Goal: Task Accomplishment & Management: Manage account settings

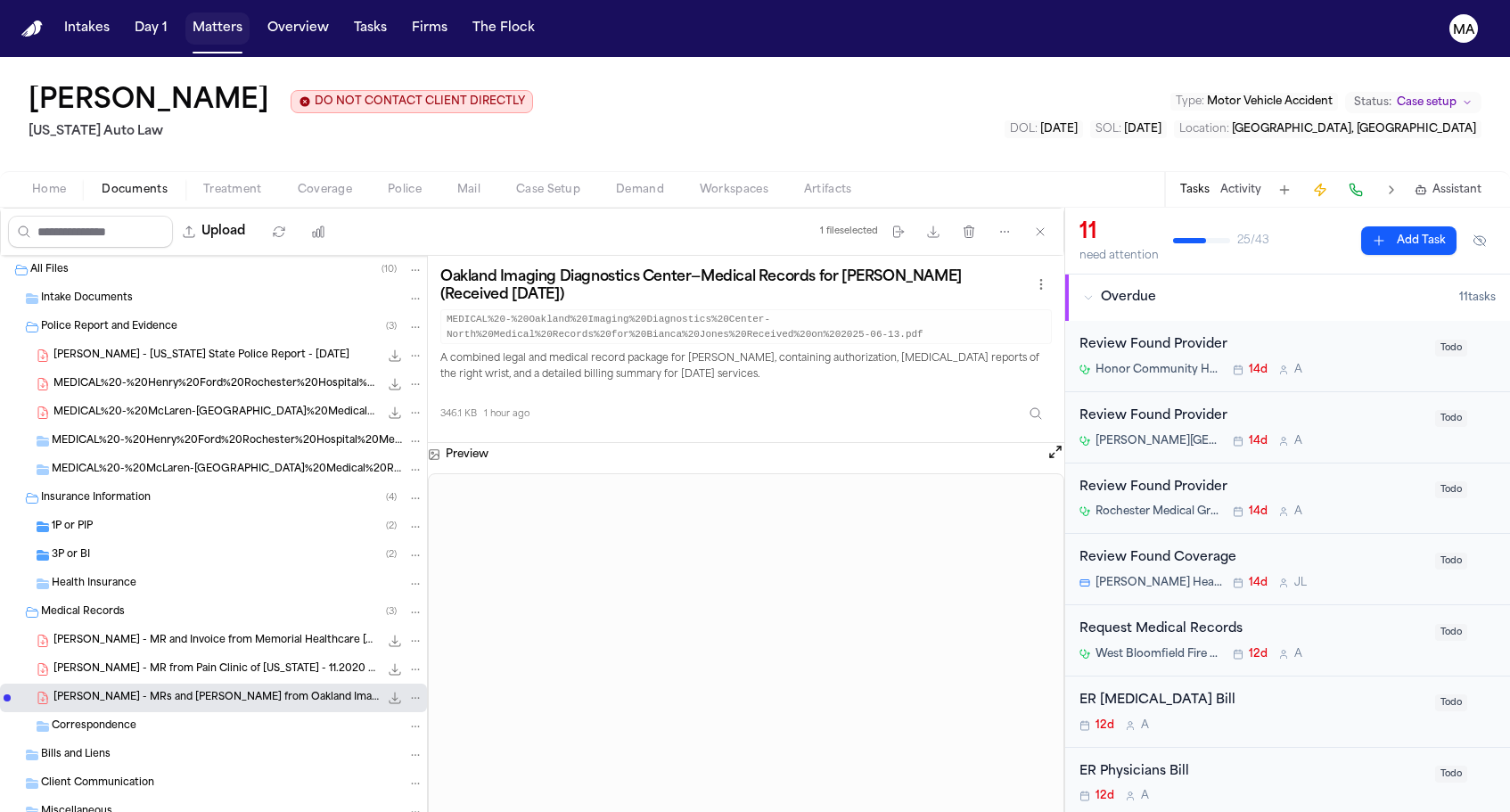
click at [185, 18] on button "Matters" at bounding box center [217, 29] width 64 height 32
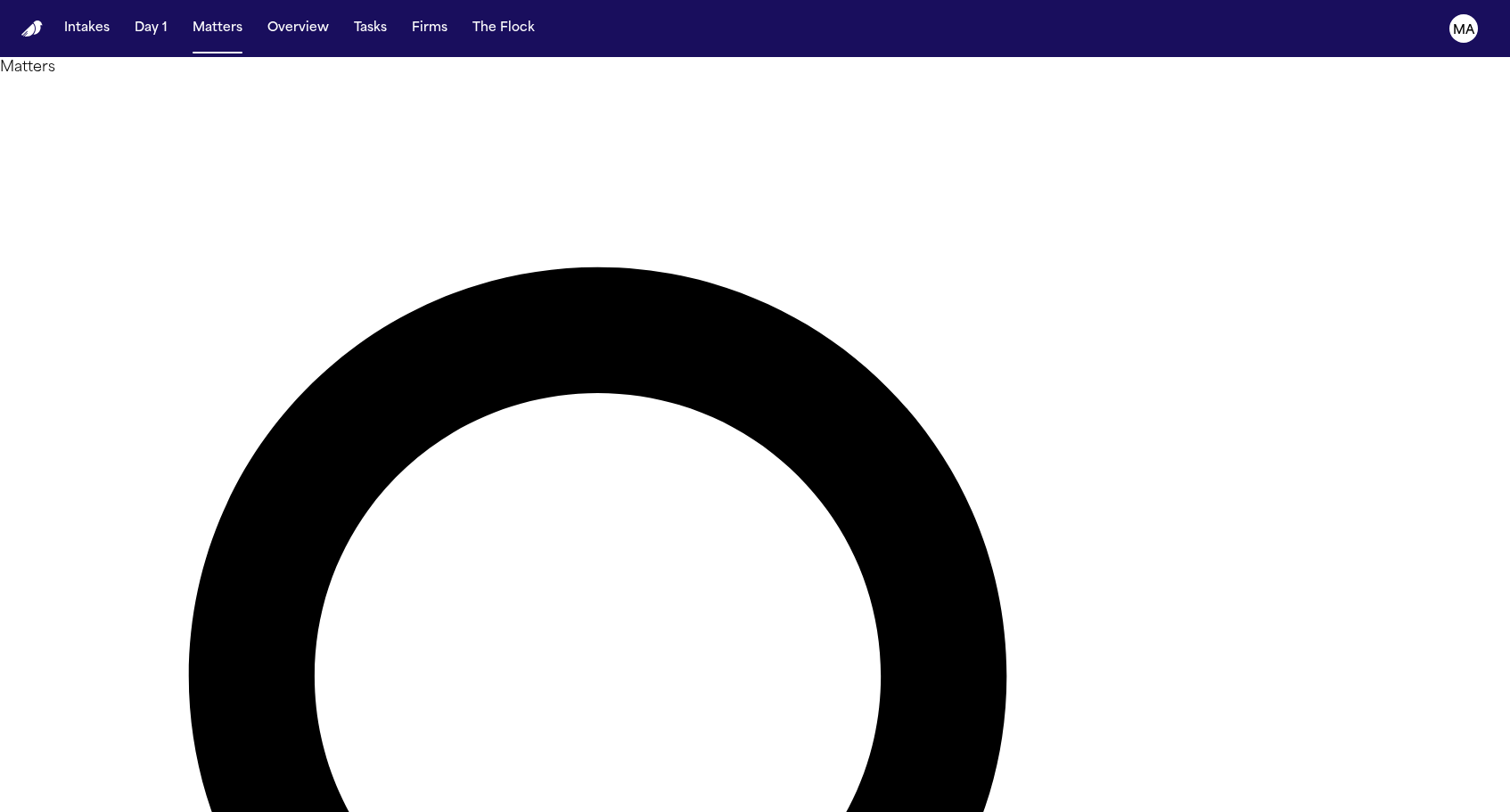
type input "*******"
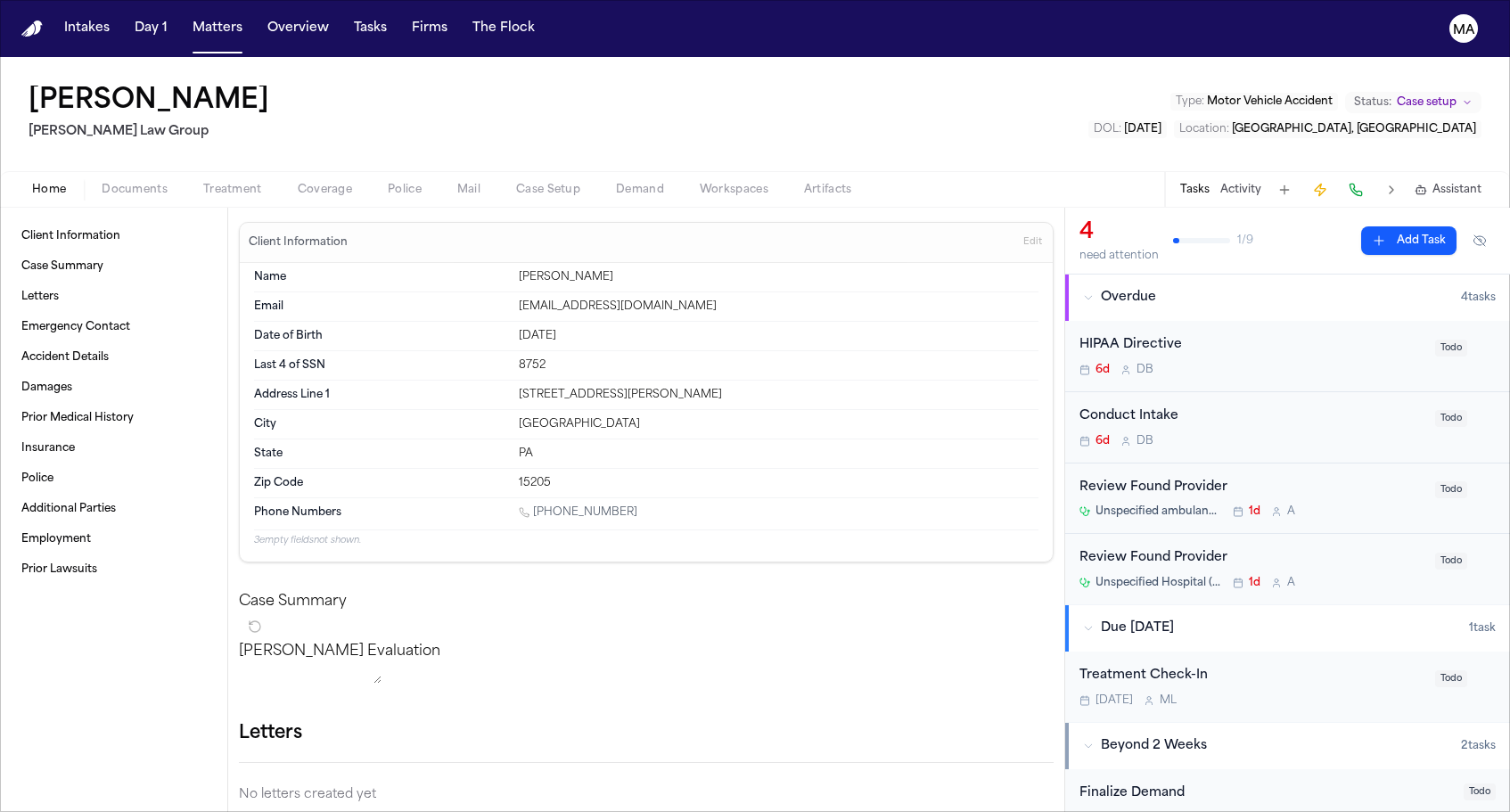
click at [80, 171] on div "Home Documents Treatment Coverage Police Mail Case Setup Demand Workspaces Arti…" at bounding box center [755, 189] width 1510 height 35
click at [72, 171] on div "Home Documents Treatment Coverage Police Mail Case Setup Demand Workspaces Arti…" at bounding box center [755, 189] width 1510 height 35
click at [101, 183] on span "Documents" at bounding box center [134, 190] width 66 height 14
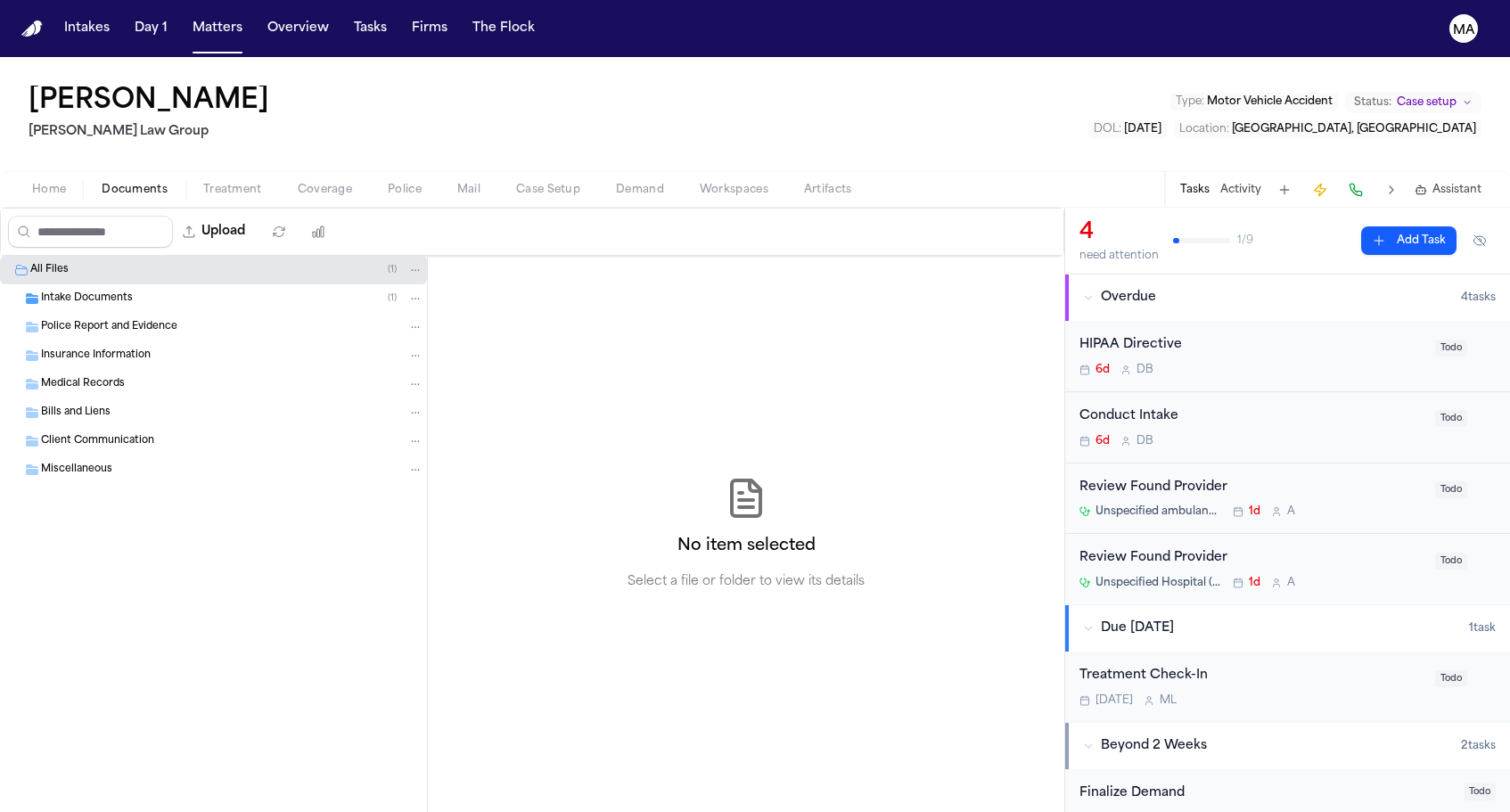
click at [97, 284] on div "Intake Documents ( 1 )" at bounding box center [214, 298] width 427 height 29
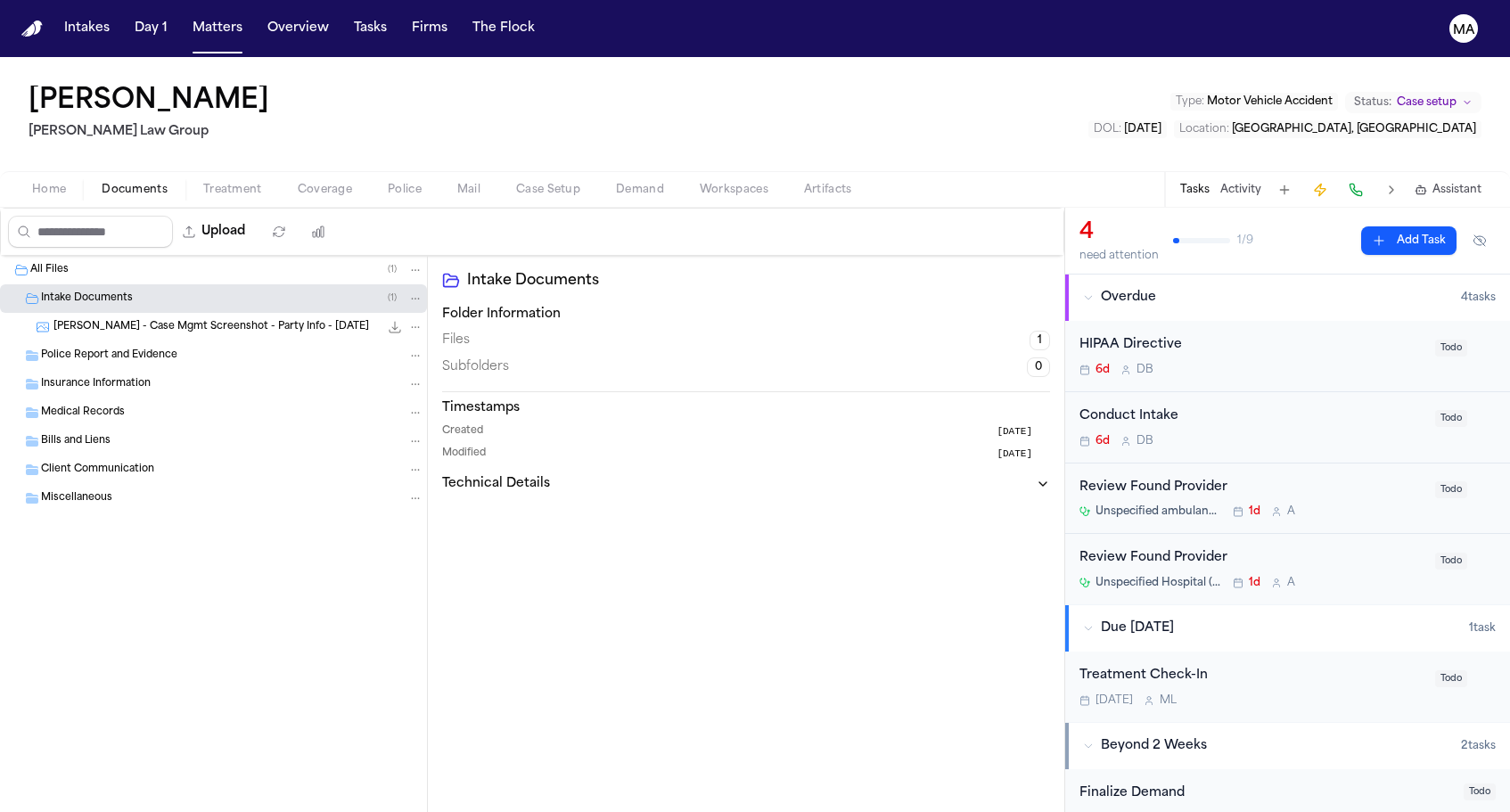
click at [97, 284] on div "Intake Documents ( 1 )" at bounding box center [214, 298] width 427 height 29
click at [519, 323] on div "Intake Documents Folder Information Files 1 Subfolders 0 Timestamps Created [DA…" at bounding box center [746, 533] width 637 height 556
click at [185, 15] on button "Matters" at bounding box center [217, 29] width 64 height 32
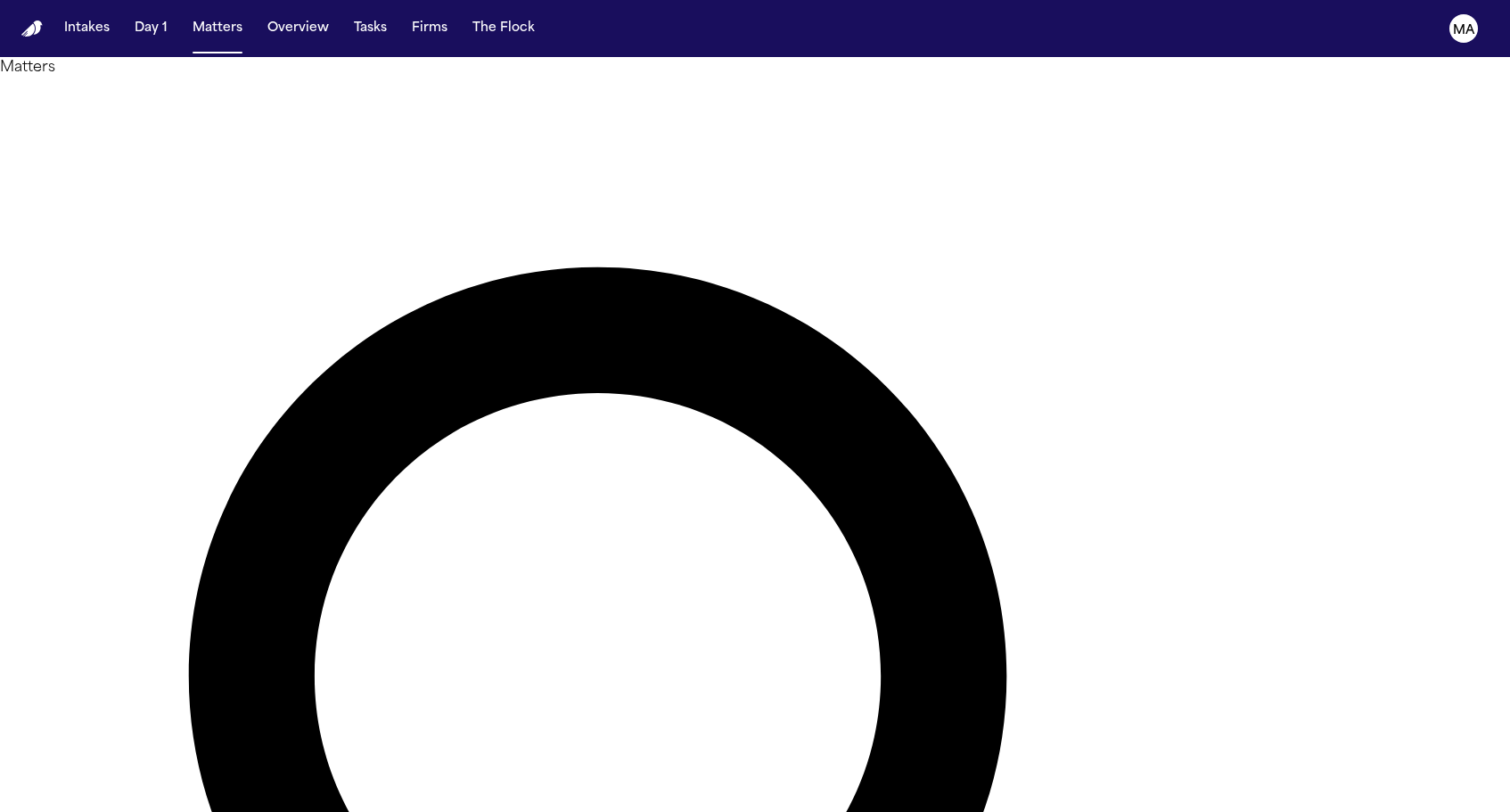
drag, startPoint x: 1117, startPoint y: 77, endPoint x: 643, endPoint y: 59, distance: 474.3
type input "**********"
drag, startPoint x: 576, startPoint y: 64, endPoint x: 92, endPoint y: 168, distance: 495.0
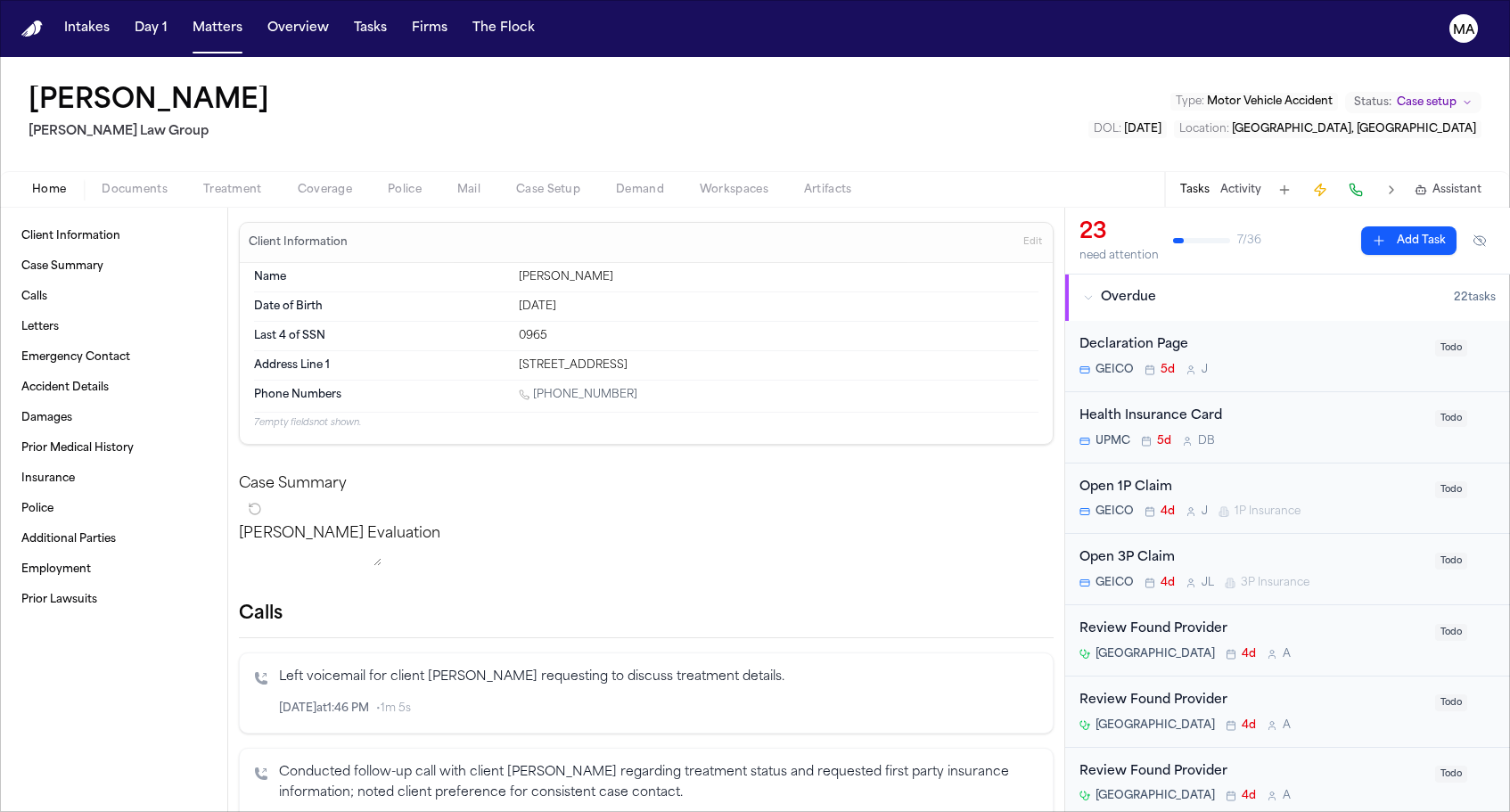
click at [101, 183] on span "Documents" at bounding box center [134, 190] width 66 height 14
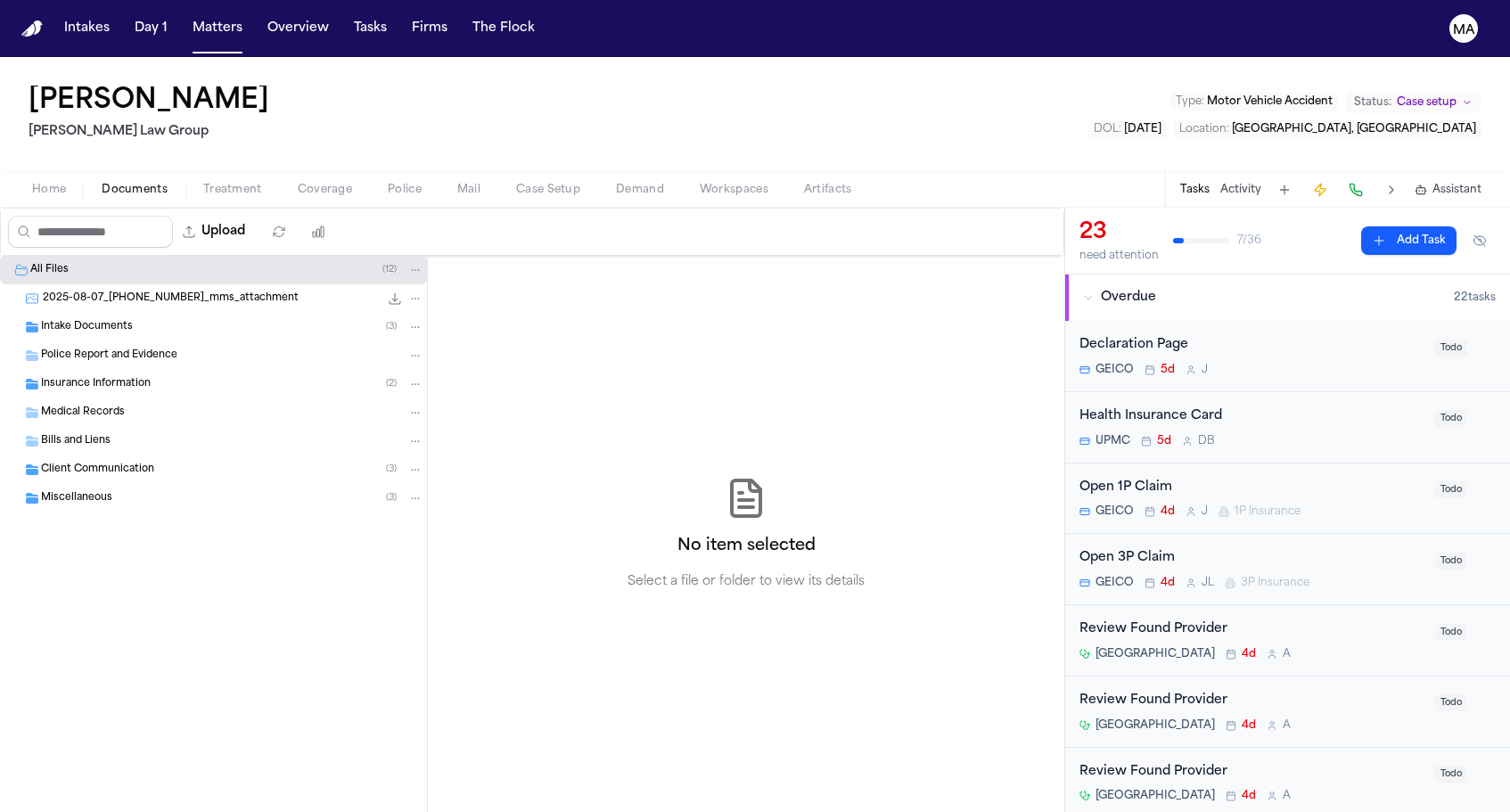
click at [107, 320] on span "Intake Documents" at bounding box center [87, 327] width 92 height 15
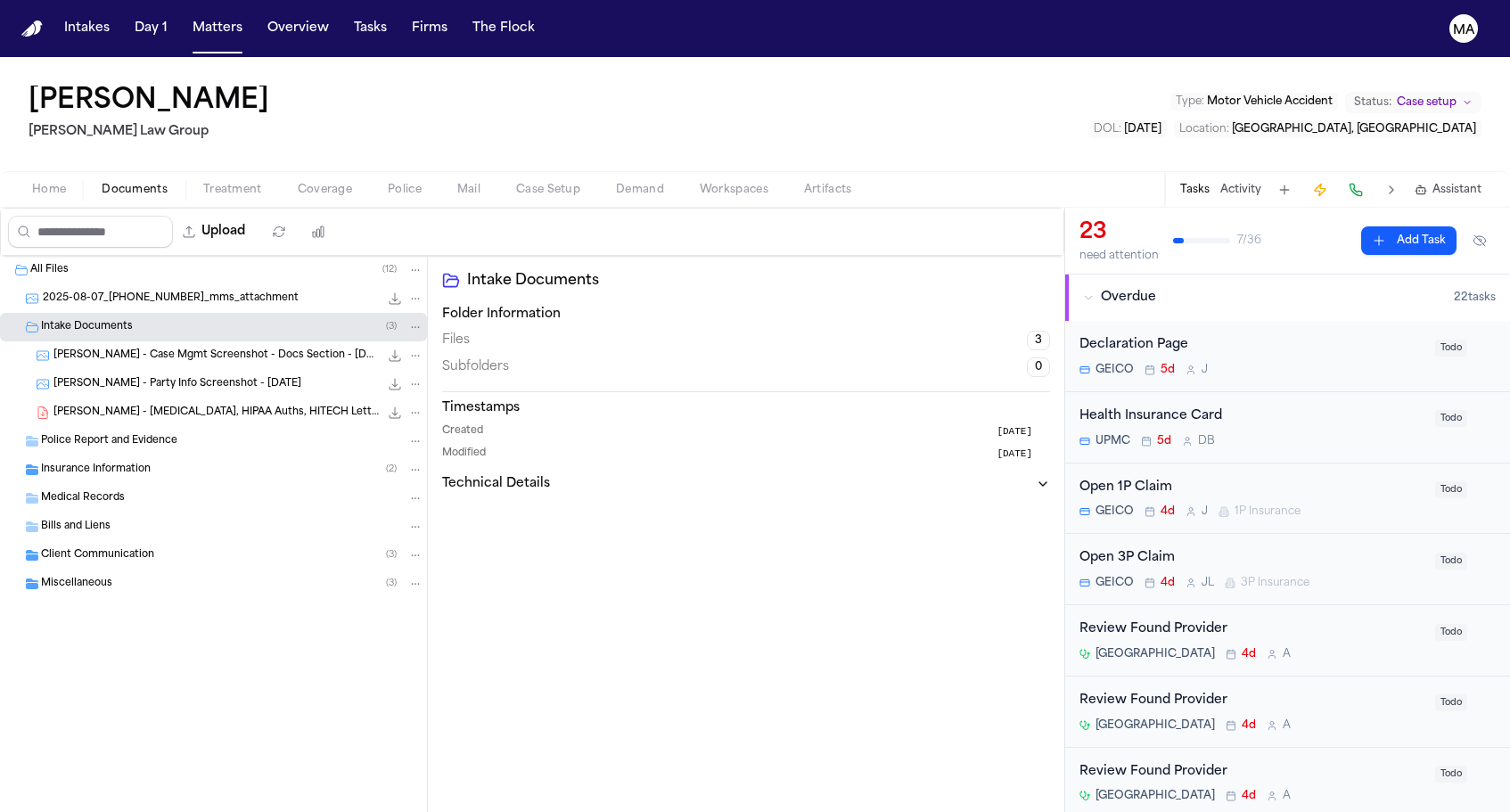
click at [117, 463] on span "Insurance Information" at bounding box center [95, 469] width 109 height 15
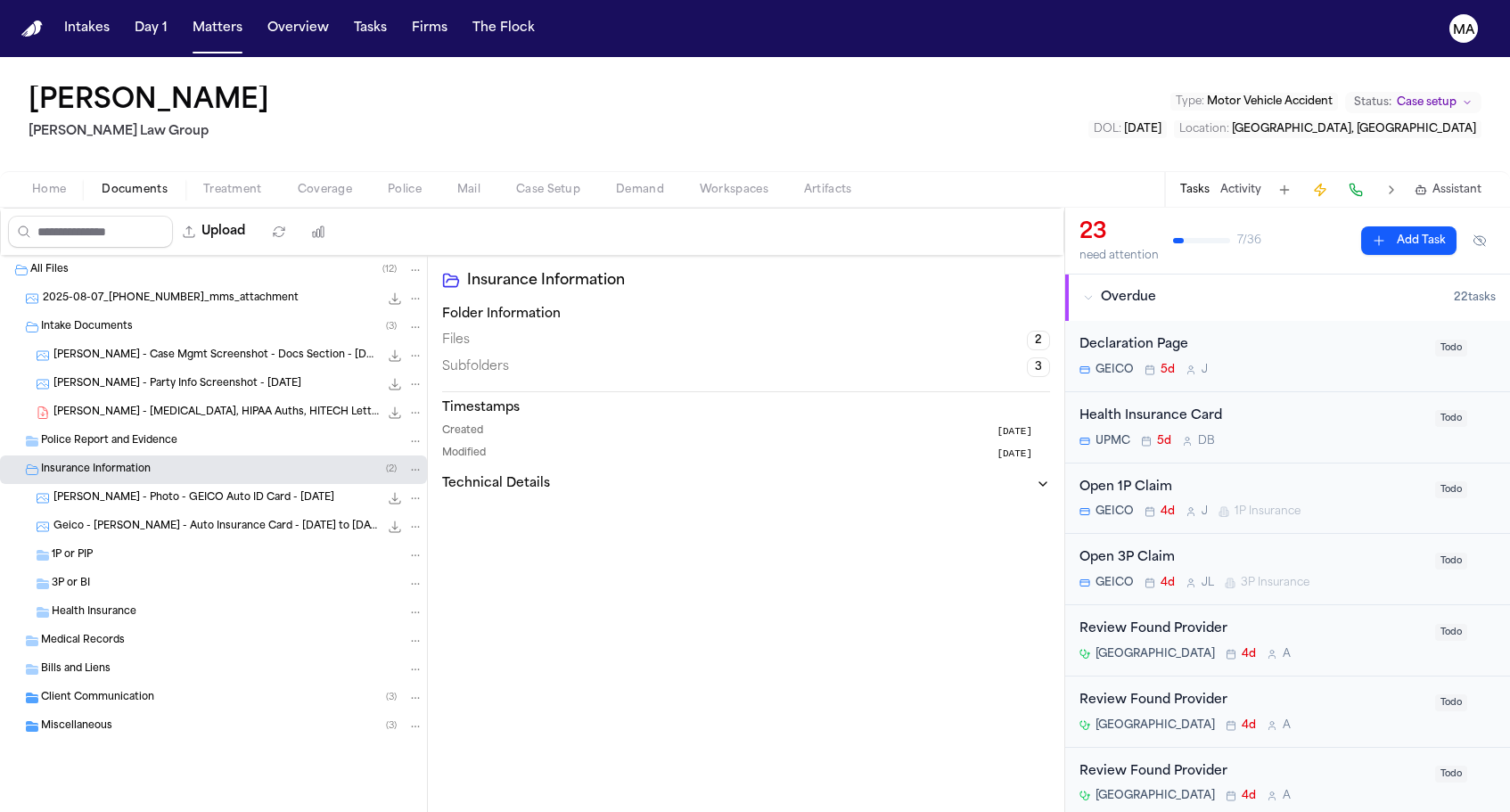
click at [127, 690] on div "Client Communication ( 3 )" at bounding box center [232, 698] width 382 height 16
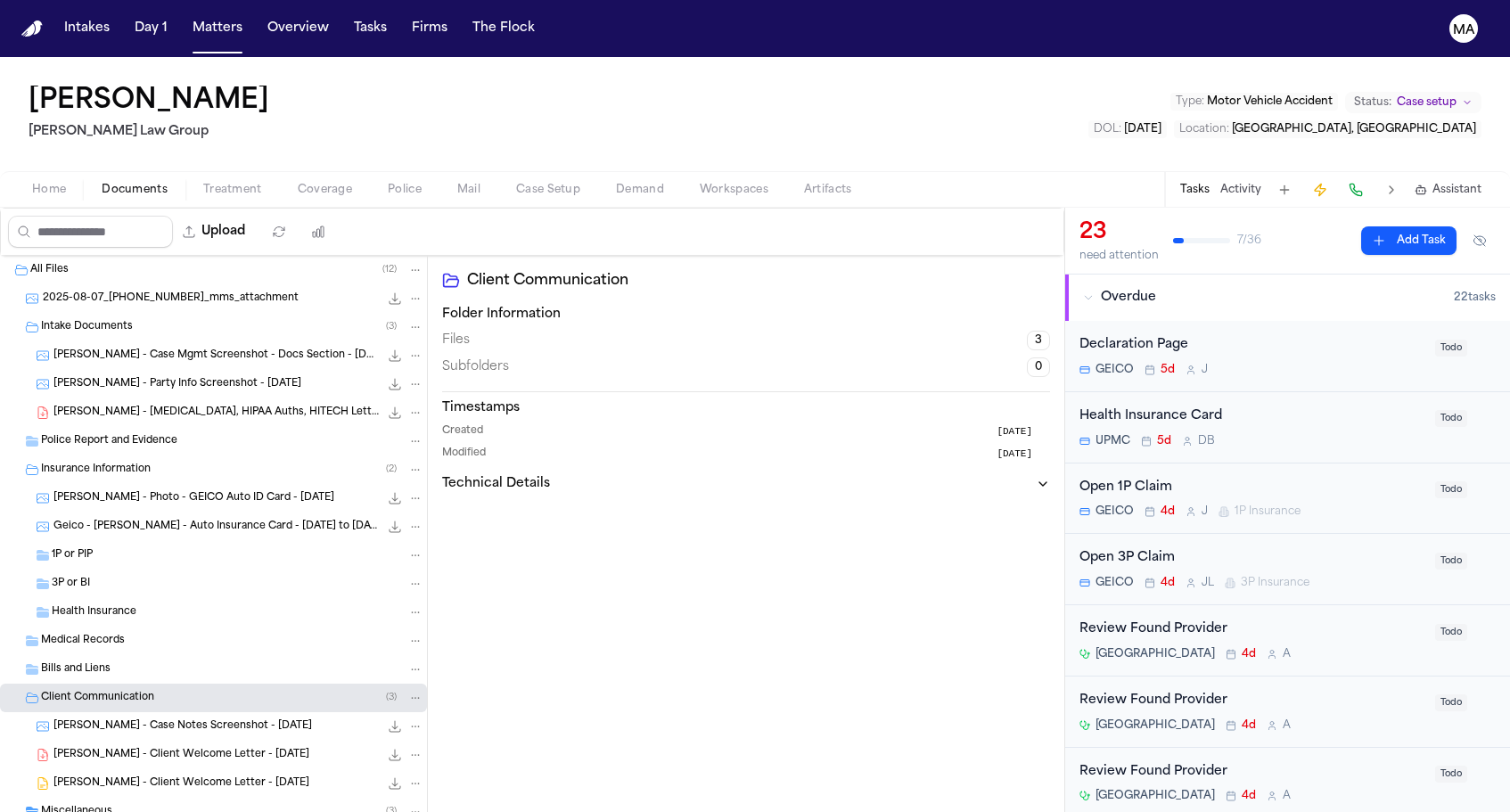
click at [94, 797] on div "Miscellaneous ( 3 )" at bounding box center [214, 811] width 427 height 29
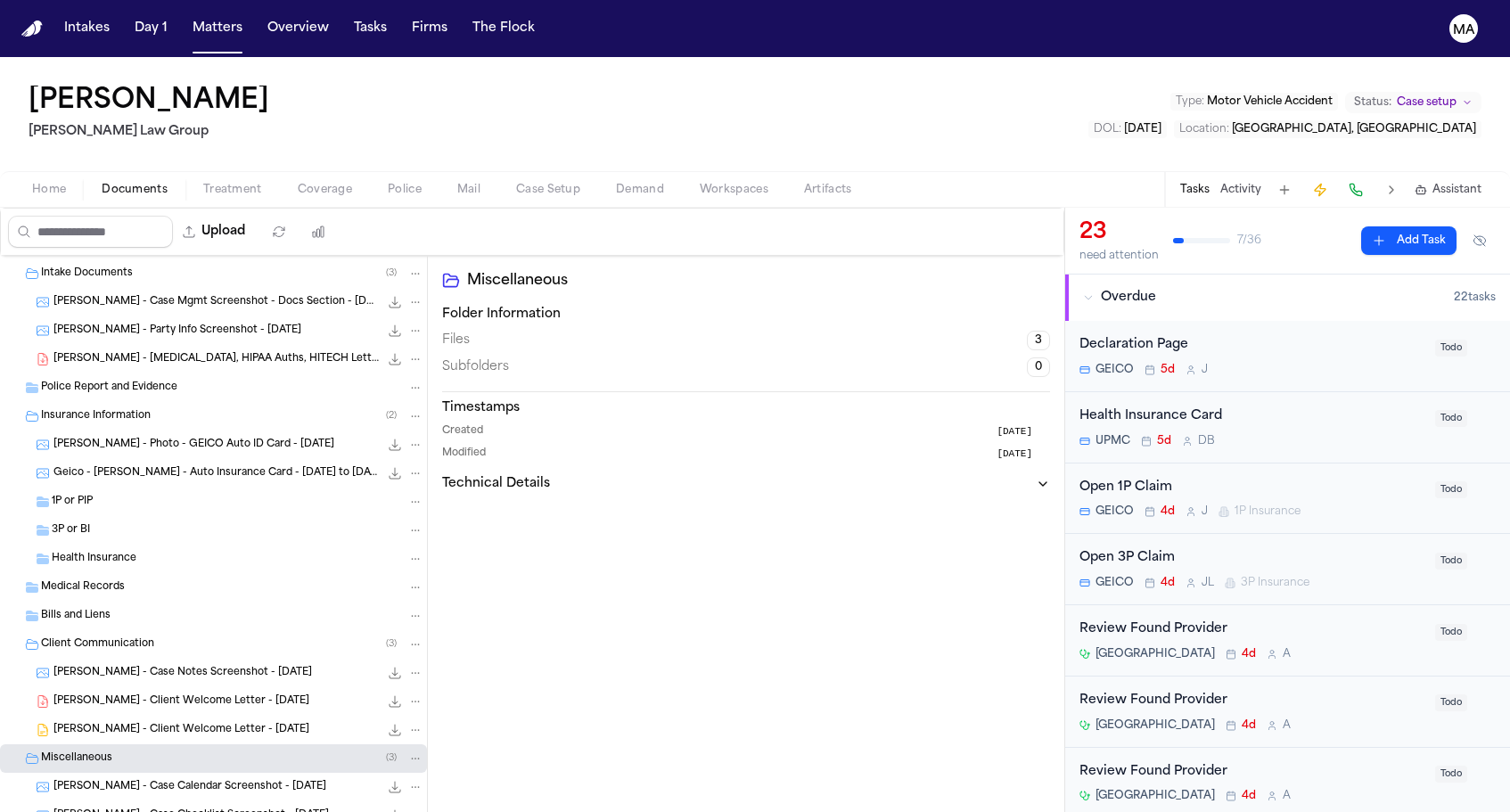
scroll to position [52, 0]
click at [120, 774] on div "[PERSON_NAME] - Case Calendar Screenshot - [DATE] 113.4 KB • PNG" at bounding box center [214, 787] width 427 height 29
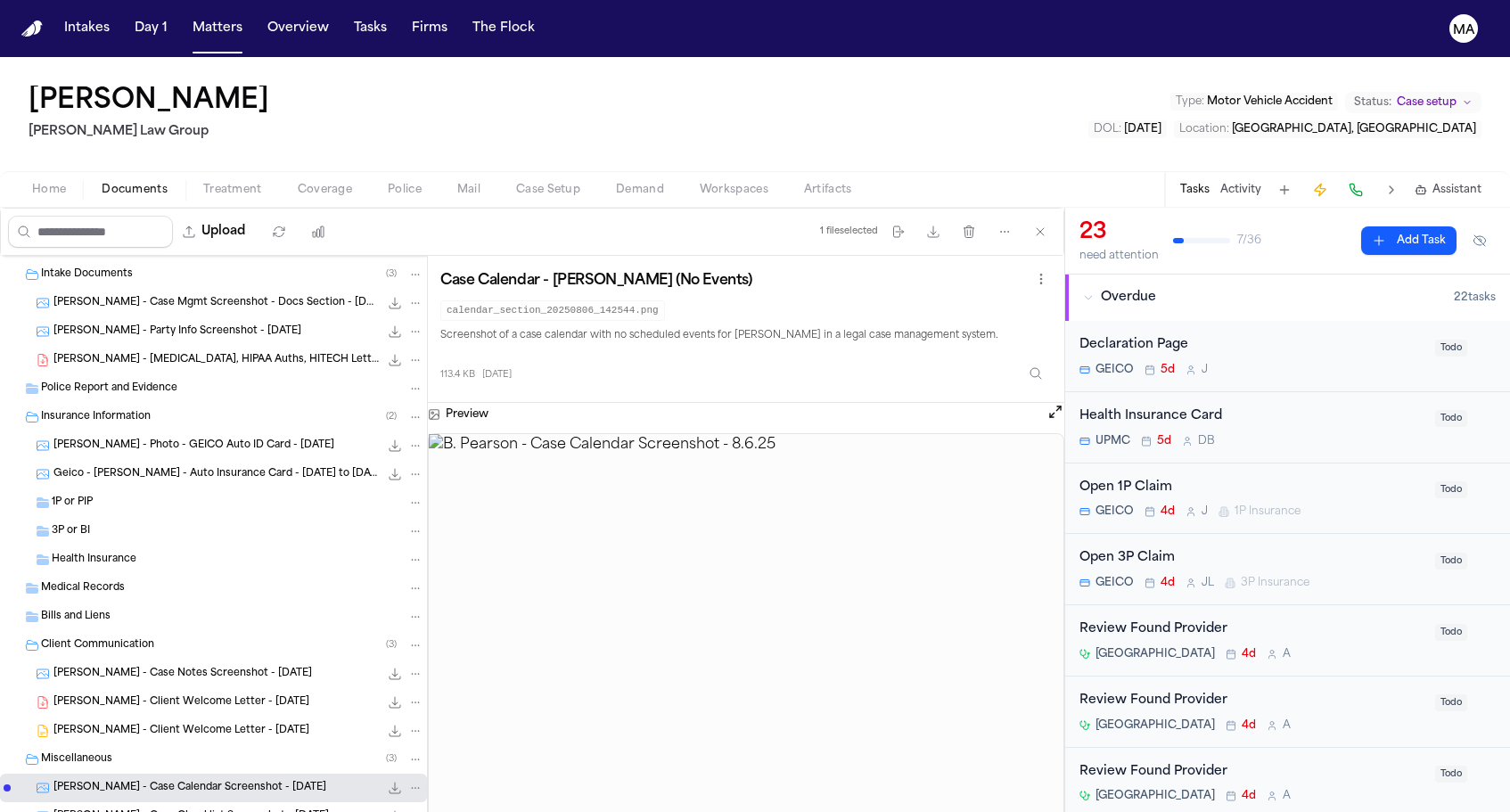
click at [118, 802] on div "[PERSON_NAME] - Case Checklist Screenshot - [DATE] 171.7 KB • PNG" at bounding box center [214, 816] width 427 height 29
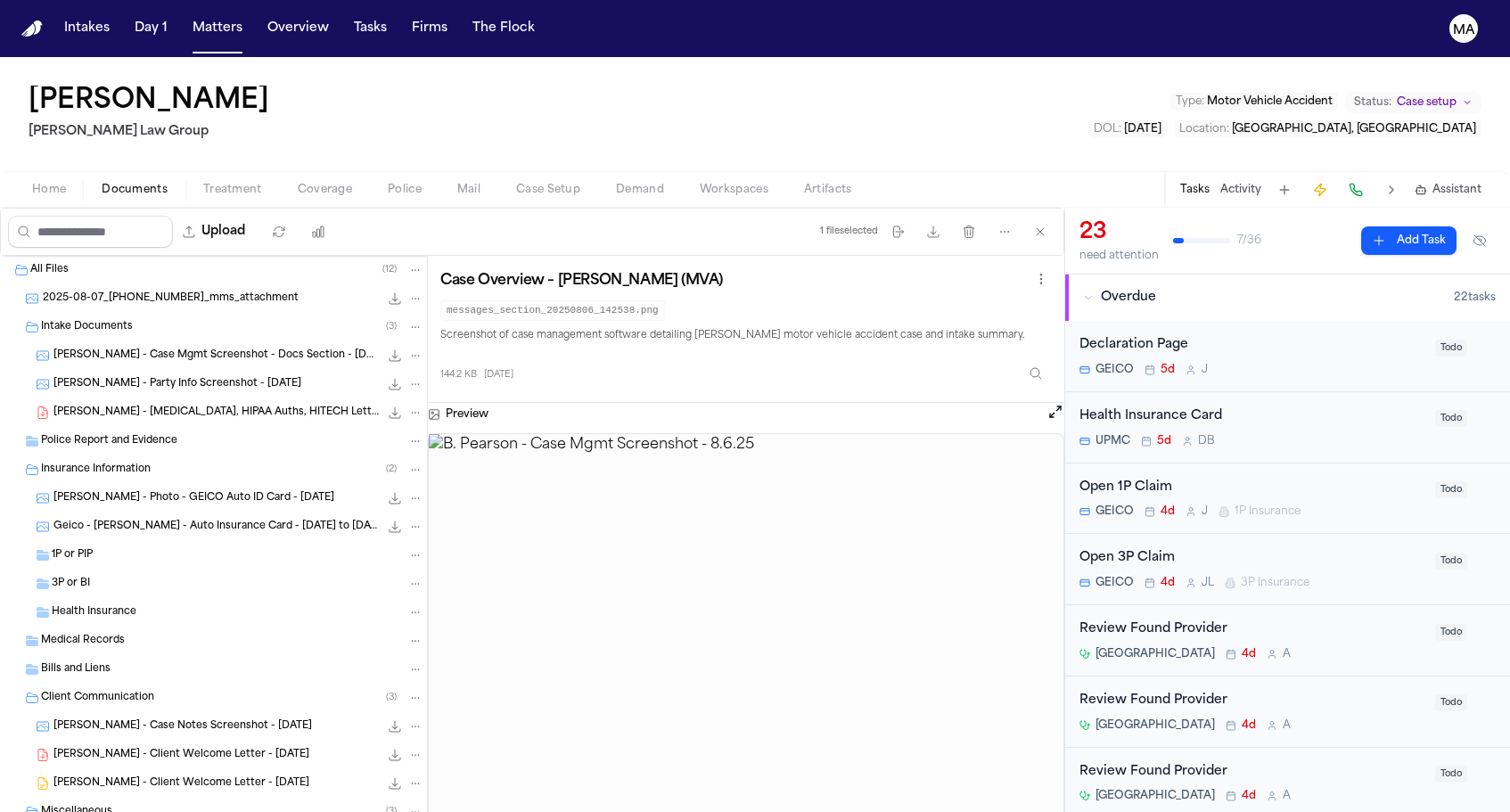
scroll to position [0, 0]
click at [131, 348] on span "[PERSON_NAME] - Case Mgmt Screenshot - Docs Section - [DATE]" at bounding box center [216, 355] width 326 height 15
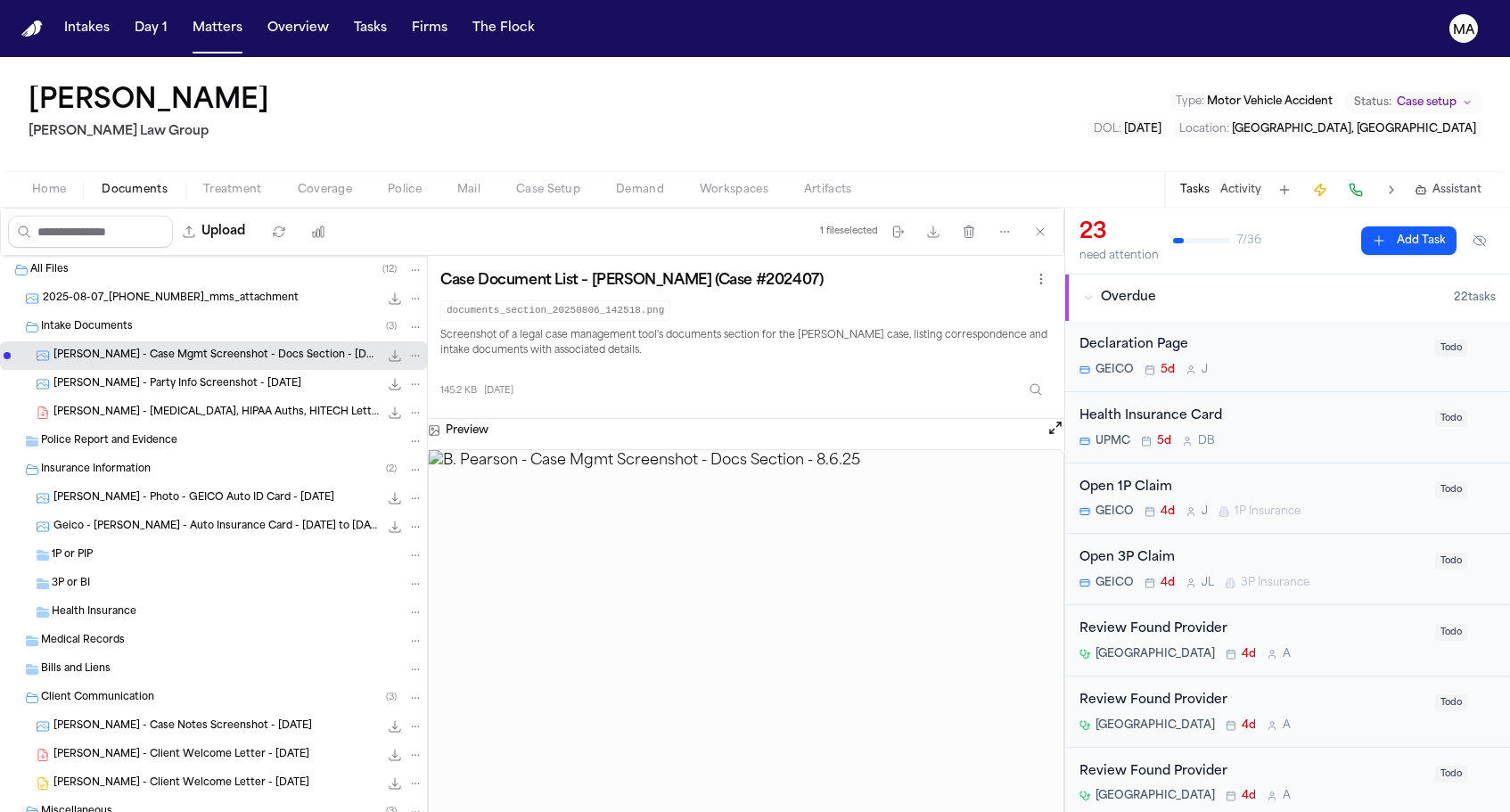
click at [131, 377] on span "[PERSON_NAME] - Party Info Screenshot - [DATE]" at bounding box center [177, 384] width 248 height 15
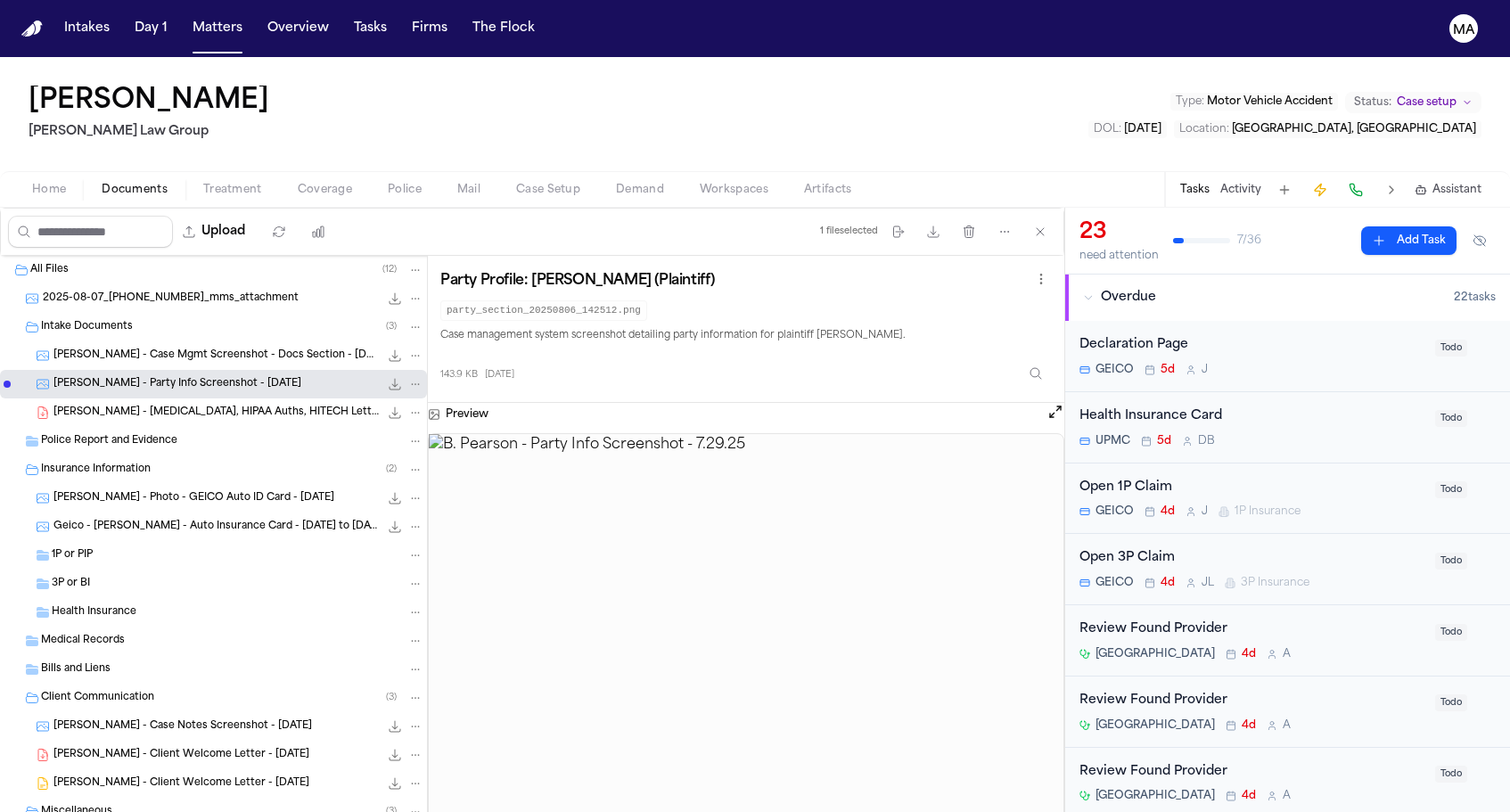
click at [127, 406] on span "[PERSON_NAME] - [MEDICAL_DATA], HIPAA Auths, HITECH Letter - [DATE]" at bounding box center [216, 412] width 326 height 15
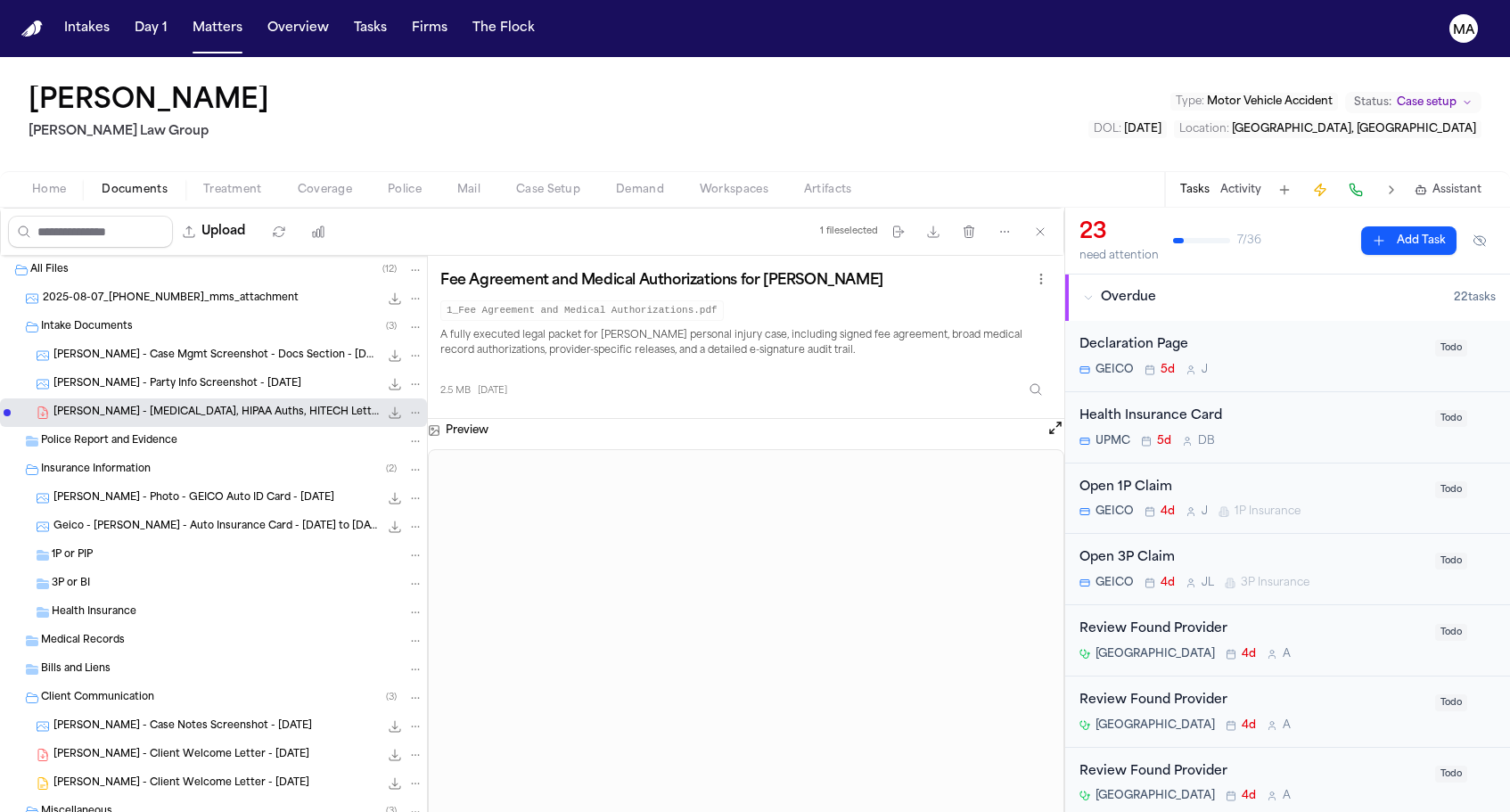
click at [118, 484] on div "[PERSON_NAME] - Photo - GEICO Auto ID Card - [DATE] 171.1 KB • PNG" at bounding box center [214, 498] width 427 height 29
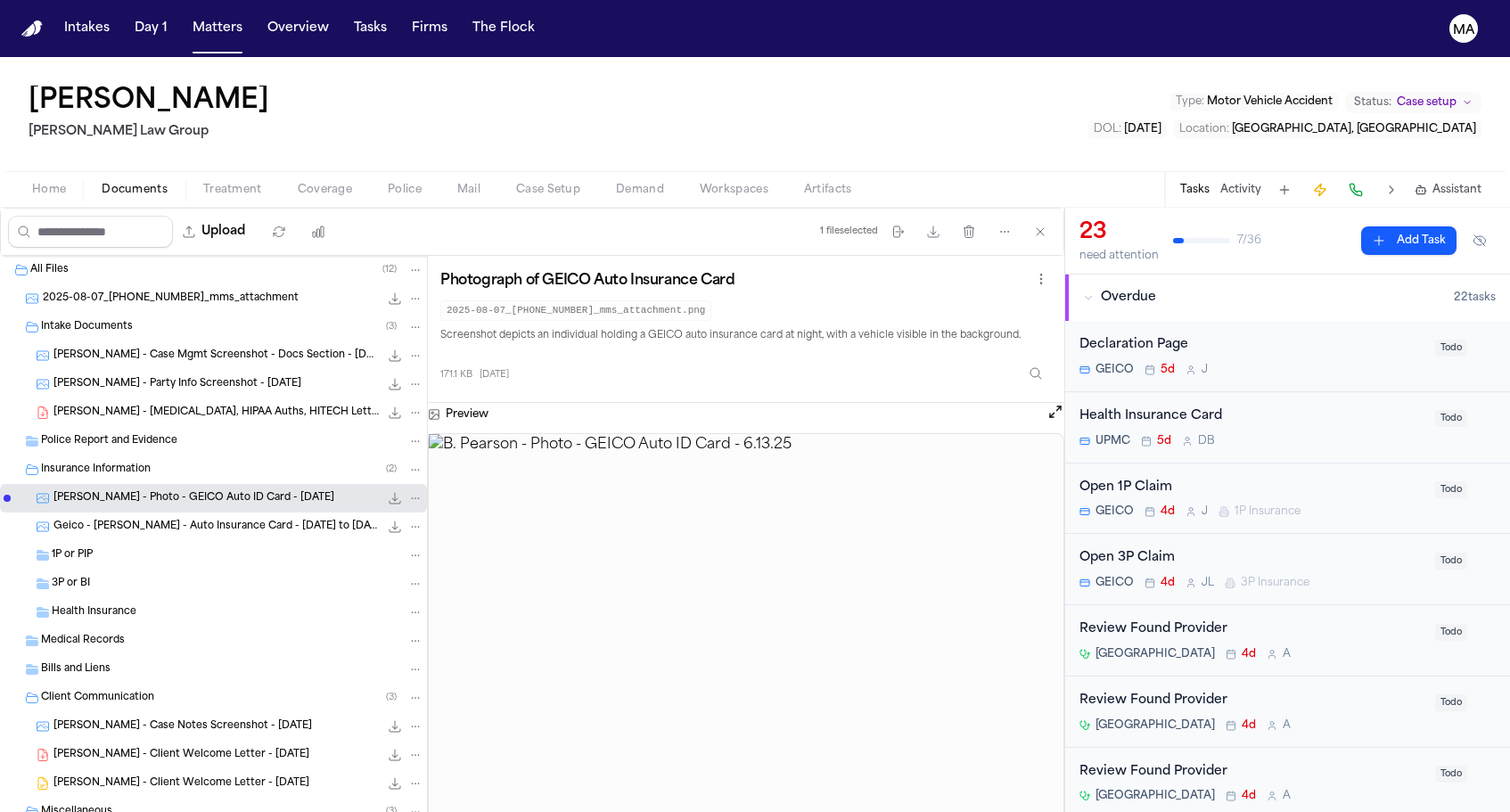
click at [119, 513] on div "Geico - [PERSON_NAME] - Auto Insurance Card - [DATE] to [DATE] 87.1 KB • JPG" at bounding box center [214, 527] width 427 height 29
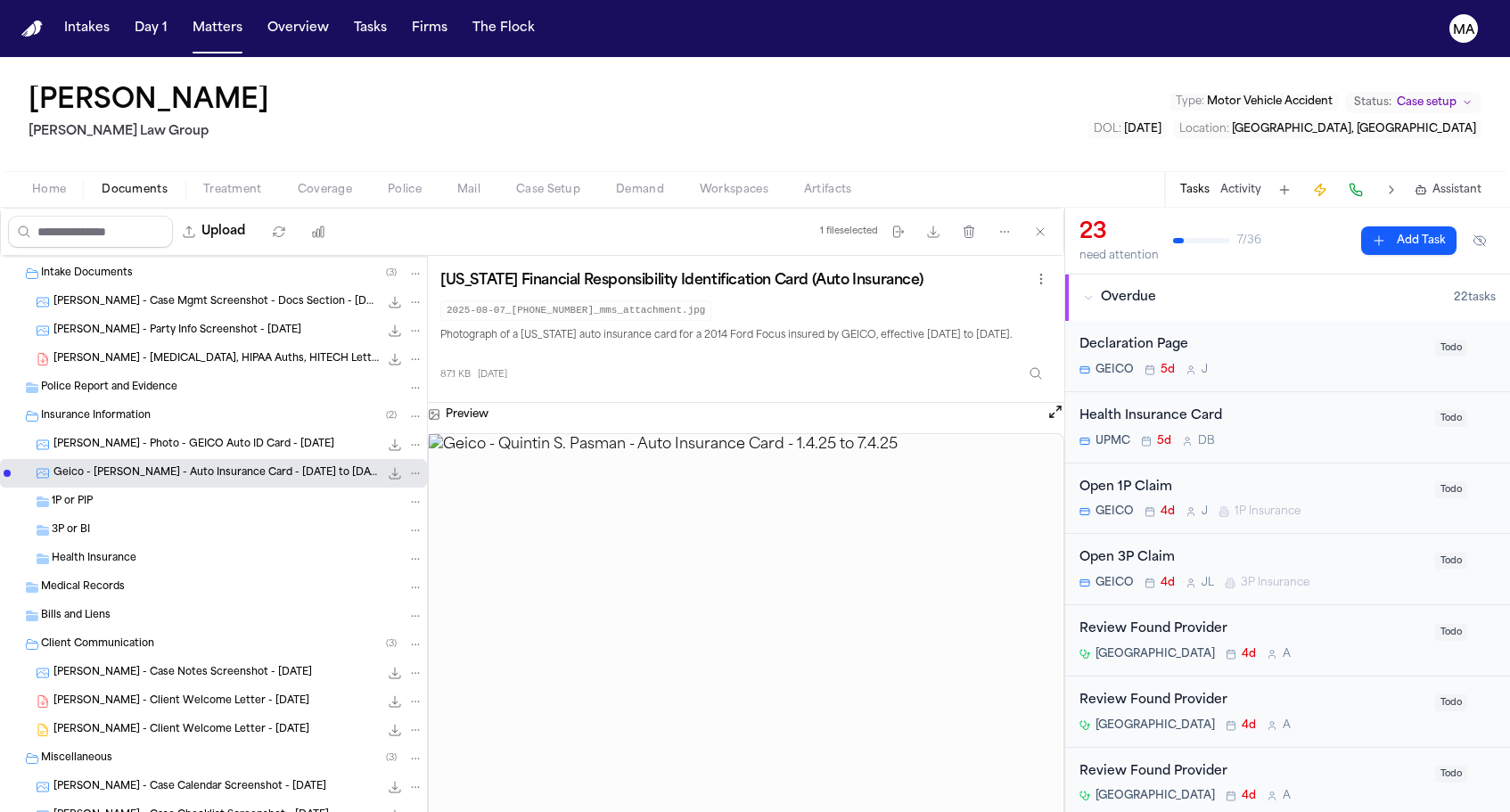
scroll to position [52, 0]
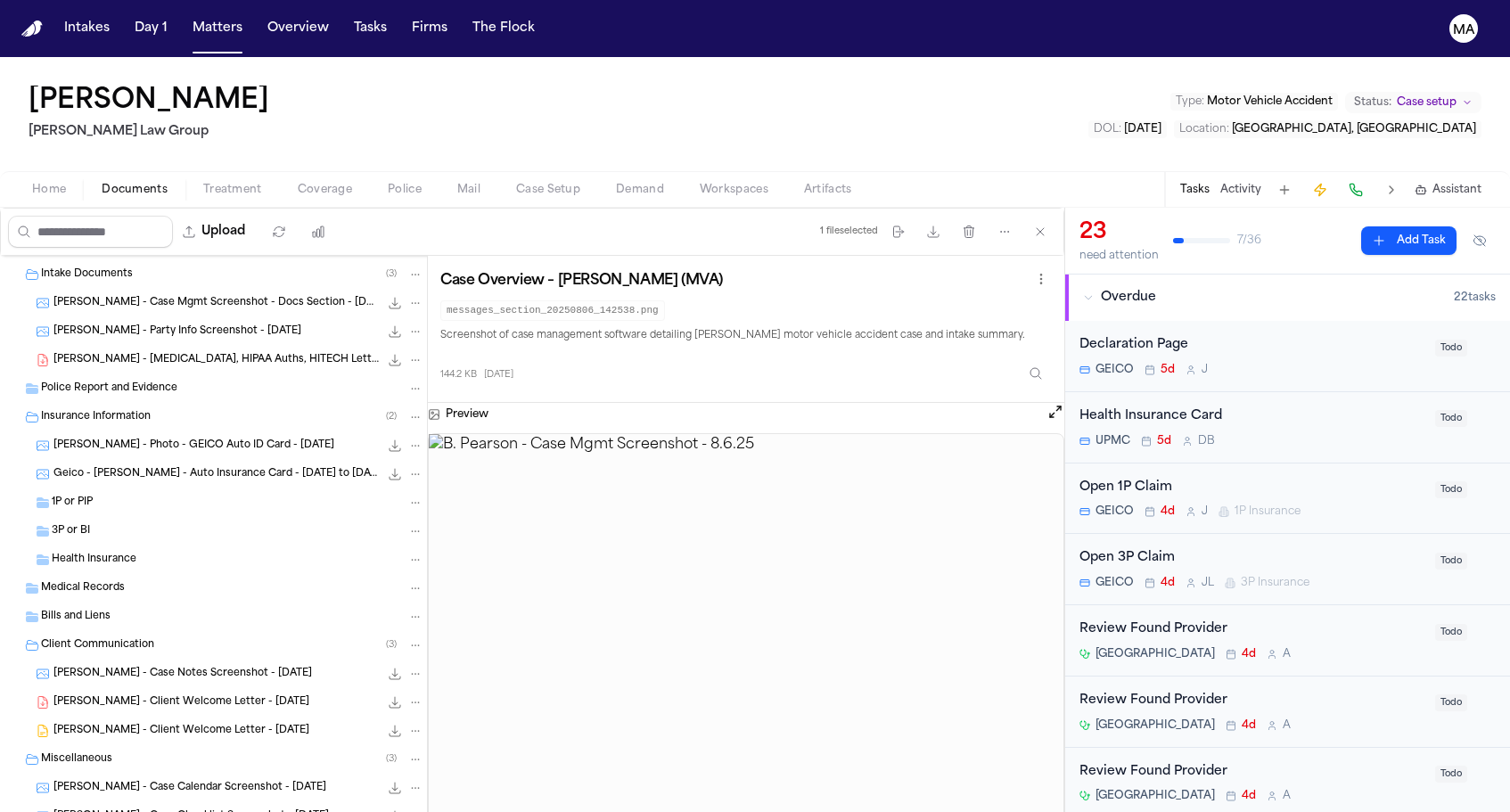
click at [141, 809] on span "[PERSON_NAME] - Case Checklist Screenshot - [DATE]" at bounding box center [191, 816] width 276 height 15
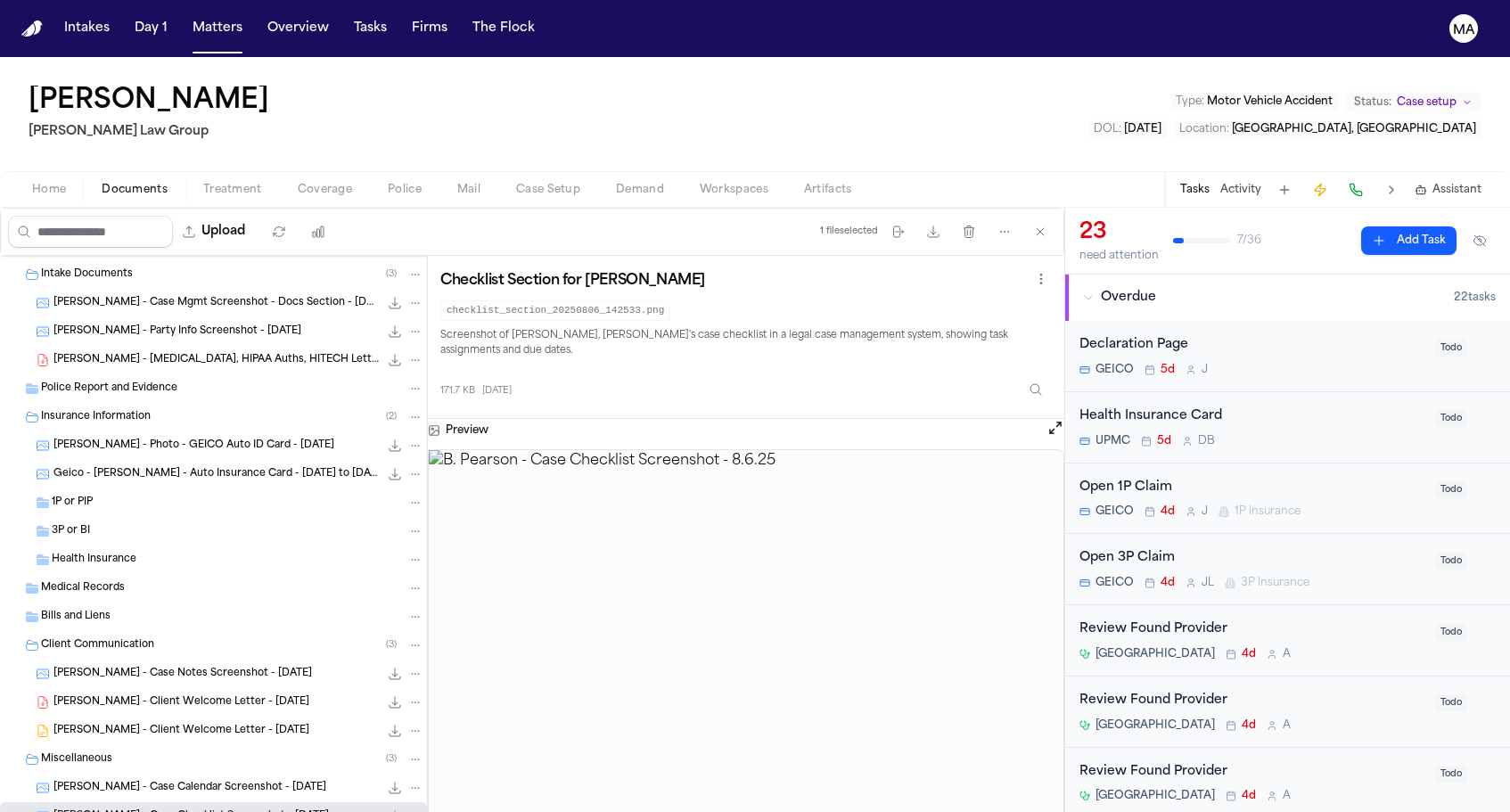
click at [143, 781] on span "[PERSON_NAME] - Case Calendar Screenshot - [DATE]" at bounding box center [189, 787] width 273 height 15
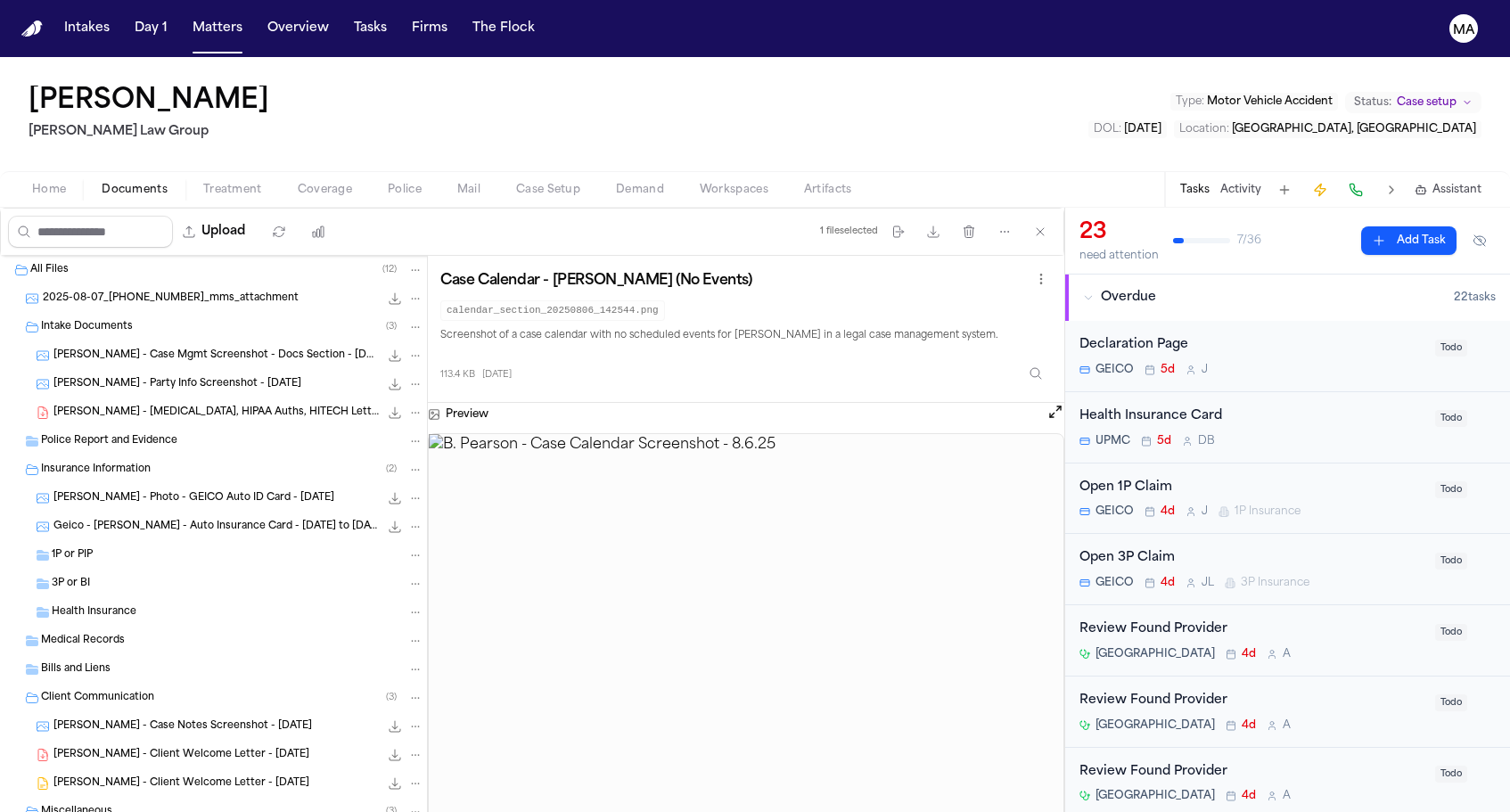
scroll to position [0, 0]
click at [148, 513] on div "Geico - [PERSON_NAME] - Auto Insurance Card - [DATE] to [DATE] 87.1 KB • JPG" at bounding box center [214, 527] width 427 height 29
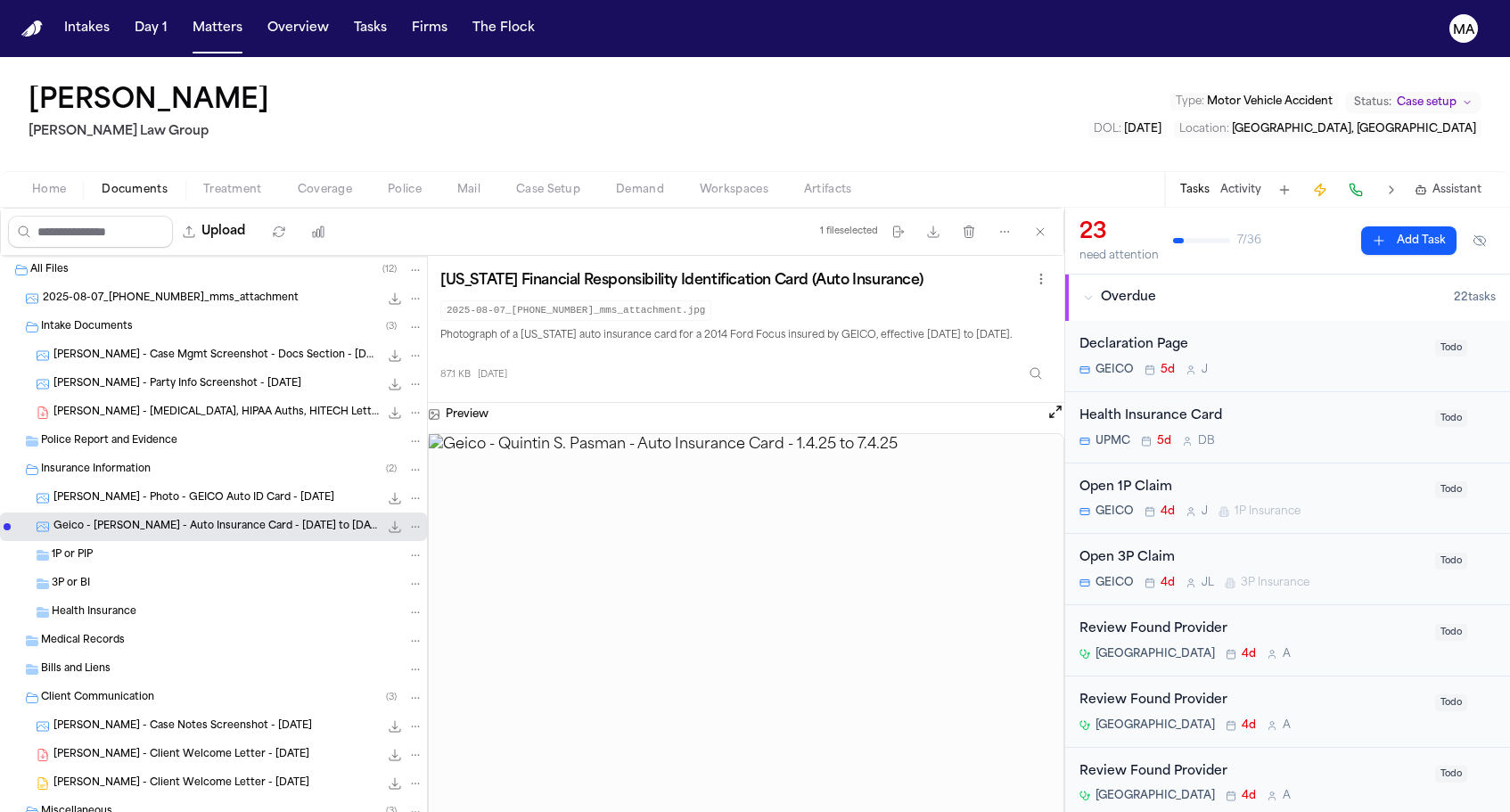
click at [135, 513] on div "Geico - [PERSON_NAME] - Auto Insurance Card - [DATE] to [DATE] 87.1 KB • JPG" at bounding box center [214, 527] width 427 height 29
click at [137, 491] on span "[PERSON_NAME] - Photo - GEICO Auto ID Card - [DATE]" at bounding box center [193, 498] width 281 height 15
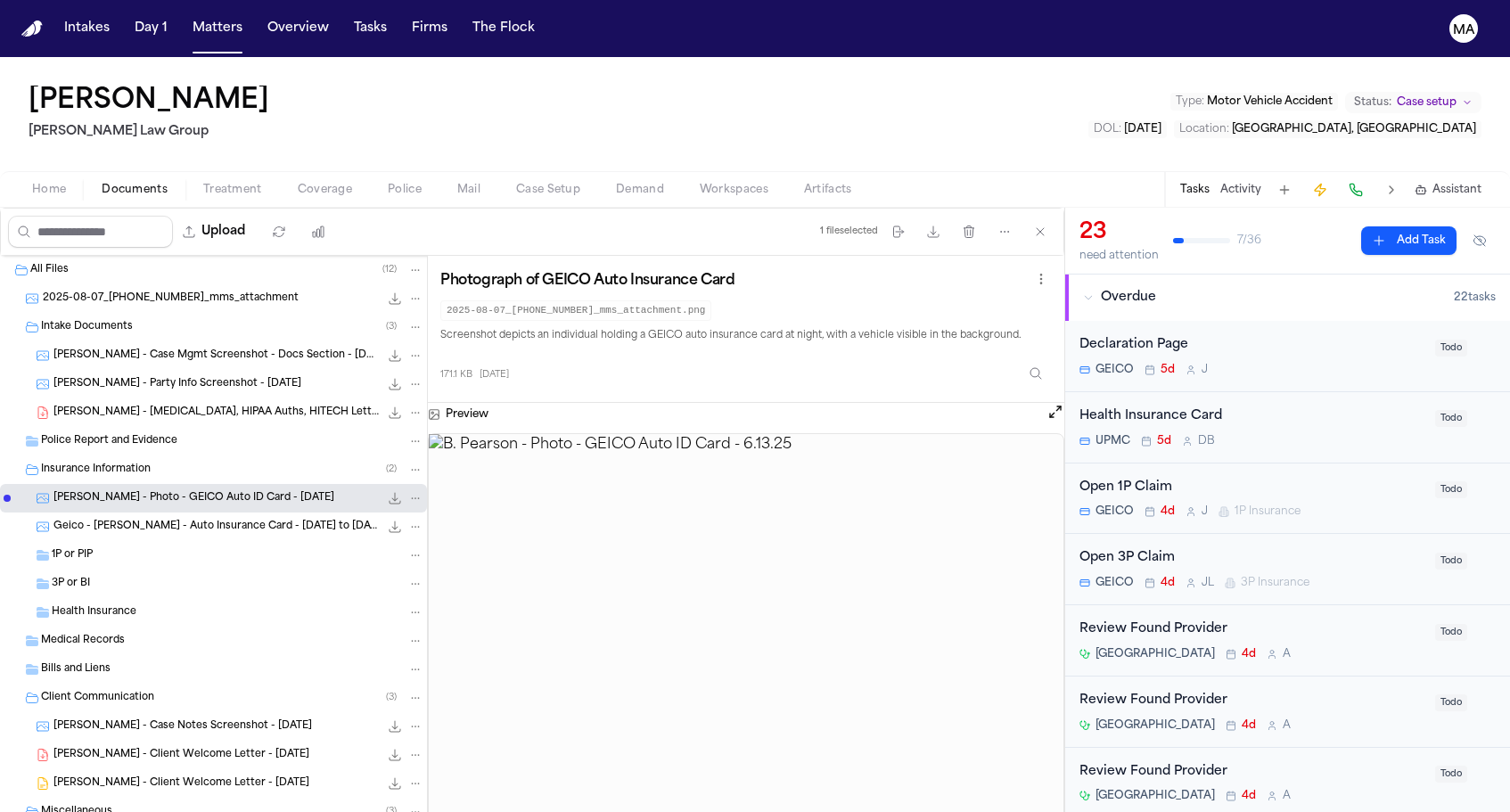
click at [142, 406] on span "[PERSON_NAME] - [MEDICAL_DATA], HIPAA Auths, HITECH Letter - [DATE]" at bounding box center [216, 412] width 326 height 15
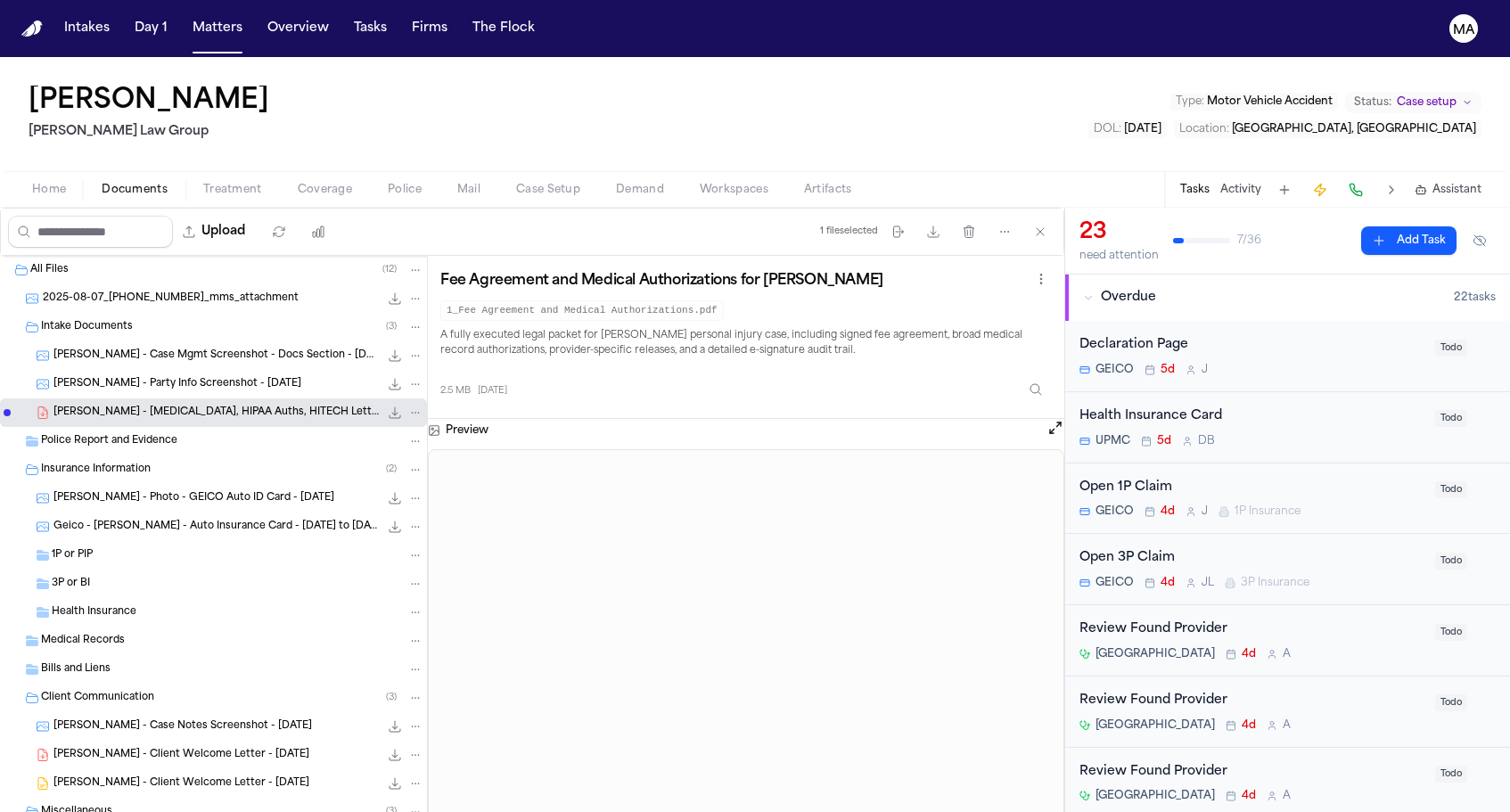
click at [140, 377] on span "[PERSON_NAME] - Party Info Screenshot - [DATE]" at bounding box center [177, 384] width 248 height 15
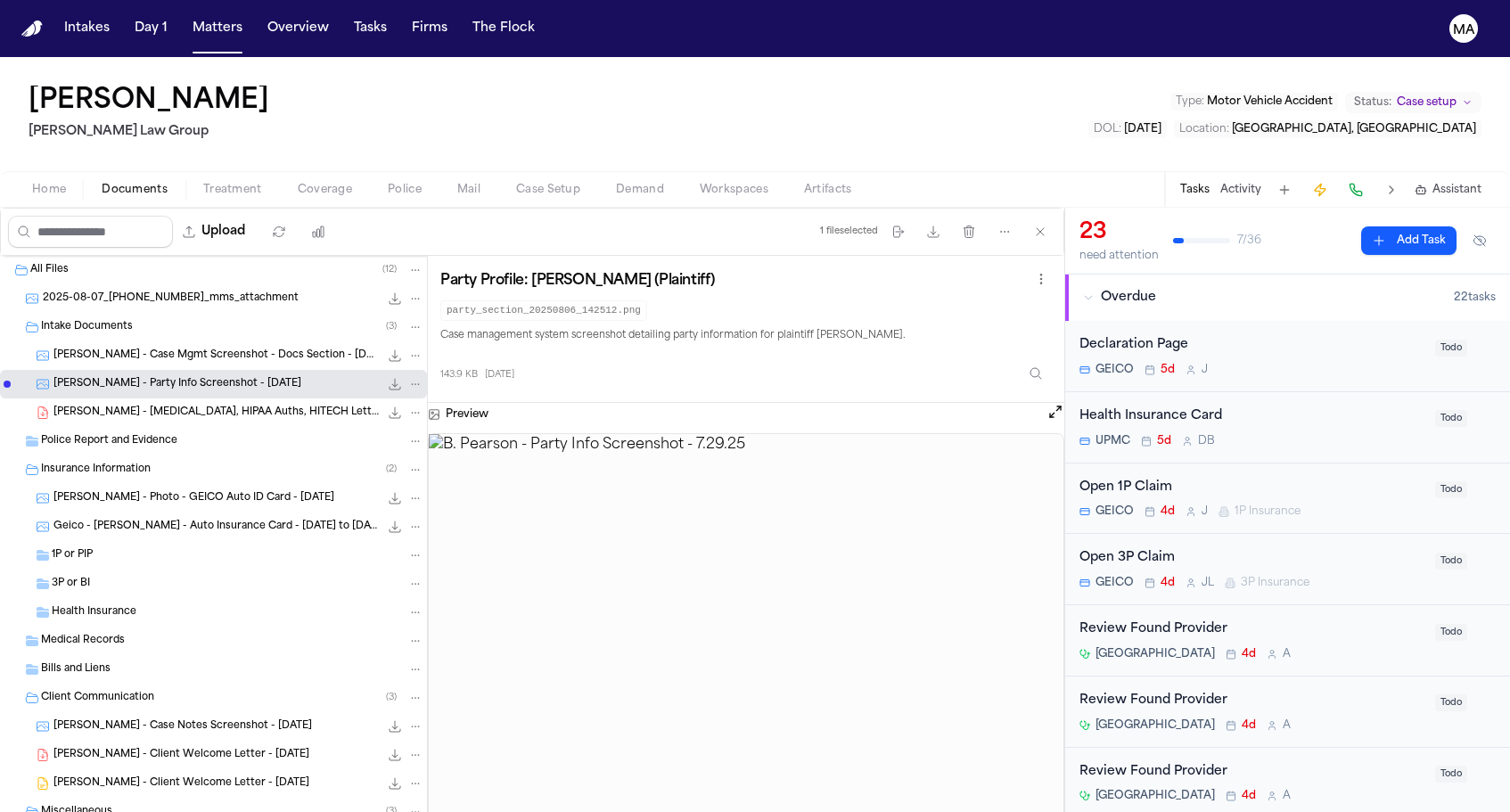
click at [136, 348] on span "[PERSON_NAME] - Case Mgmt Screenshot - Docs Section - [DATE]" at bounding box center [216, 355] width 326 height 15
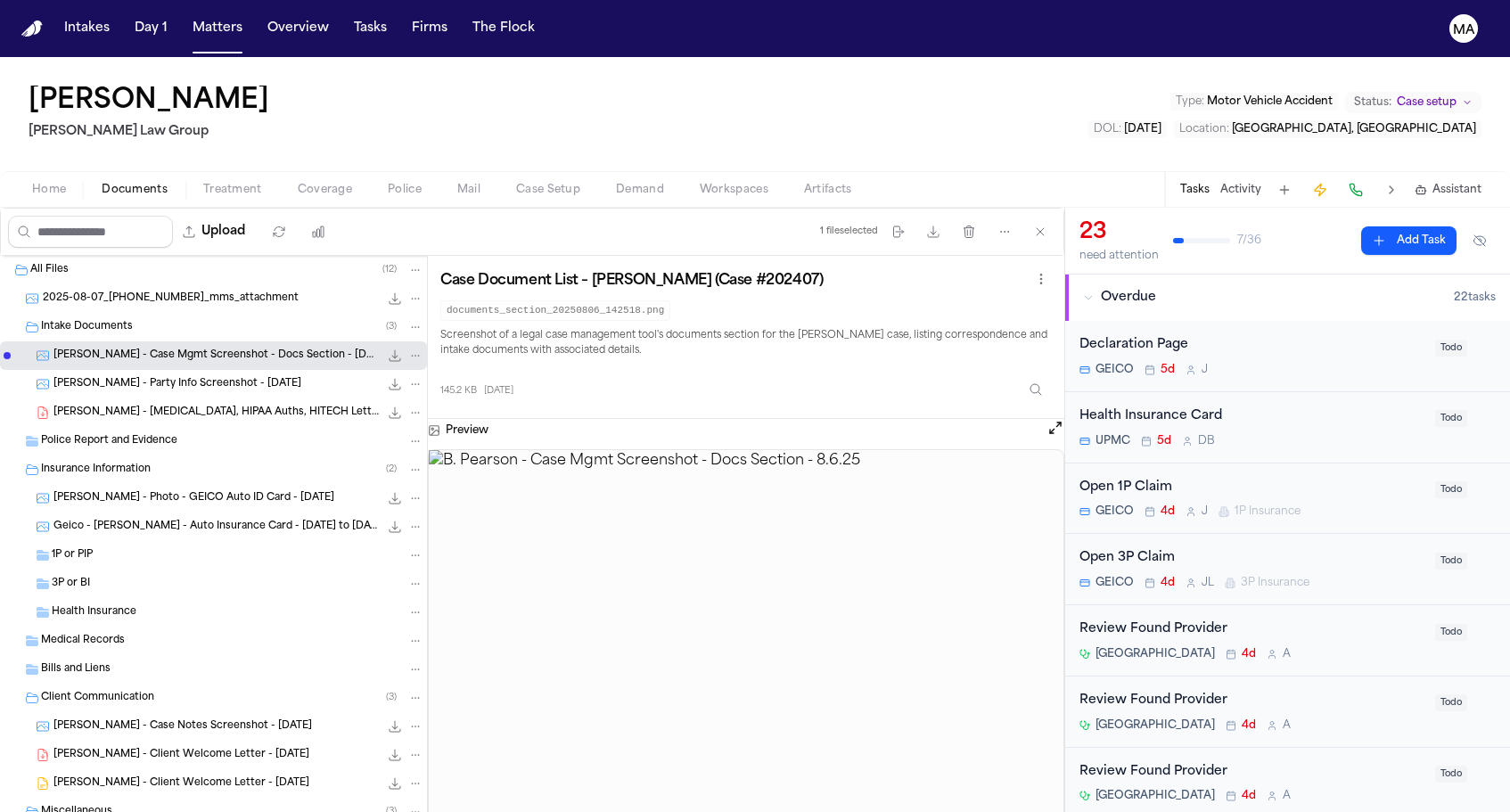
click at [1260, 548] on div "Open 3P Claim GEICO 4d [PERSON_NAME] 3P Insurance" at bounding box center [1252, 569] width 345 height 42
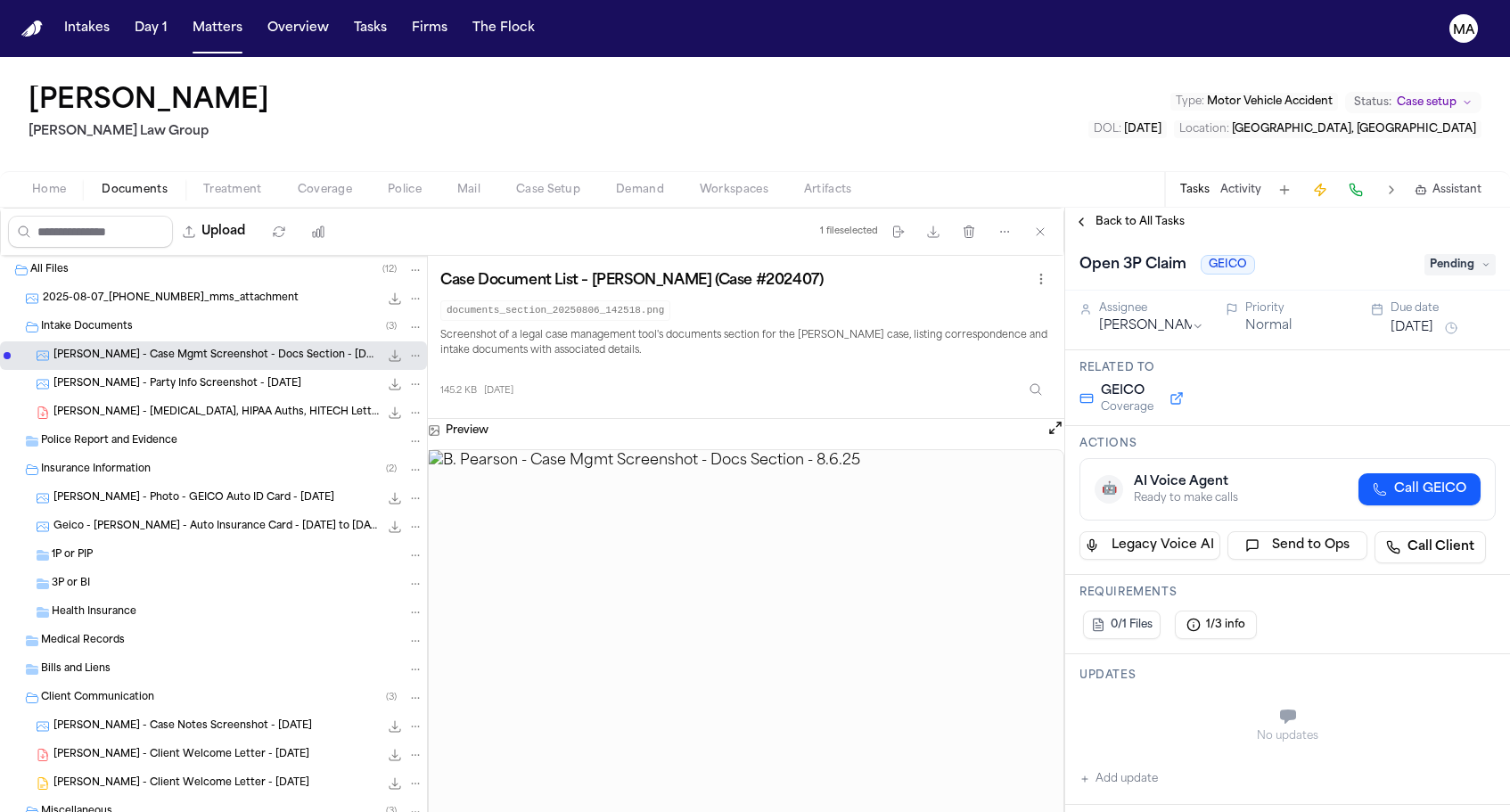
click at [1463, 254] on span "Pending" at bounding box center [1460, 265] width 71 height 22
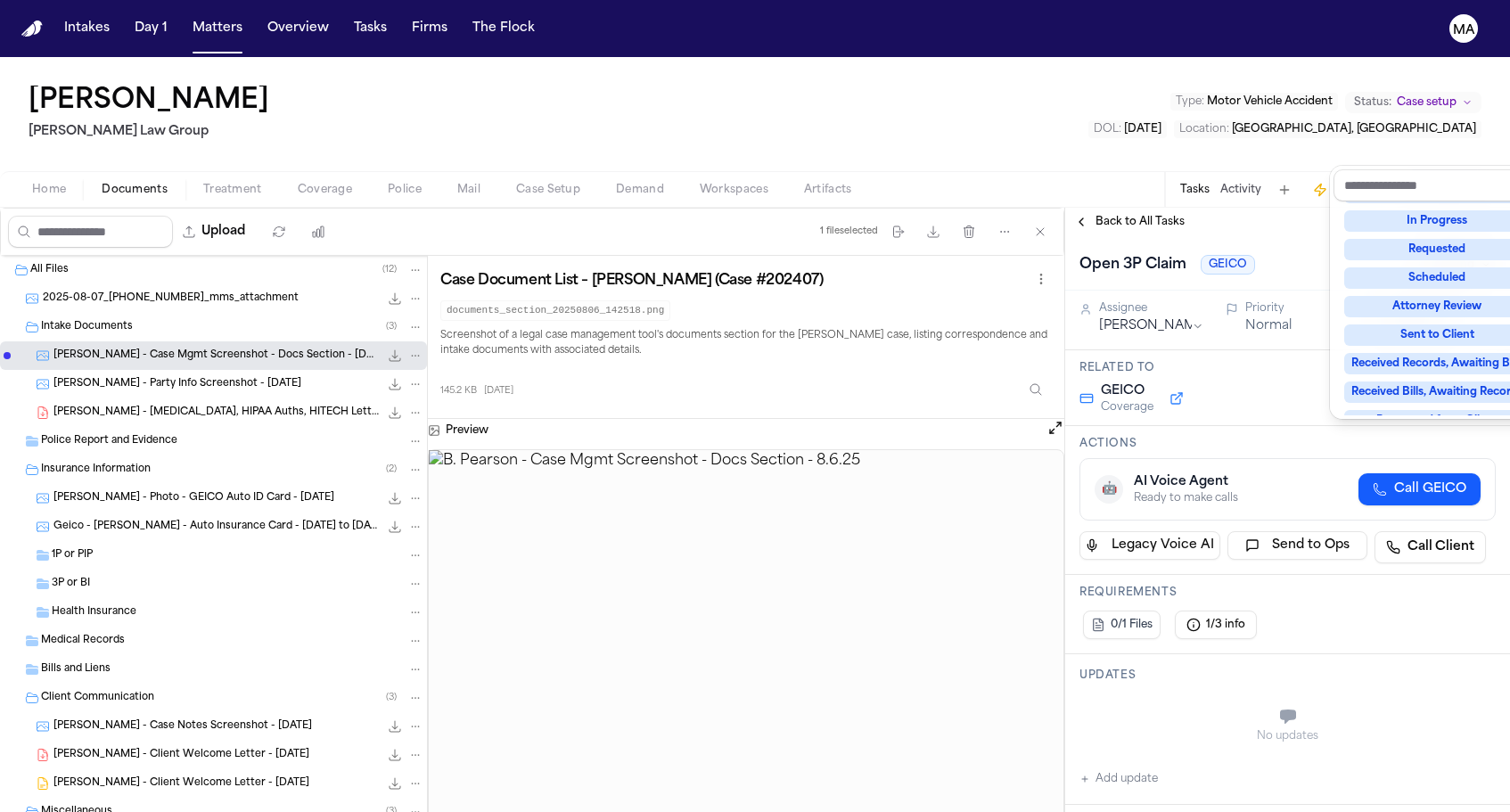
click at [1426, 495] on div "Complete" at bounding box center [1437, 506] width 186 height 22
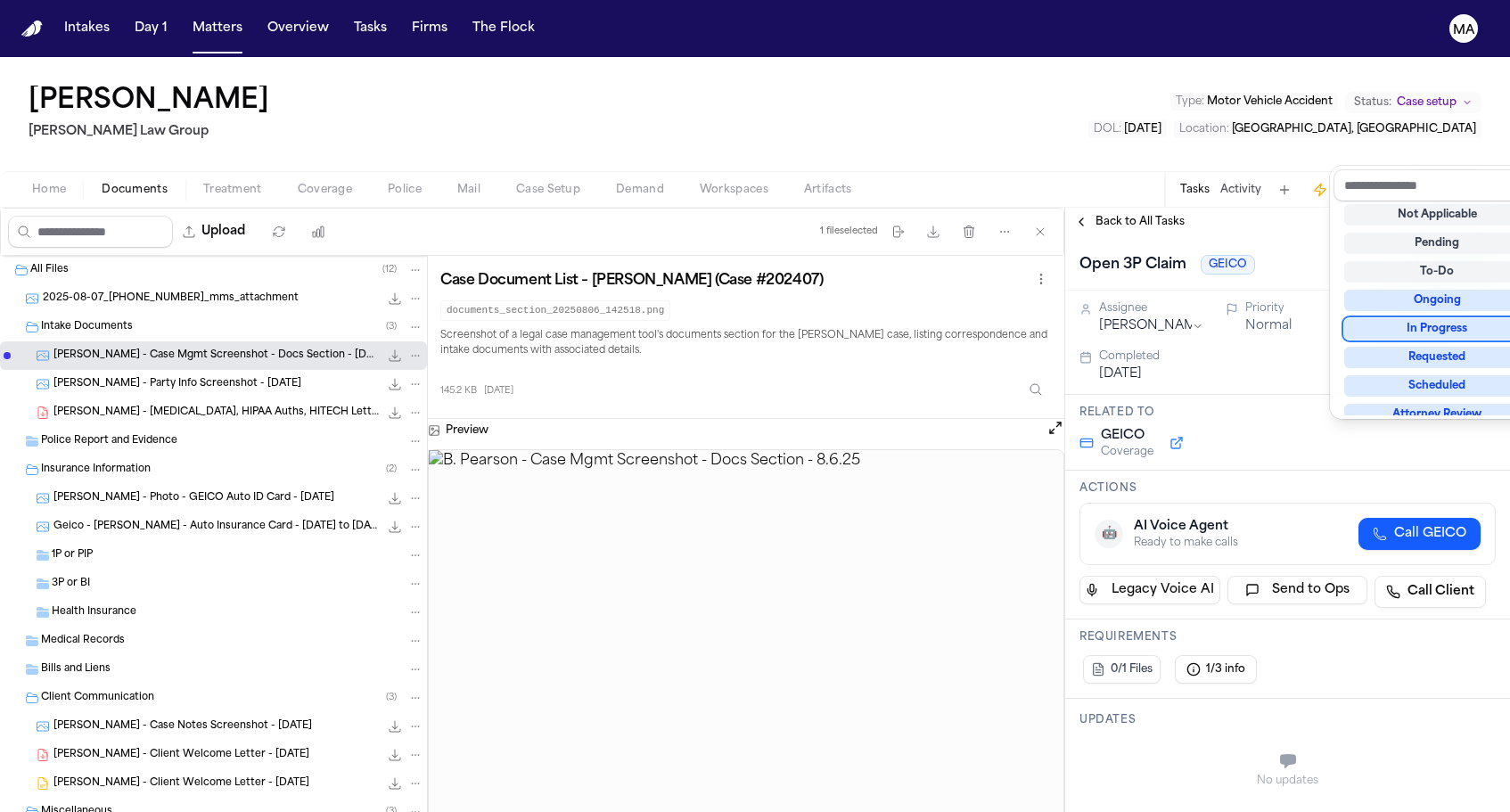
click at [1249, 208] on div "Back to All Tasks Open 3P Claim GEICO Complete Assignee [PERSON_NAME] Priority …" at bounding box center [1288, 510] width 445 height 604
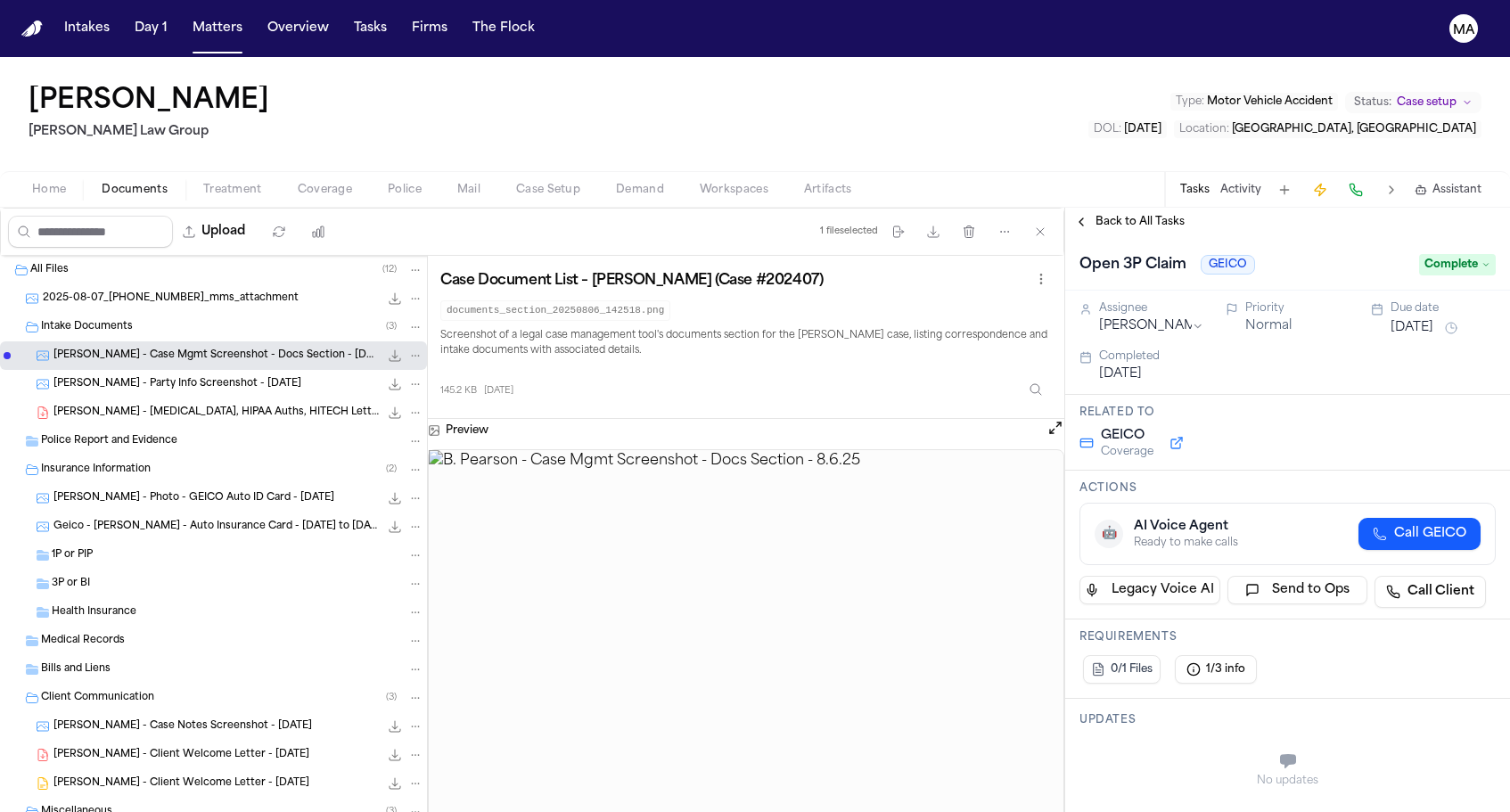
click at [1097, 208] on div "Back to All Tasks" at bounding box center [1288, 221] width 445 height 29
click at [1096, 215] on span "Back to All Tasks" at bounding box center [1140, 221] width 90 height 14
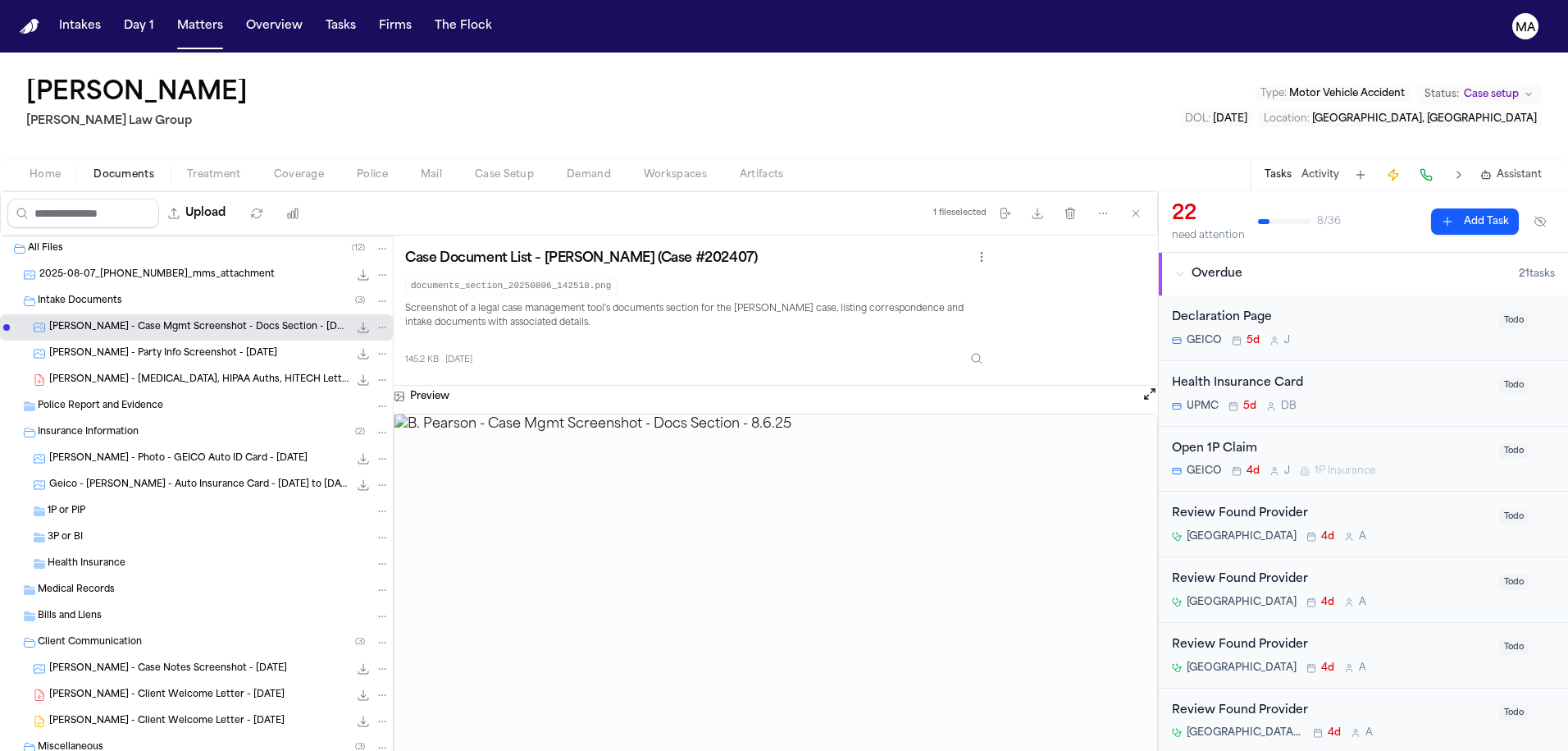
click at [1346, 374] on div "Health Insurance Card UPMC 5d D B" at bounding box center [1331, 393] width 317 height 39
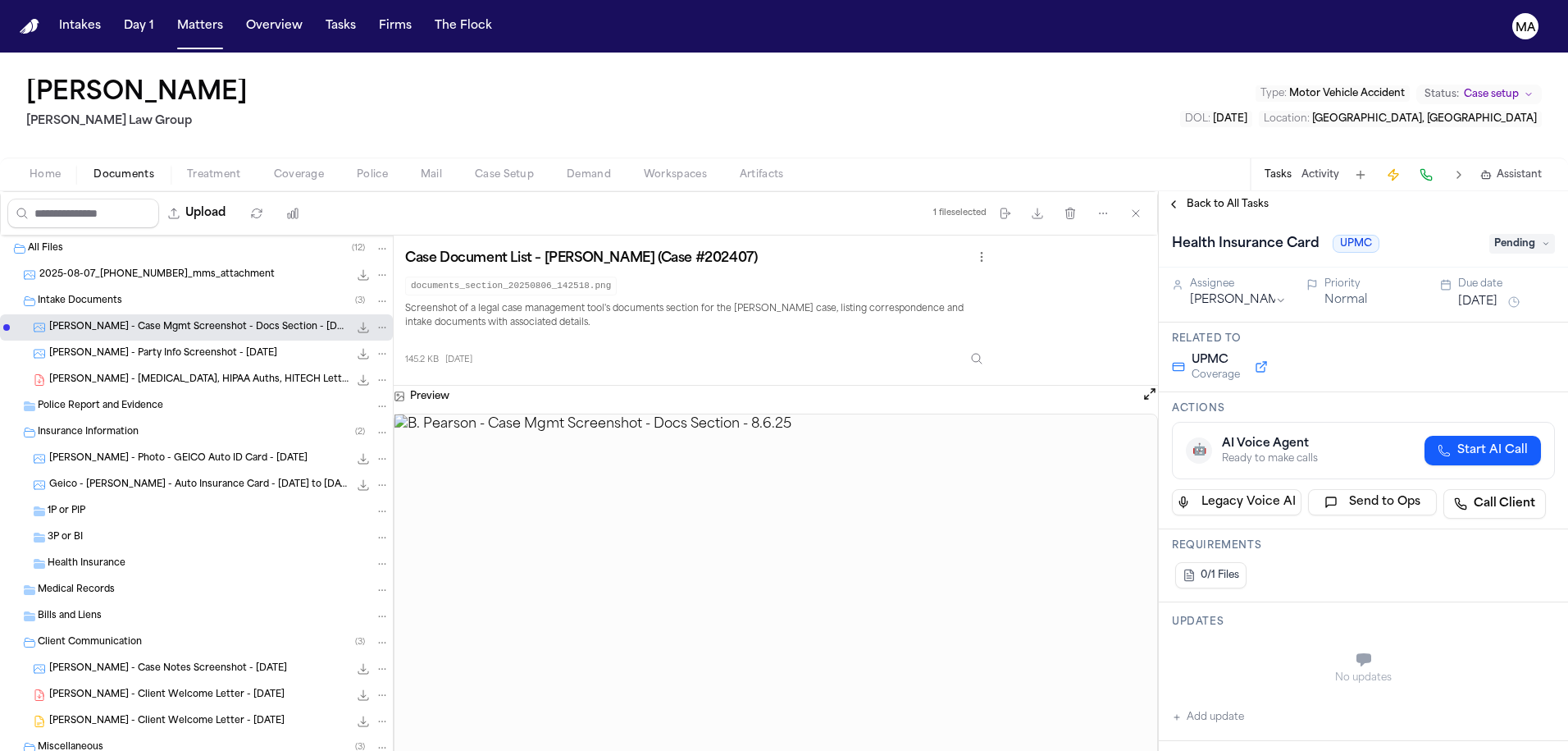
click at [1389, 234] on span "Pending" at bounding box center [1523, 244] width 65 height 20
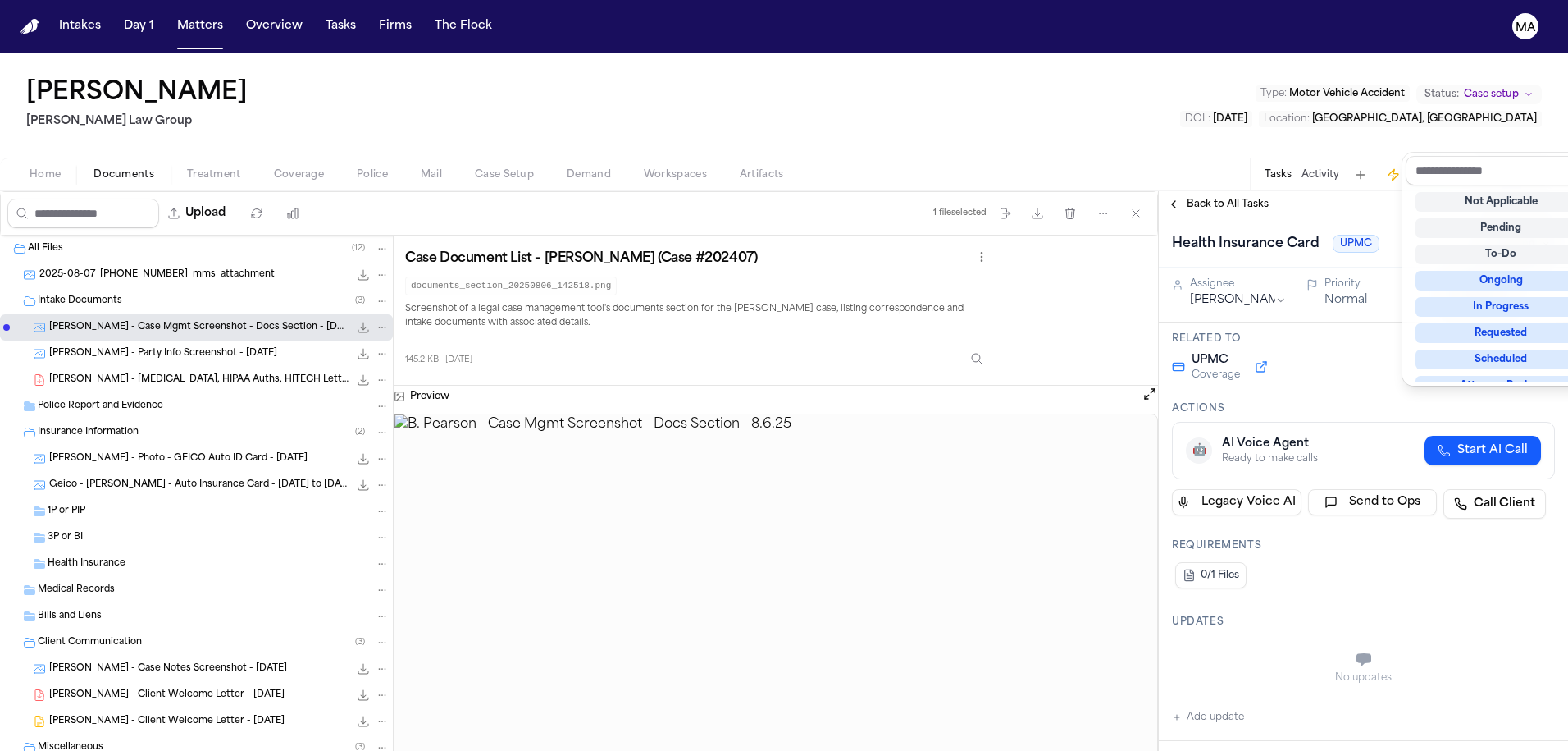
scroll to position [102, 0]
click at [1389, 483] on div "Blocked" at bounding box center [1501, 493] width 171 height 20
click at [1389, 629] on div "Health Insurance Card UPMC Blocked Assignee [PERSON_NAME] Priority Normal Due d…" at bounding box center [1364, 484] width 409 height 534
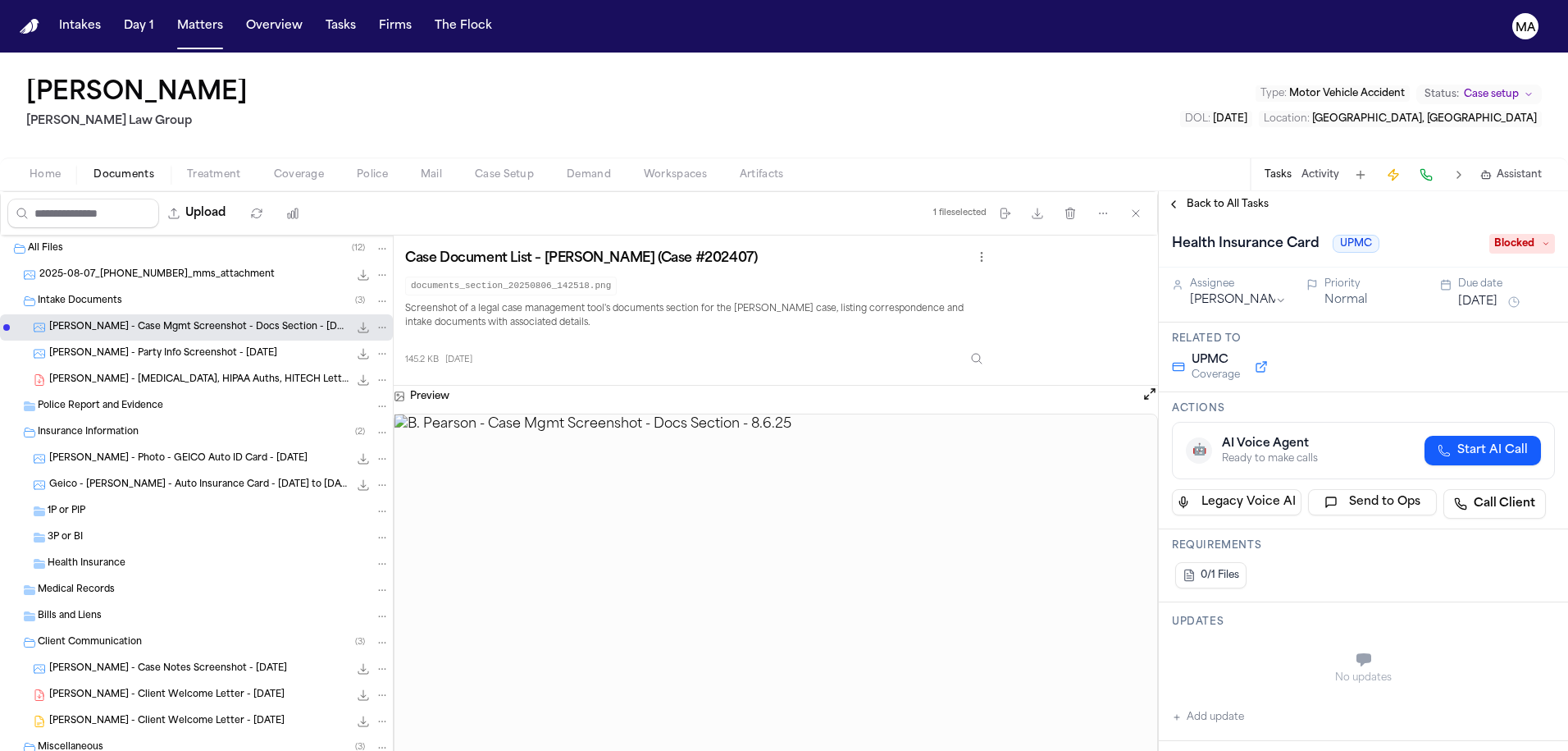
type textarea "**********"
click at [1213, 197] on span "Back to All Tasks" at bounding box center [1227, 204] width 82 height 13
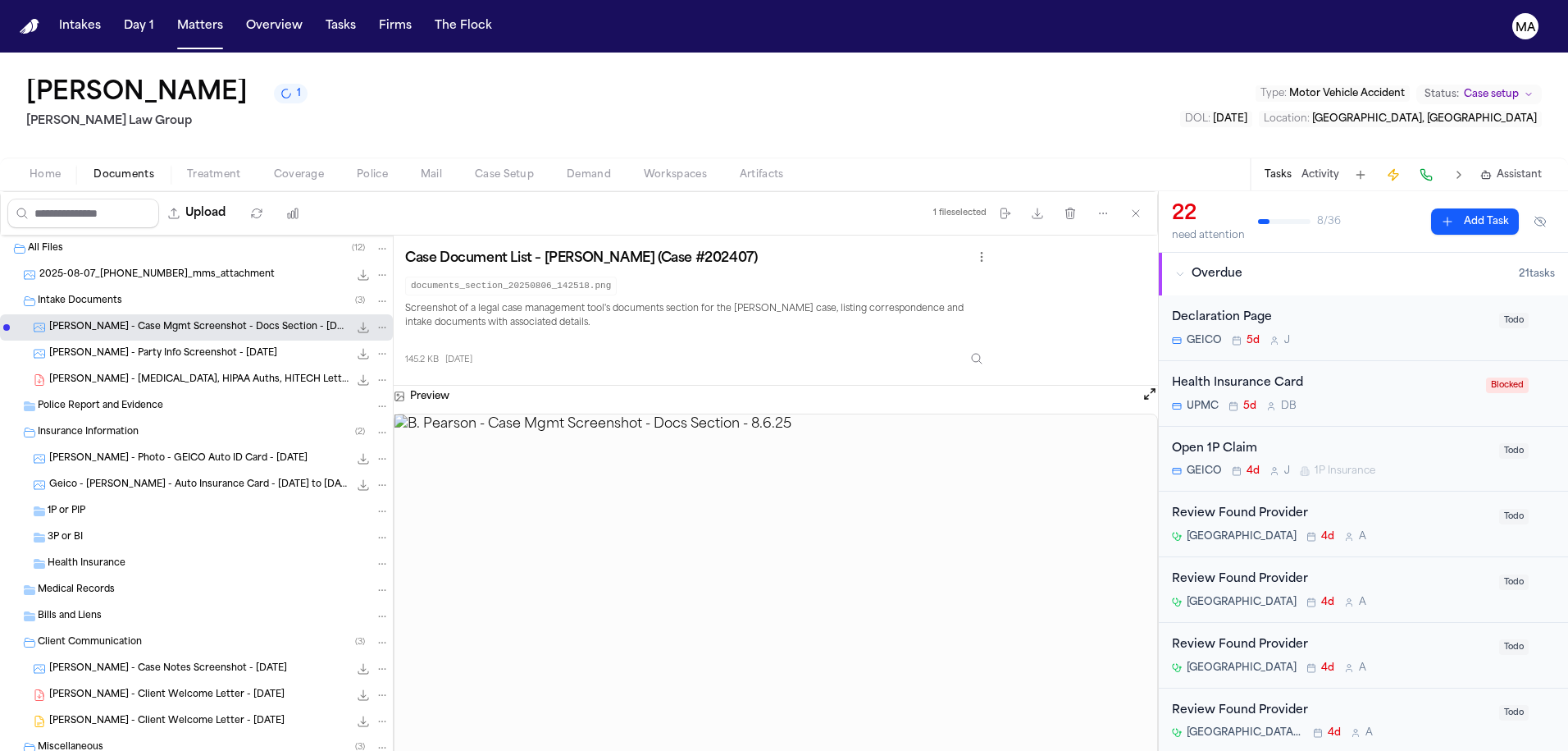
click at [1290, 374] on div "Health Insurance Card UPMC 5d D B" at bounding box center [1324, 393] width 304 height 39
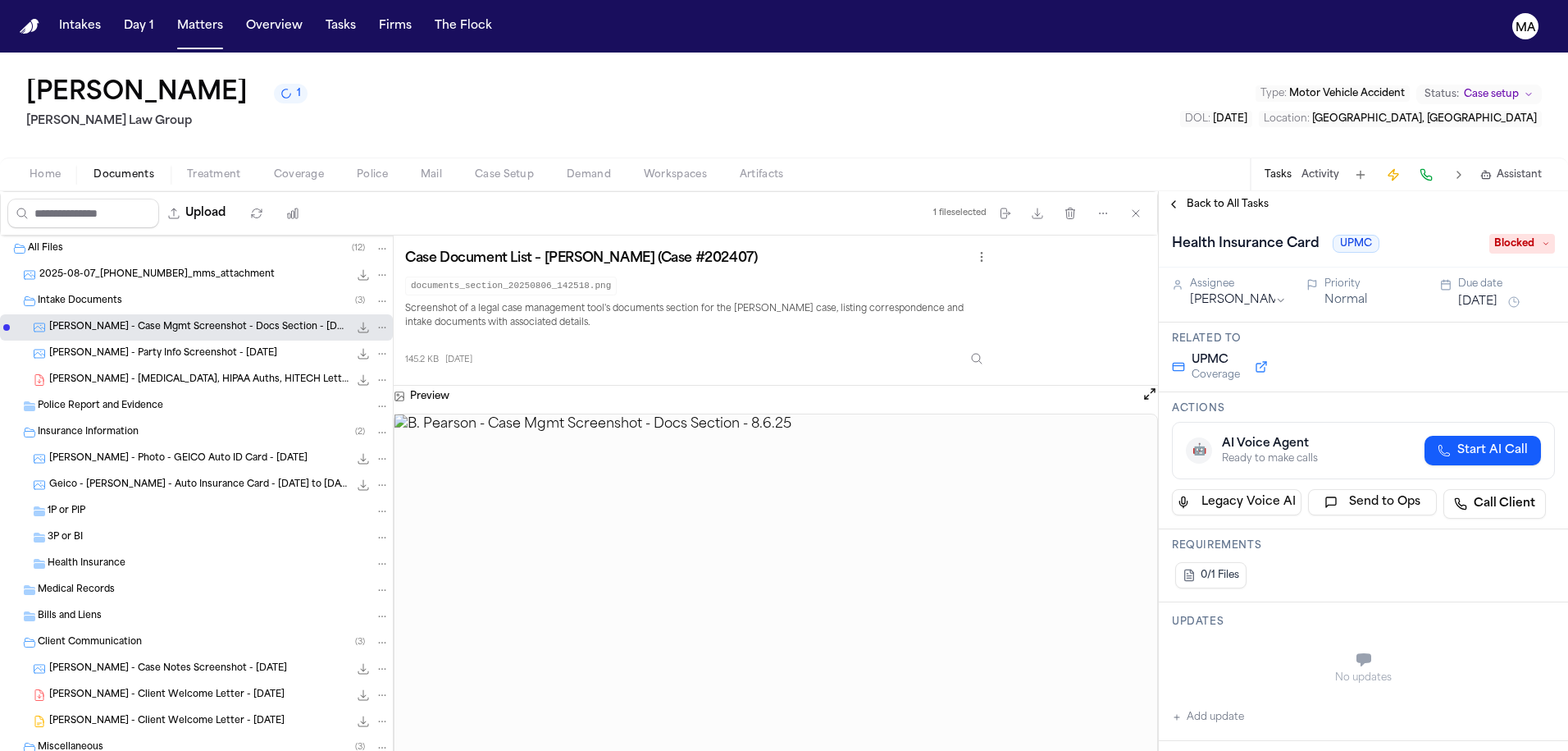
click at [1210, 197] on span "Back to All Tasks" at bounding box center [1227, 204] width 82 height 13
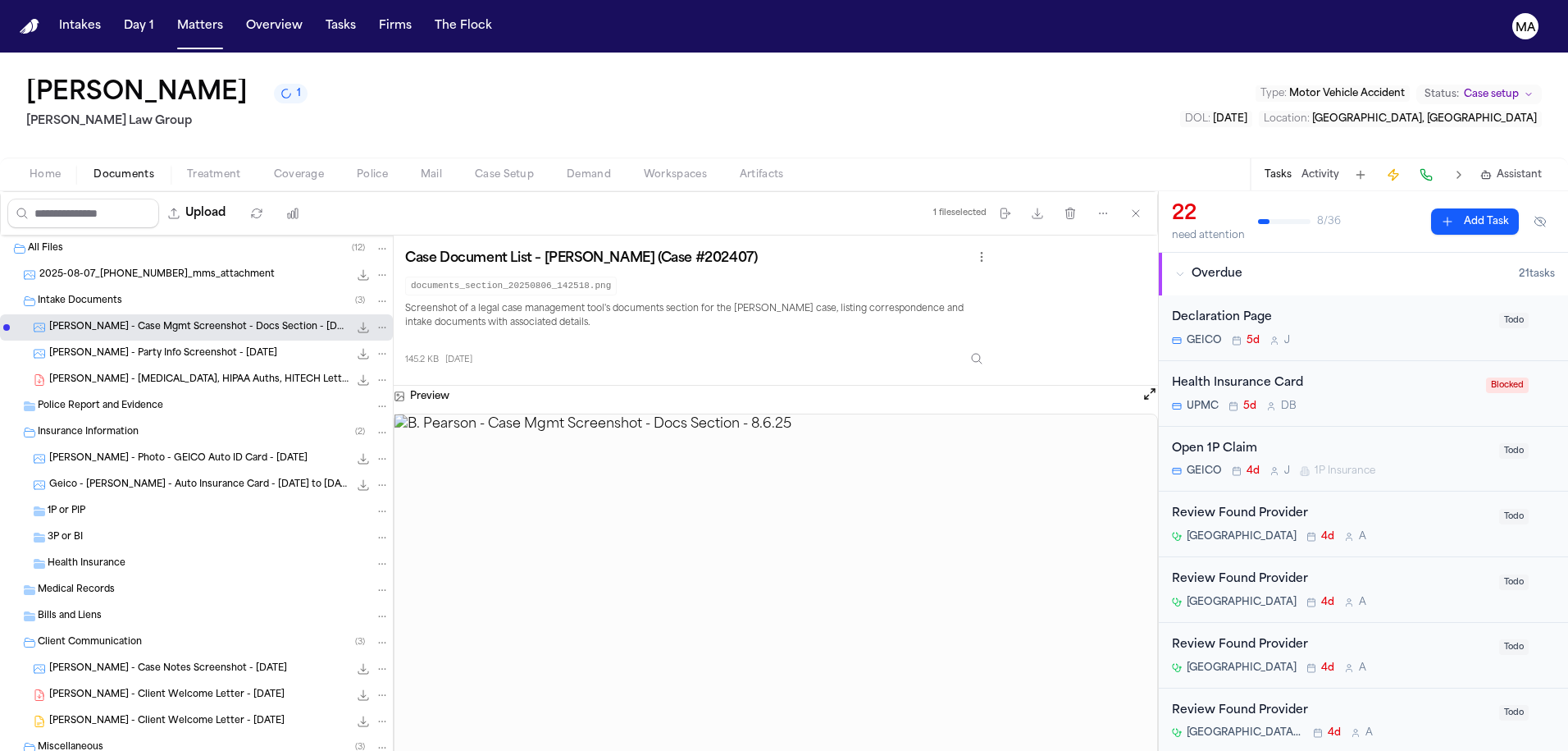
click at [1299, 374] on div "Health Insurance Card" at bounding box center [1324, 383] width 304 height 19
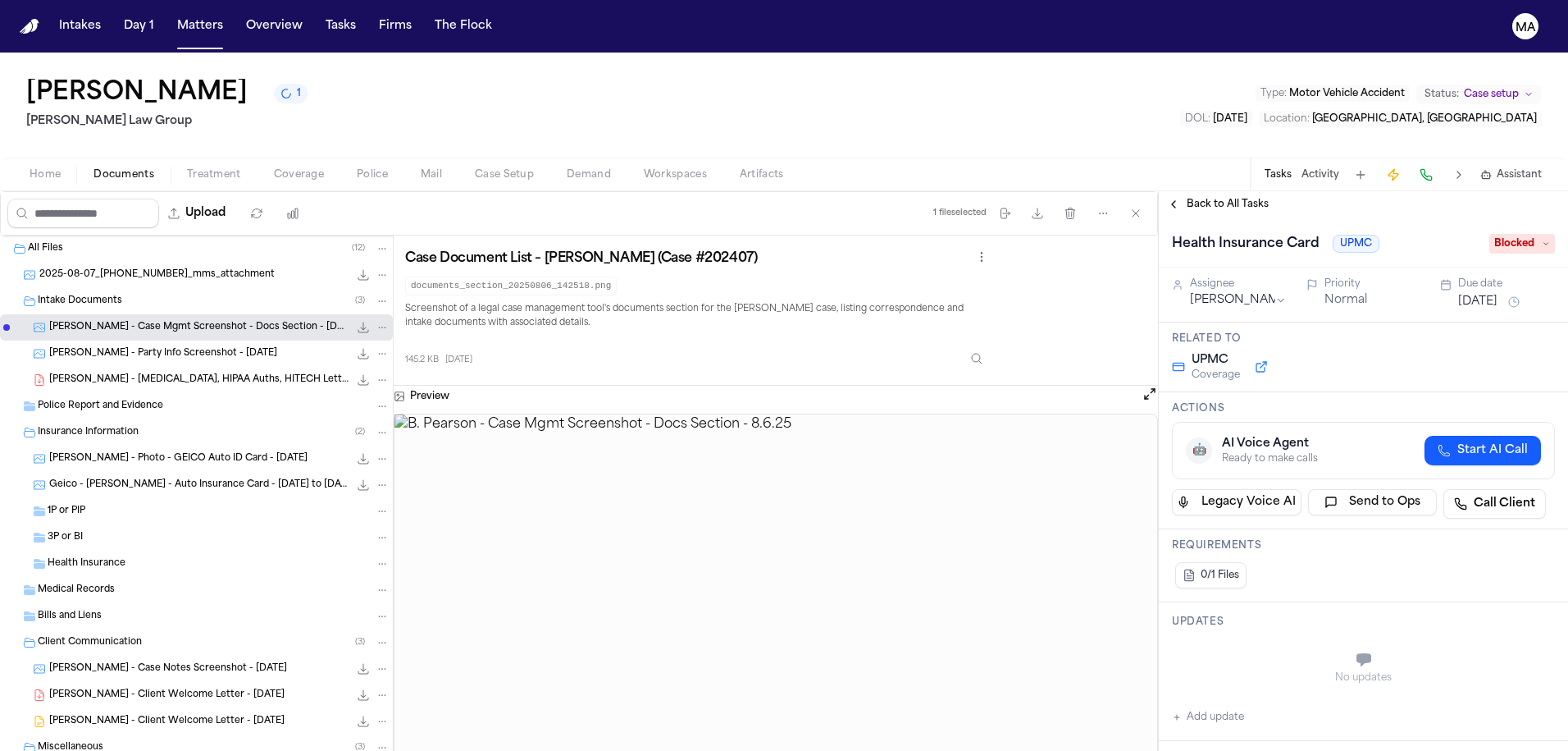
drag, startPoint x: 1517, startPoint y: 560, endPoint x: 1143, endPoint y: 561, distance: 374.0
click at [1143, 561] on div "Upload 1 file selected Move files Download files Delete files More actions Clea…" at bounding box center [784, 471] width 1568 height 560
type textarea "**********"
click at [1215, 191] on div "Back to All Tasks" at bounding box center [1364, 204] width 409 height 26
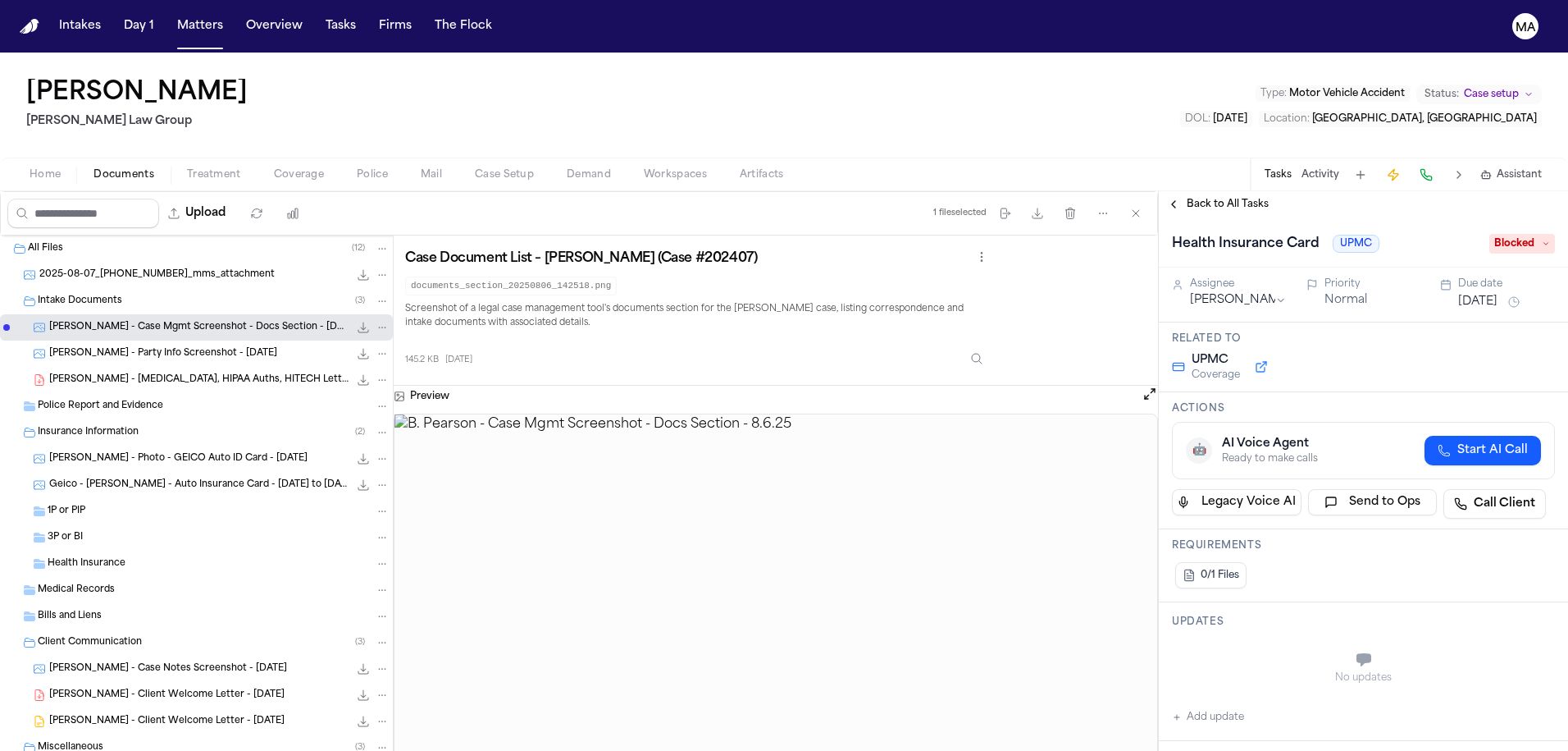
click at [1219, 197] on span "Back to All Tasks" at bounding box center [1227, 204] width 82 height 13
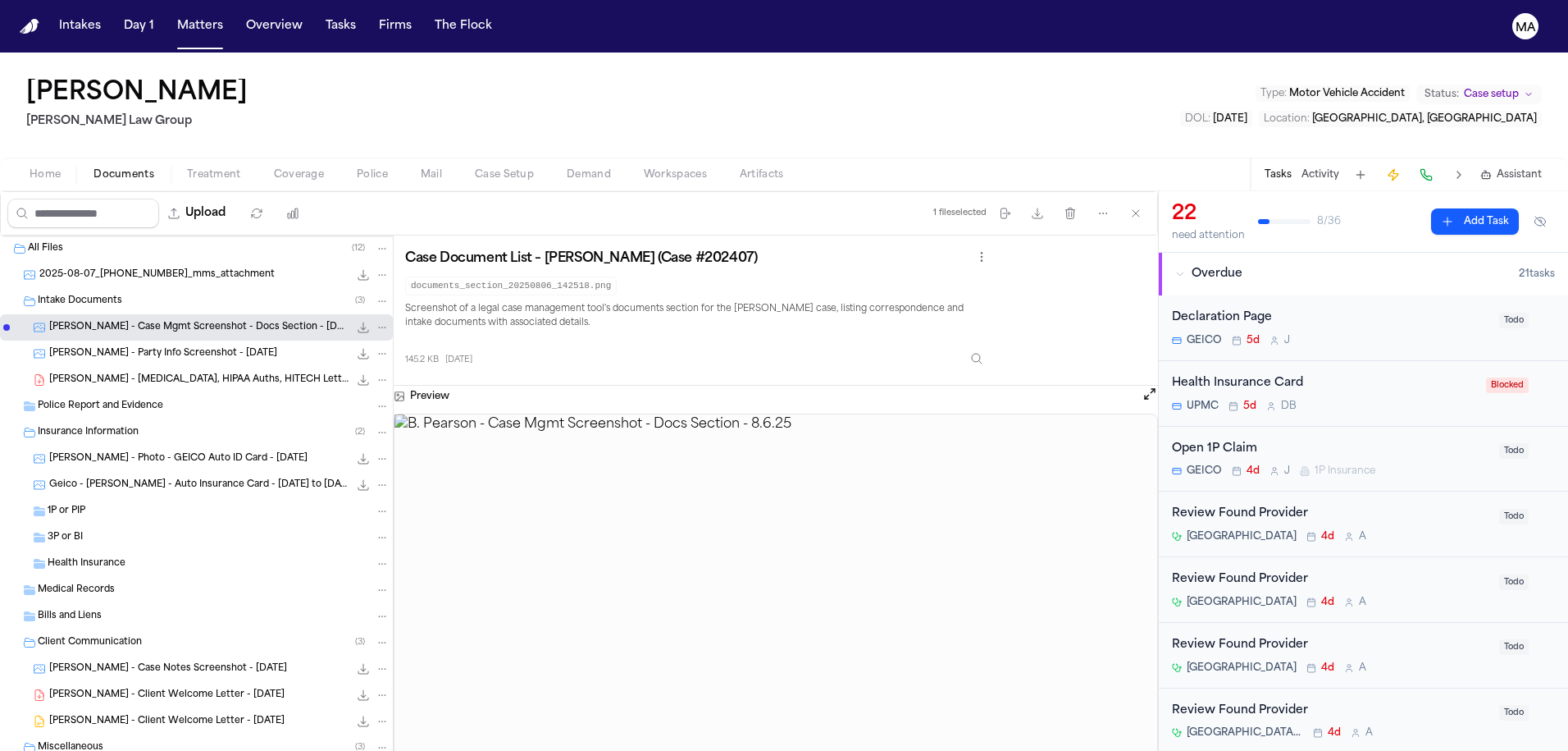
click at [1319, 439] on div "Open 1P Claim GEICO 4d J 1P Insurance" at bounding box center [1331, 458] width 317 height 39
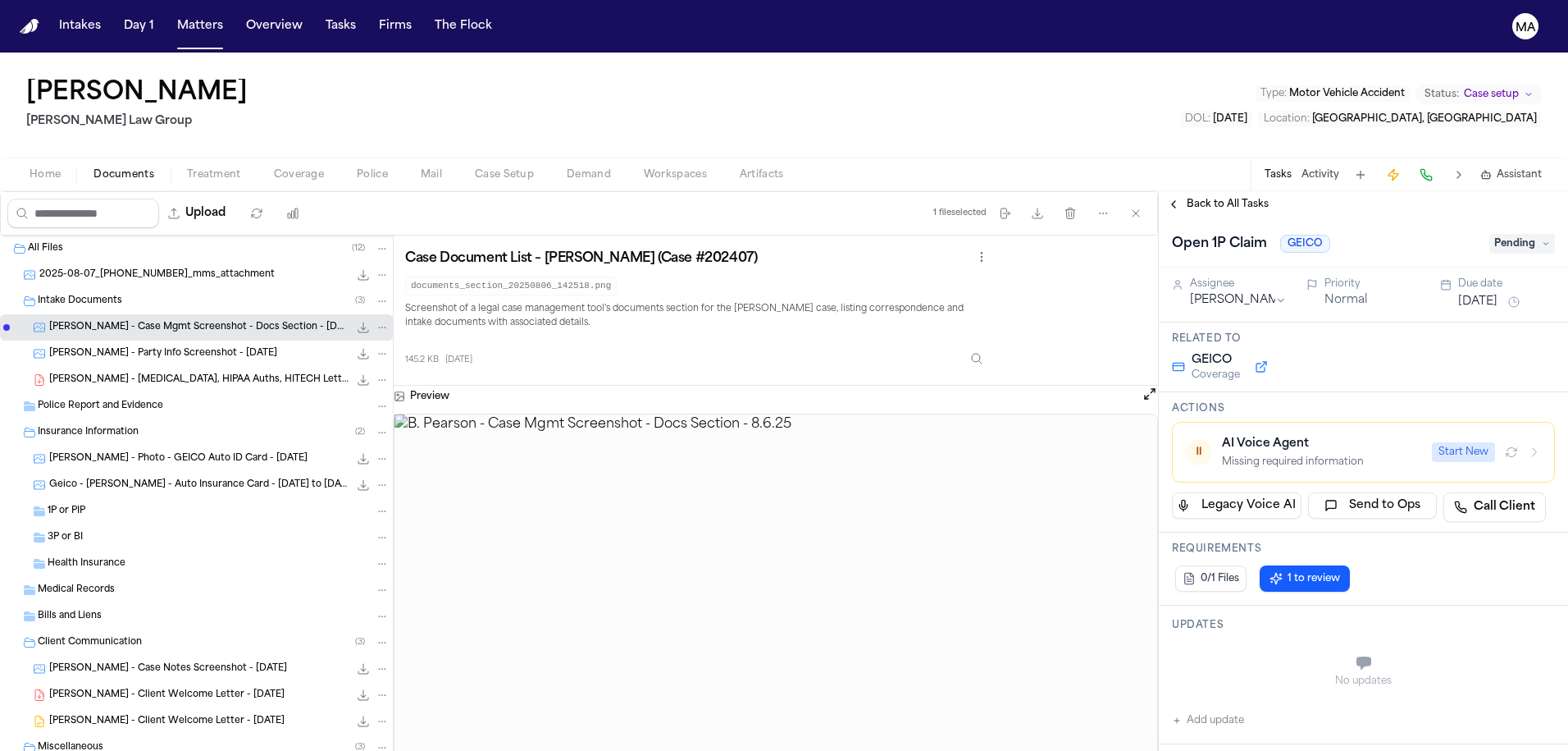
click at [1389, 217] on div "Open 1P Claim GEICO Pending" at bounding box center [1364, 242] width 409 height 50
click at [1389, 234] on span "Pending" at bounding box center [1523, 244] width 65 height 20
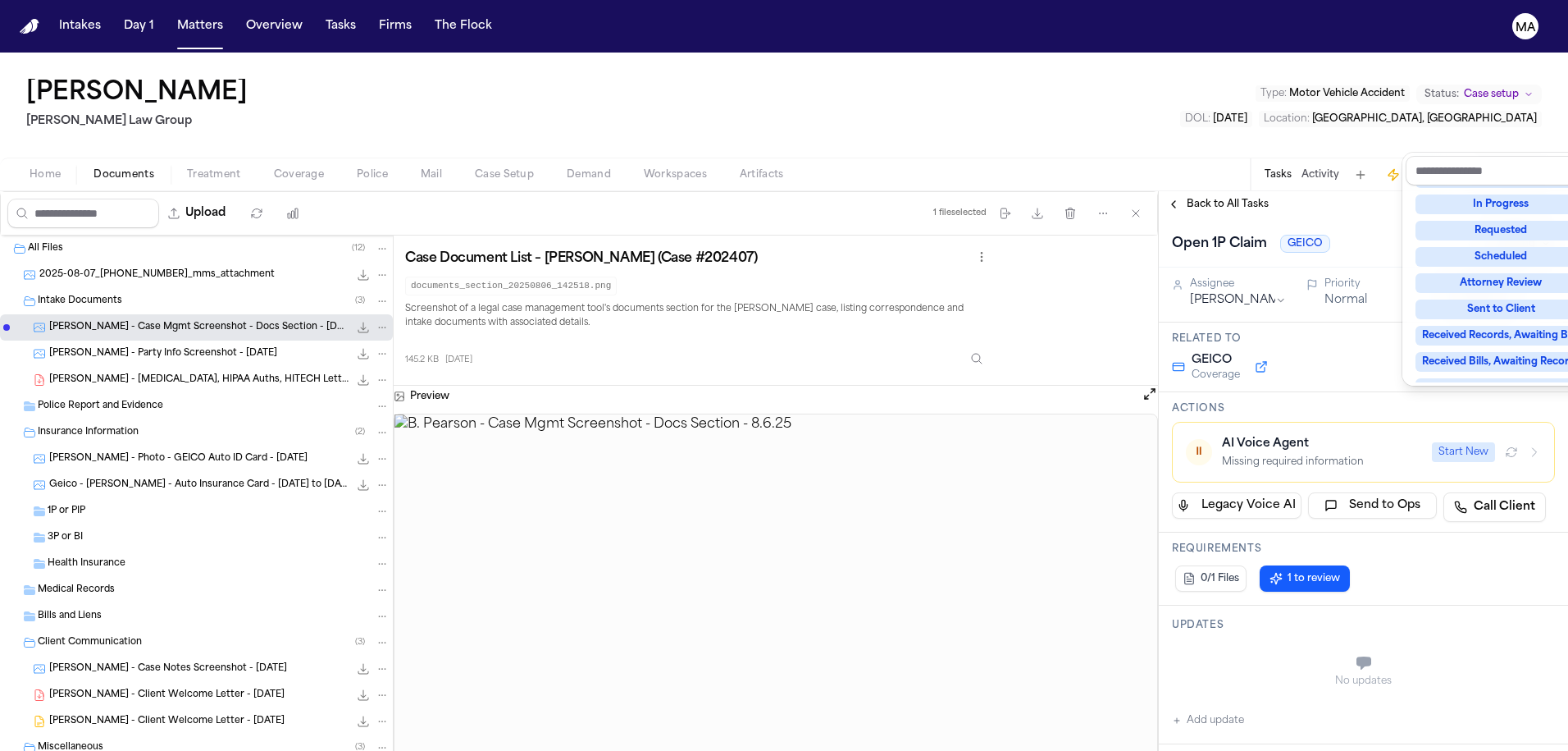
click at [1389, 483] on div "Blocked" at bounding box center [1501, 493] width 171 height 20
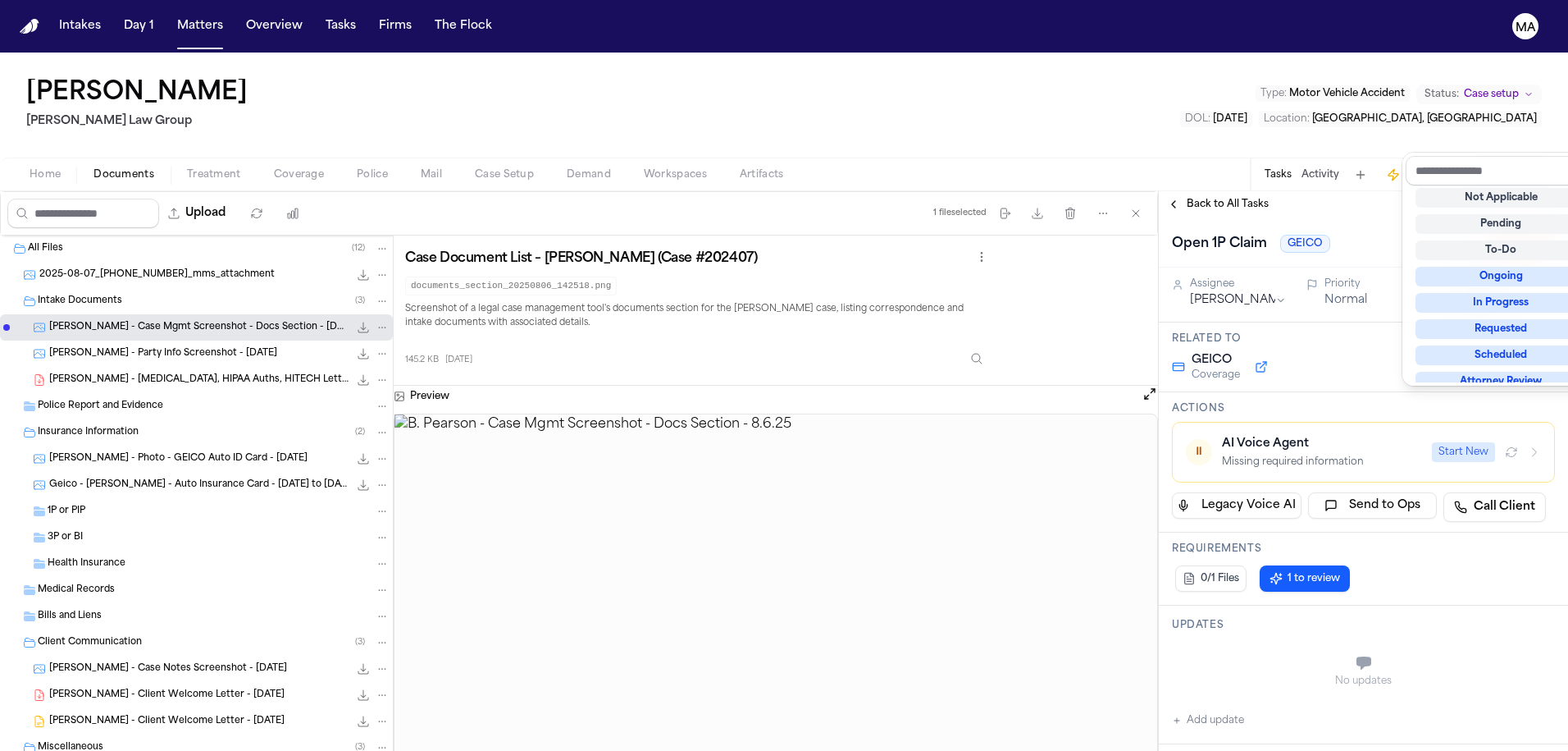
scroll to position [13, 0]
click at [1378, 625] on div "Open 1P Claim GEICO Blocked Assignee [PERSON_NAME] Normal Due date [DATE] Relat…" at bounding box center [1364, 484] width 409 height 534
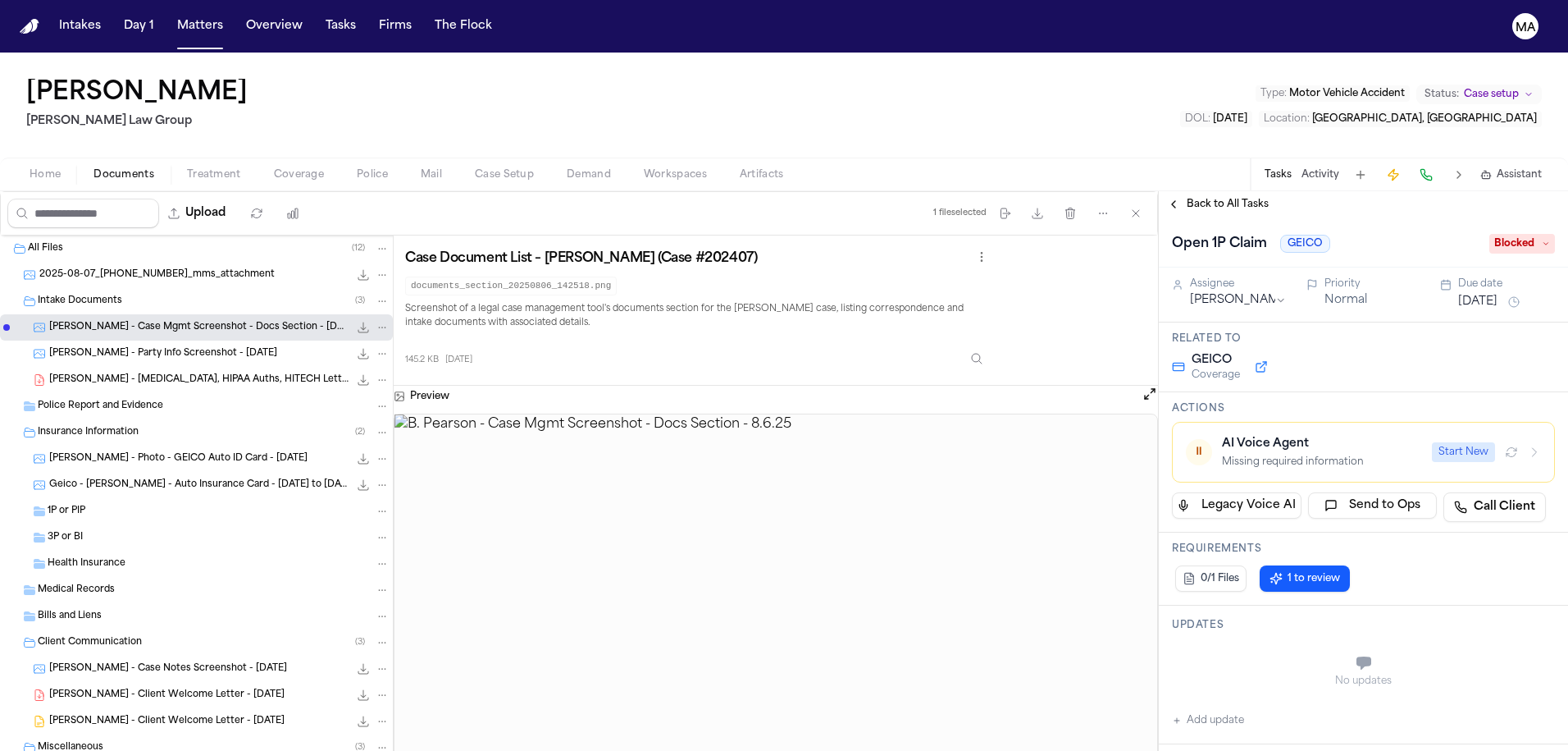
paste textarea "**********"
type textarea "**********"
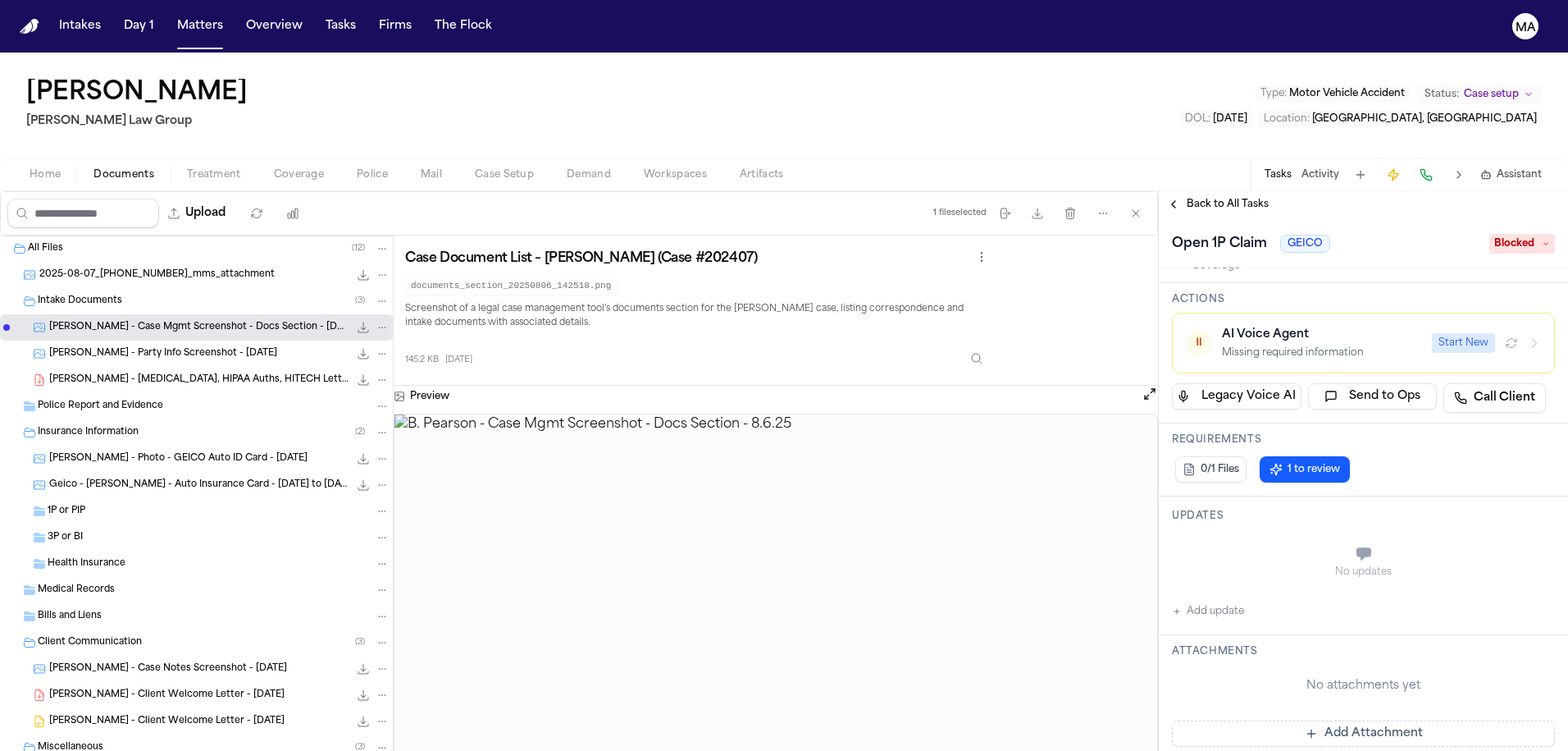
scroll to position [0, 0]
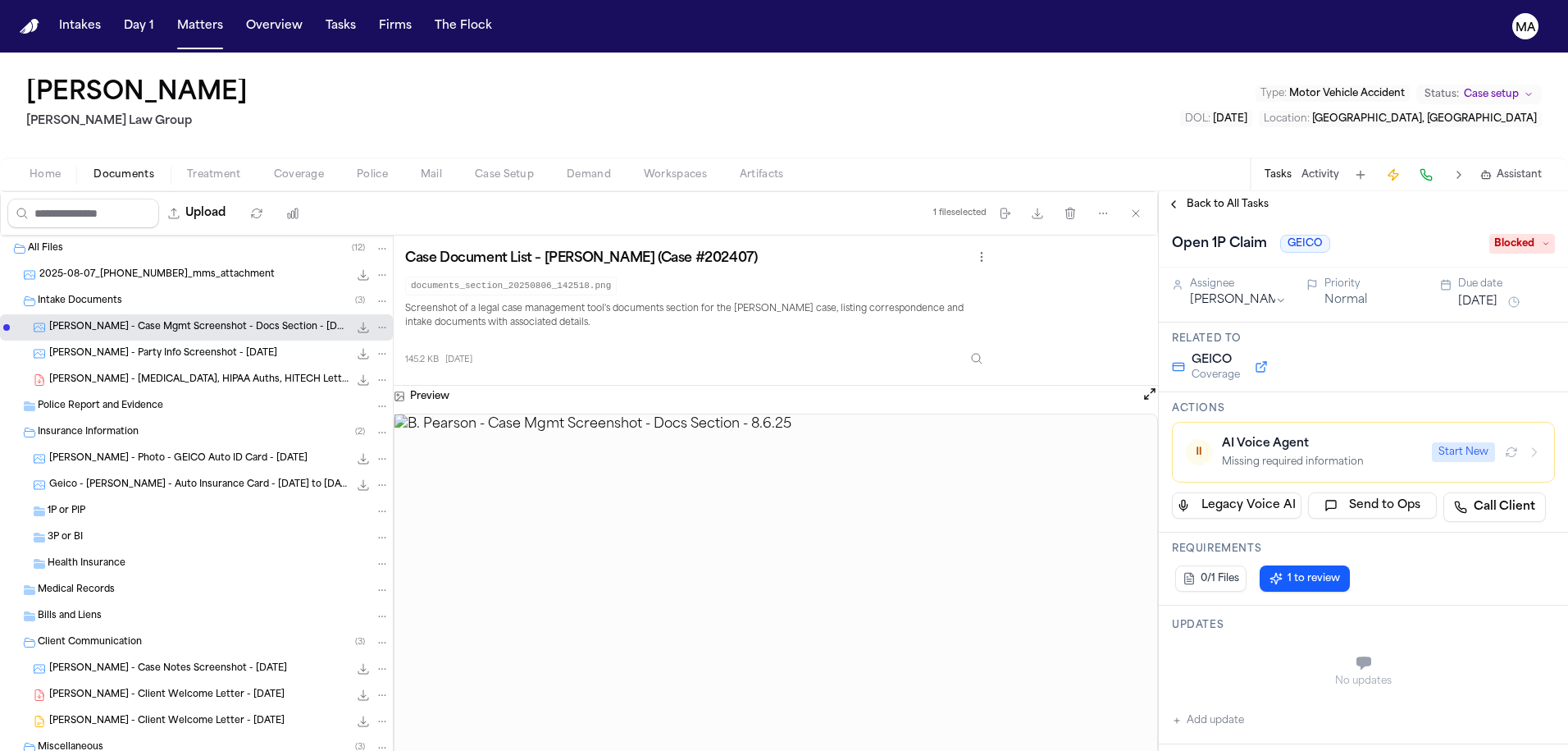
click at [1198, 197] on span "Back to All Tasks" at bounding box center [1227, 204] width 82 height 13
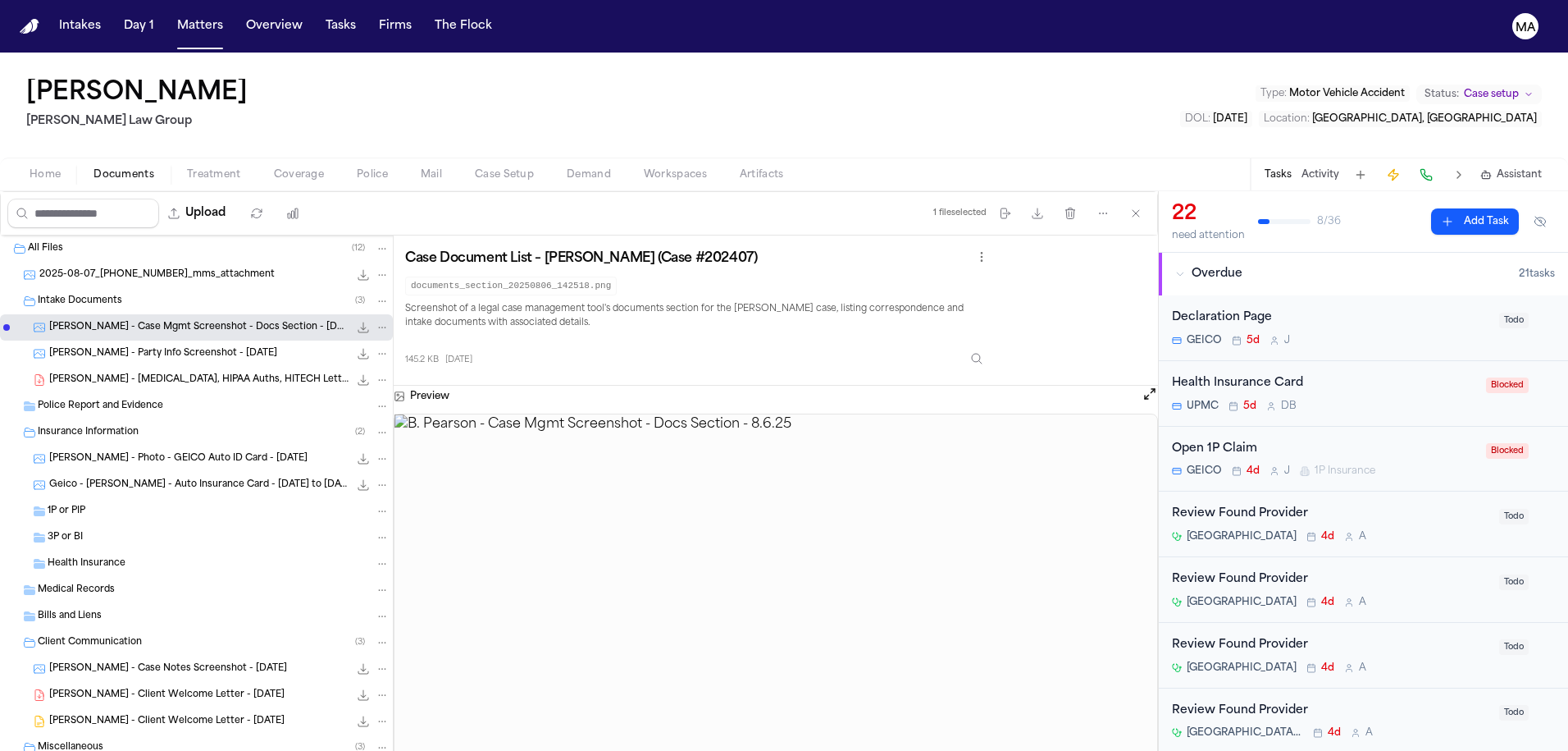
click at [1296, 374] on div "Health Insurance Card UPMC 5d D B" at bounding box center [1324, 393] width 304 height 39
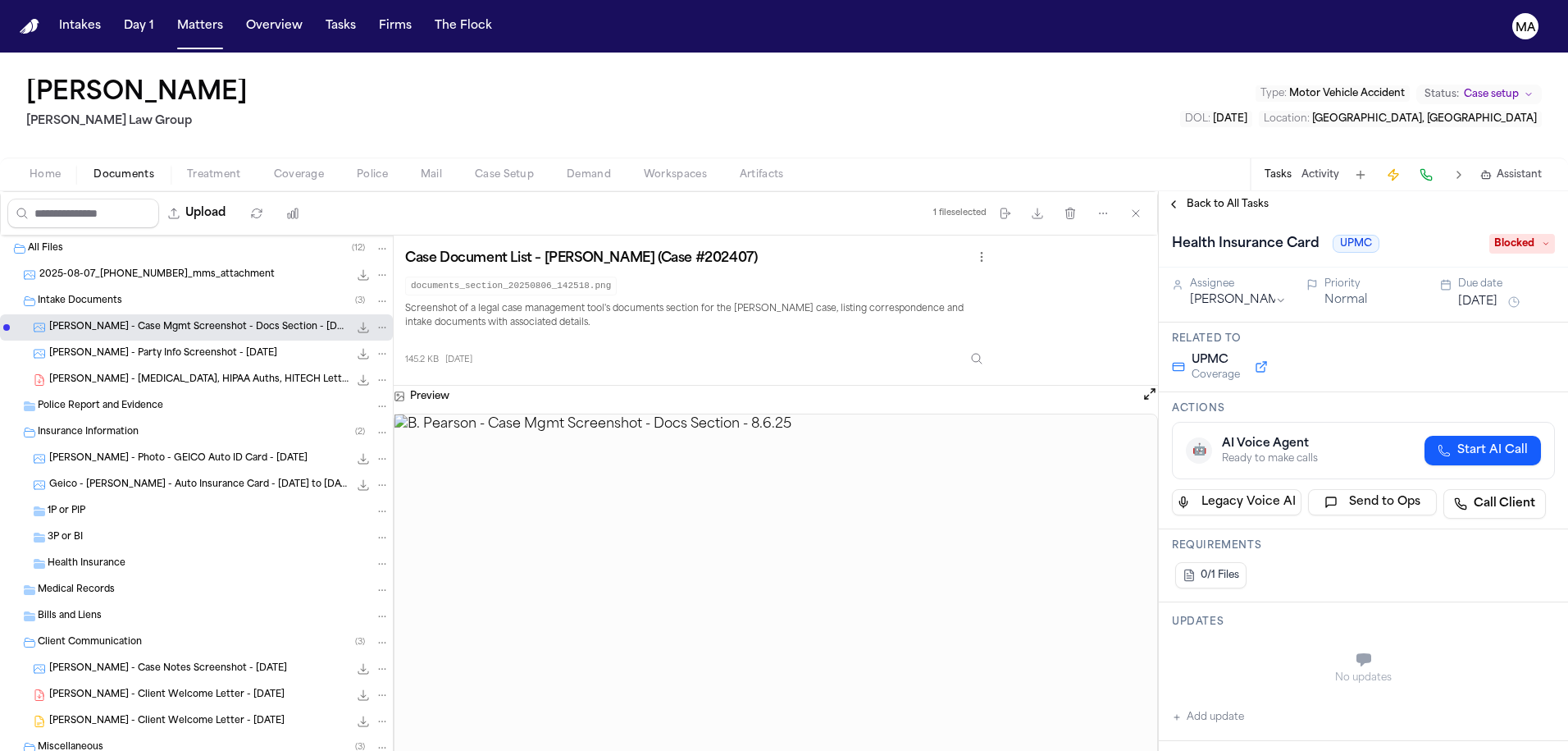
click at [1361, 653] on icon at bounding box center [1364, 660] width 14 height 13
click at [1207, 708] on button "Add update" at bounding box center [1208, 717] width 72 height 20
click at [1261, 645] on textarea "Add your update" at bounding box center [1373, 661] width 351 height 33
click at [1217, 694] on label "Private" at bounding box center [1234, 700] width 34 height 13
click at [1211, 694] on button "Private" at bounding box center [1205, 700] width 13 height 13
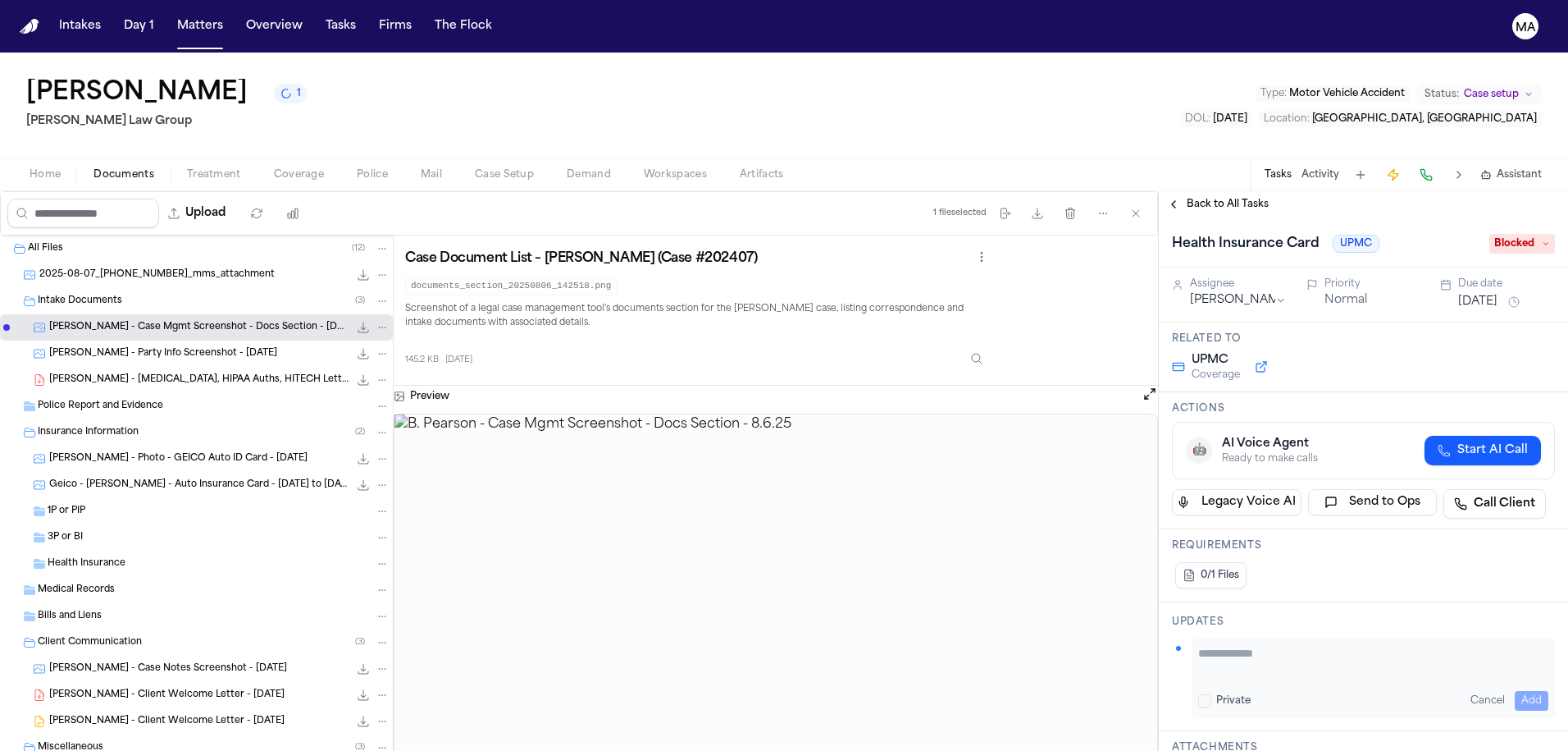
click at [1294, 645] on textarea "Add your update" at bounding box center [1373, 661] width 351 height 33
paste textarea "**********"
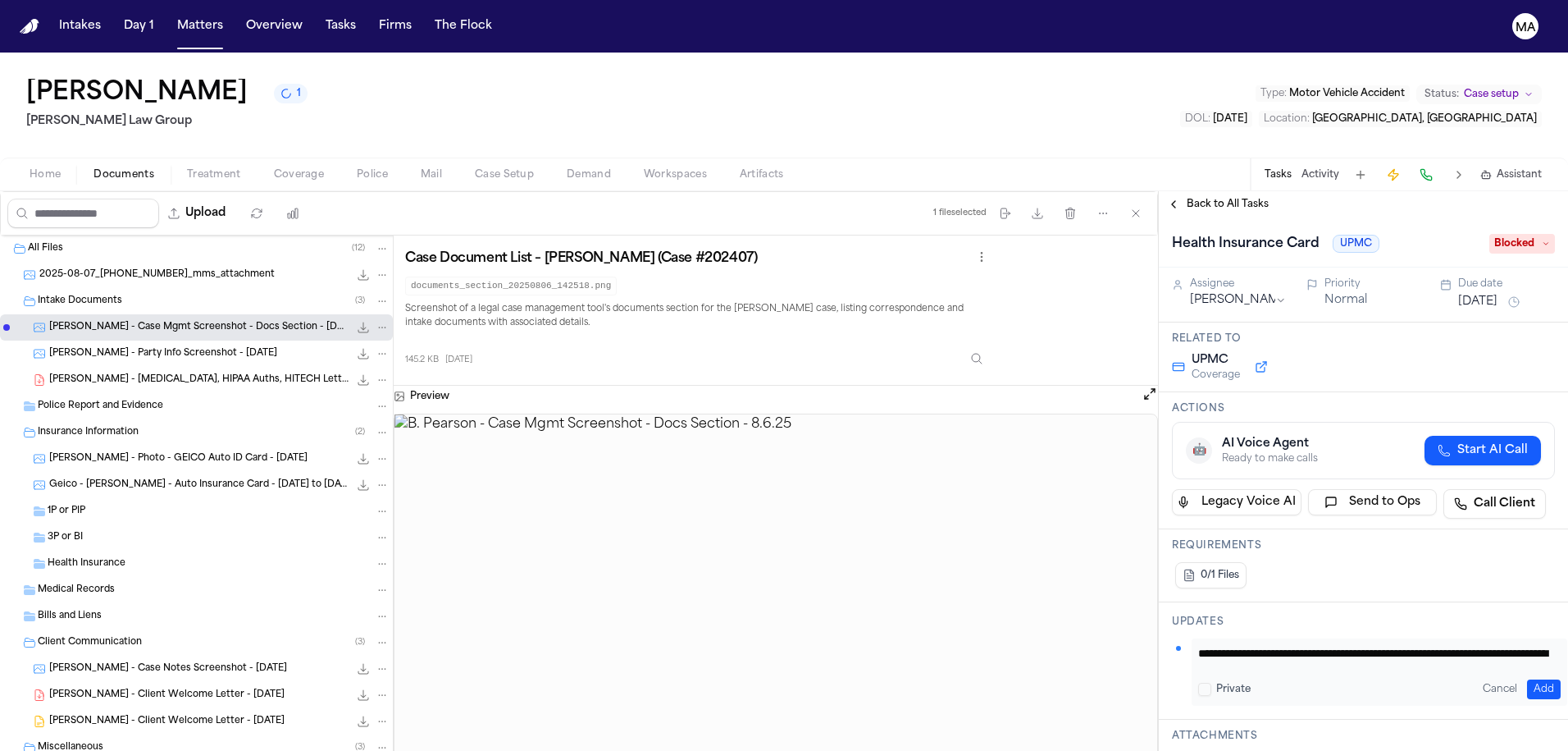
type textarea "**********"
click at [1389, 679] on button "Add" at bounding box center [1544, 689] width 34 height 20
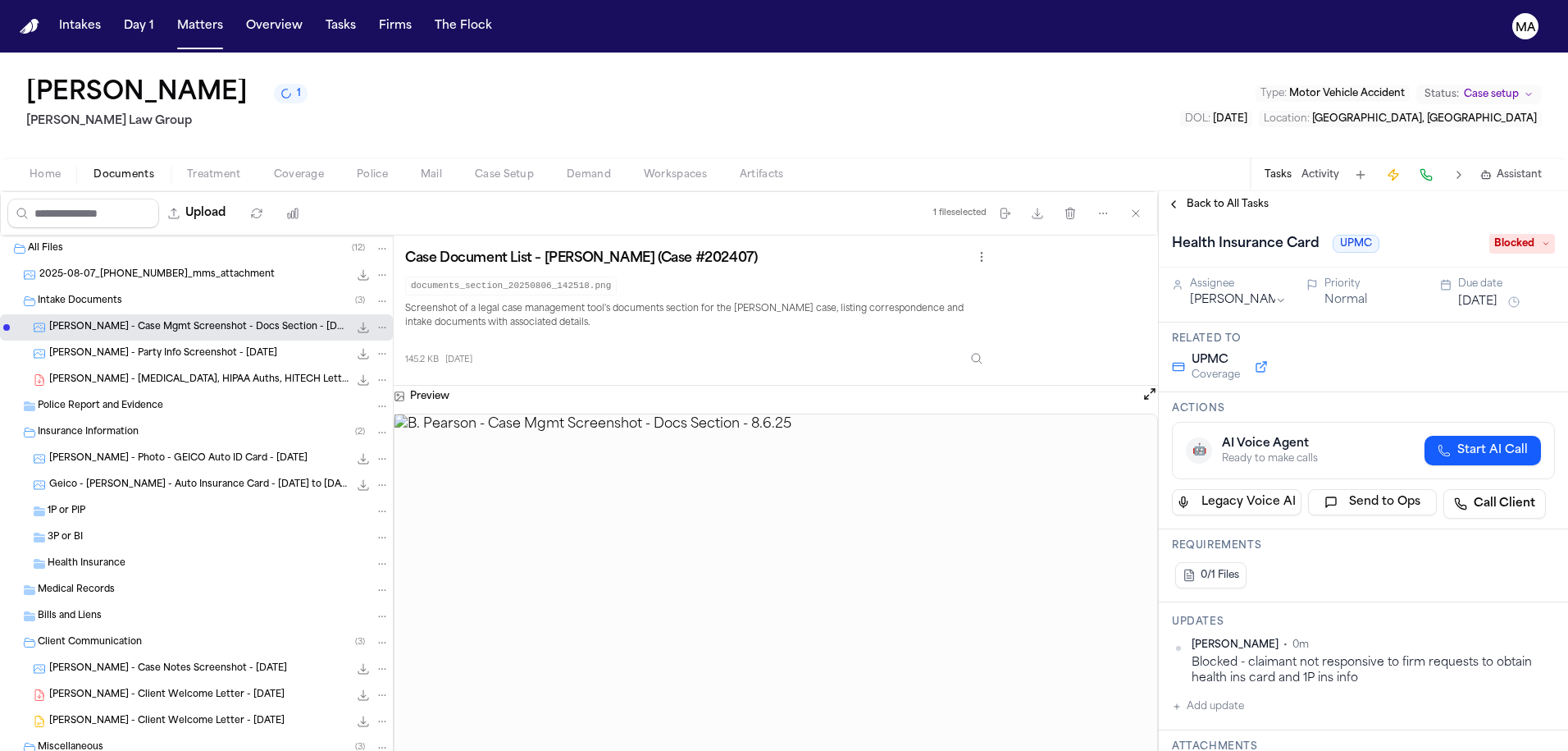
click at [1188, 197] on span "Back to All Tasks" at bounding box center [1227, 204] width 82 height 13
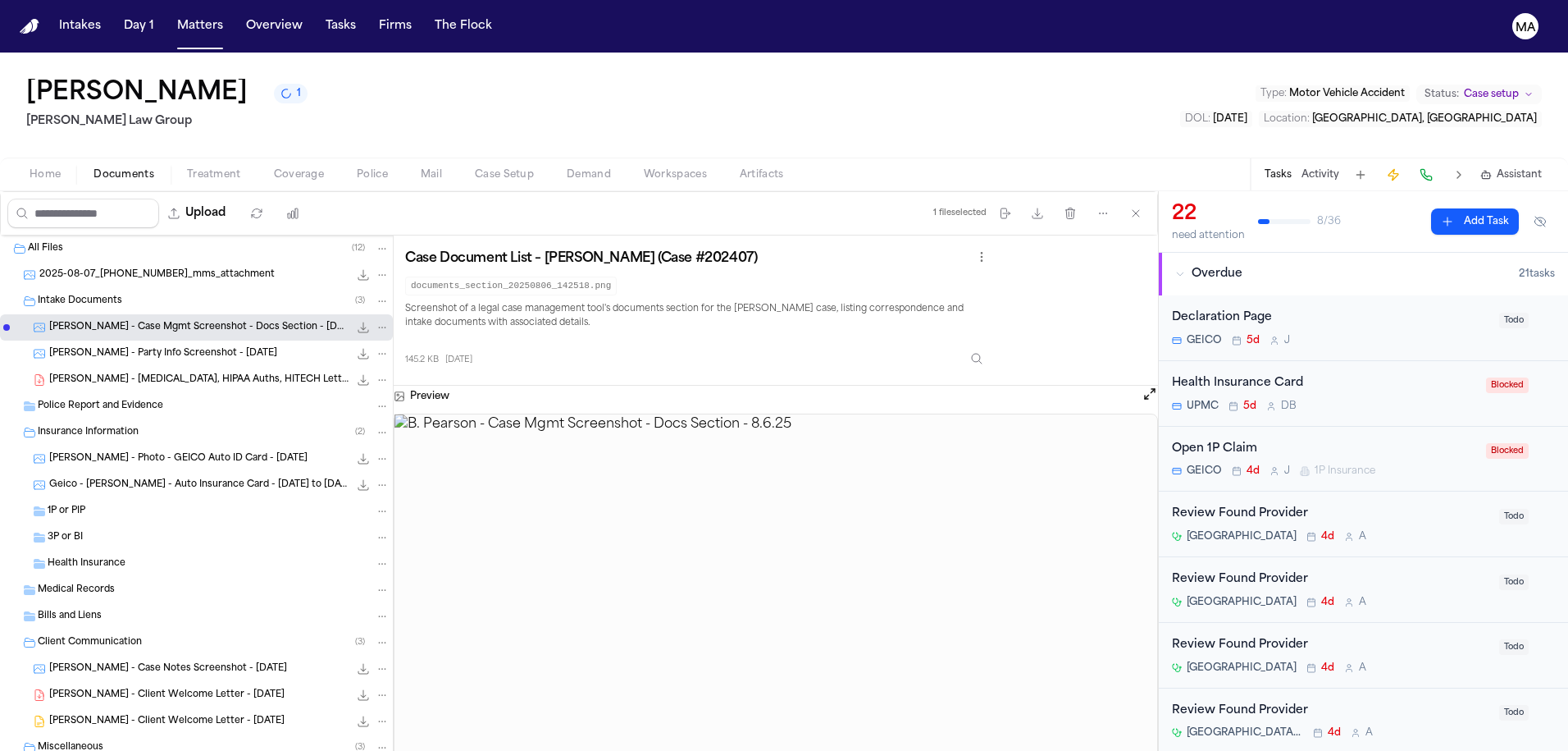
click at [1285, 439] on div "Open 1P Claim" at bounding box center [1324, 448] width 304 height 19
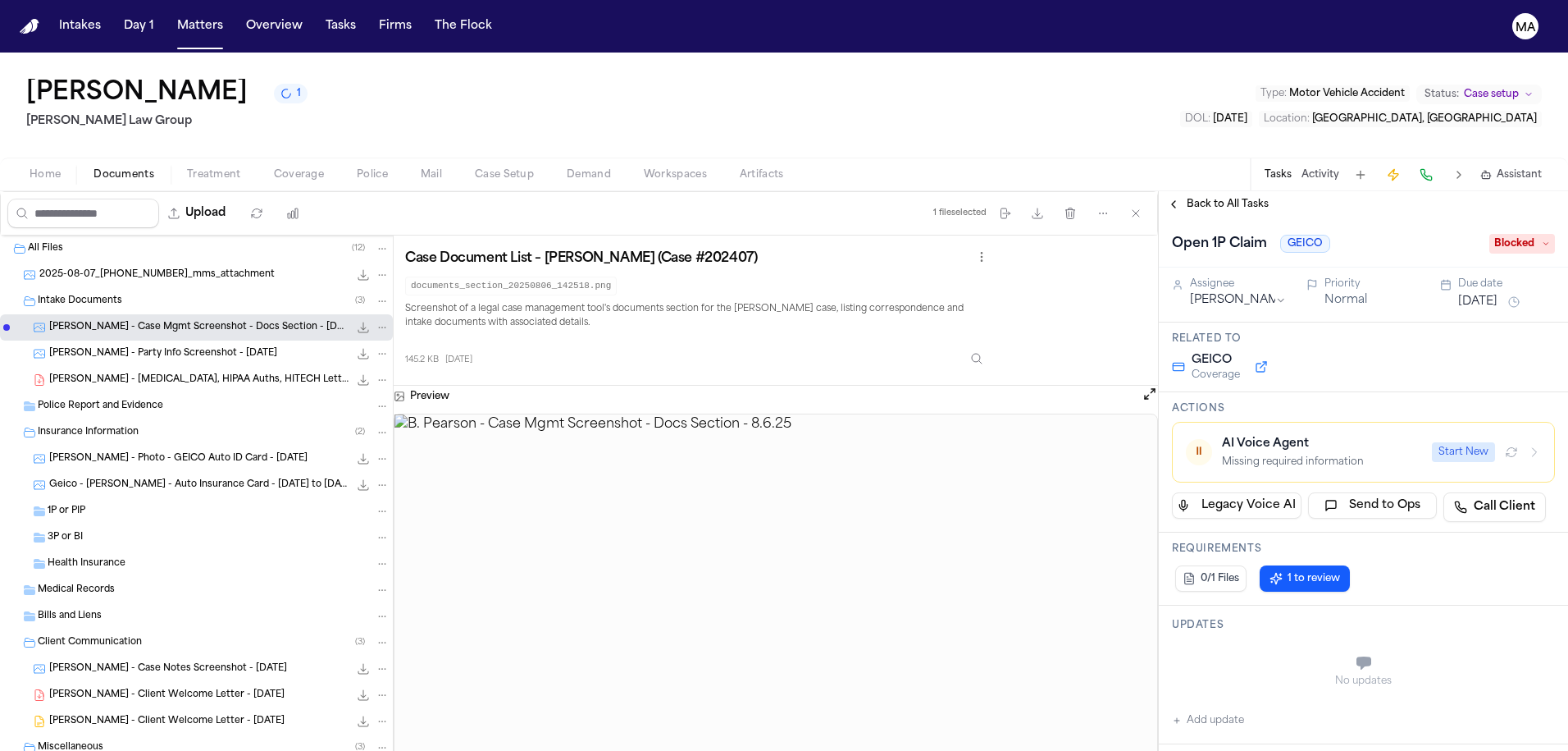
click at [1195, 710] on button "Add update" at bounding box center [1208, 720] width 72 height 20
click at [1264, 648] on textarea "Add your update" at bounding box center [1373, 664] width 351 height 33
paste textarea "**********"
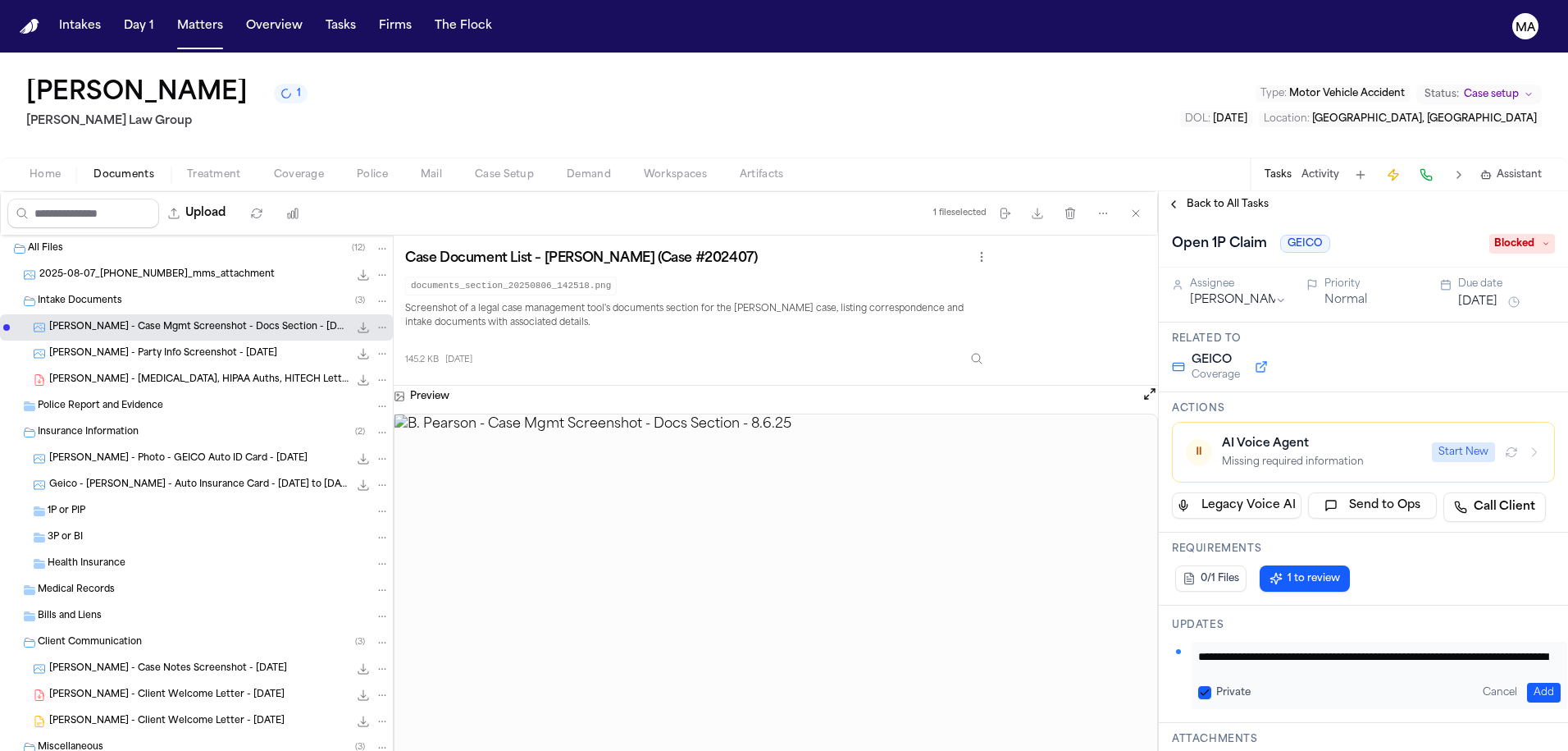
type textarea "**********"
click at [1217, 686] on label "Private" at bounding box center [1234, 692] width 34 height 13
click at [1198, 686] on button "Private" at bounding box center [1205, 692] width 13 height 13
click at [1389, 682] on button "Add" at bounding box center [1544, 692] width 34 height 20
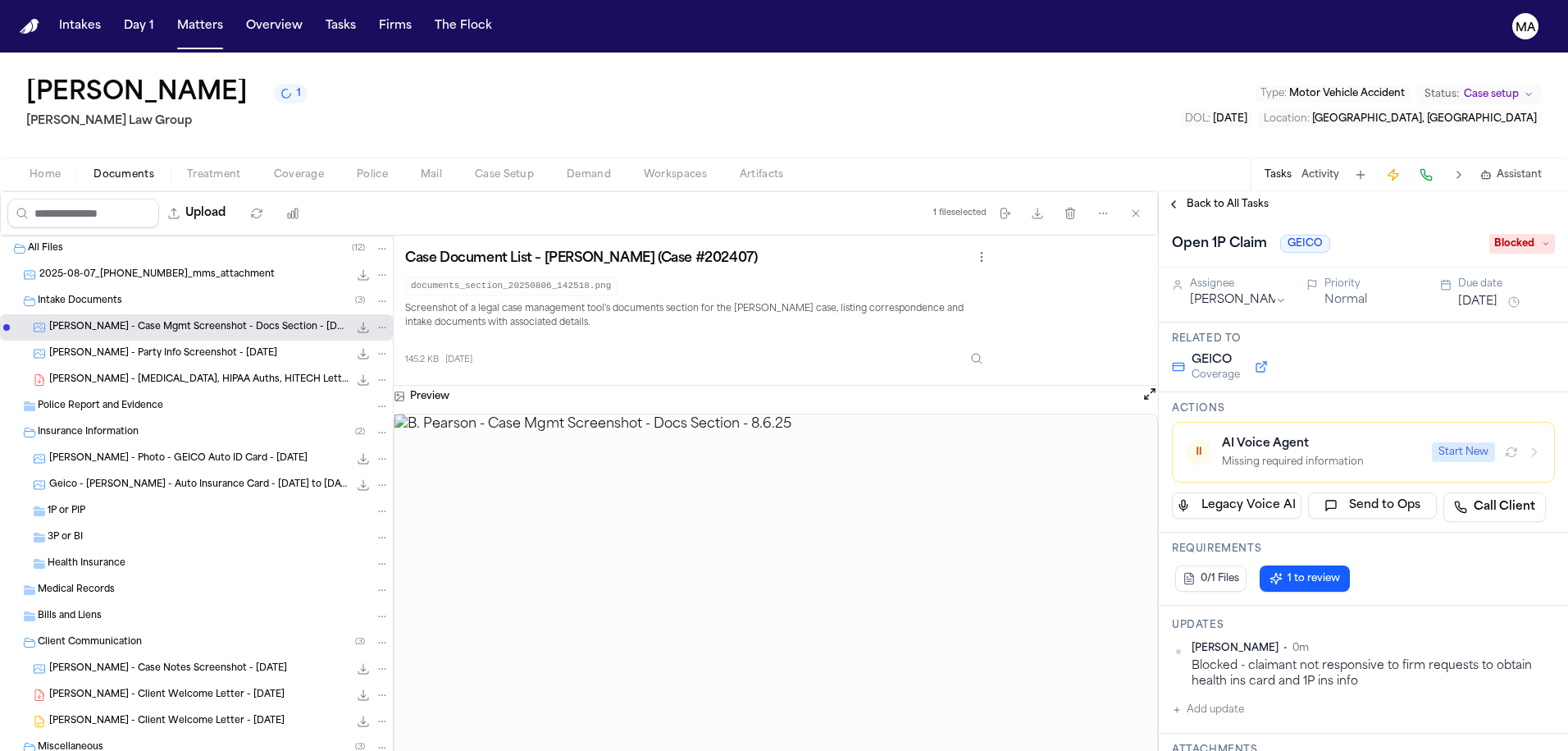
click at [1194, 197] on span "Back to All Tasks" at bounding box center [1227, 204] width 82 height 13
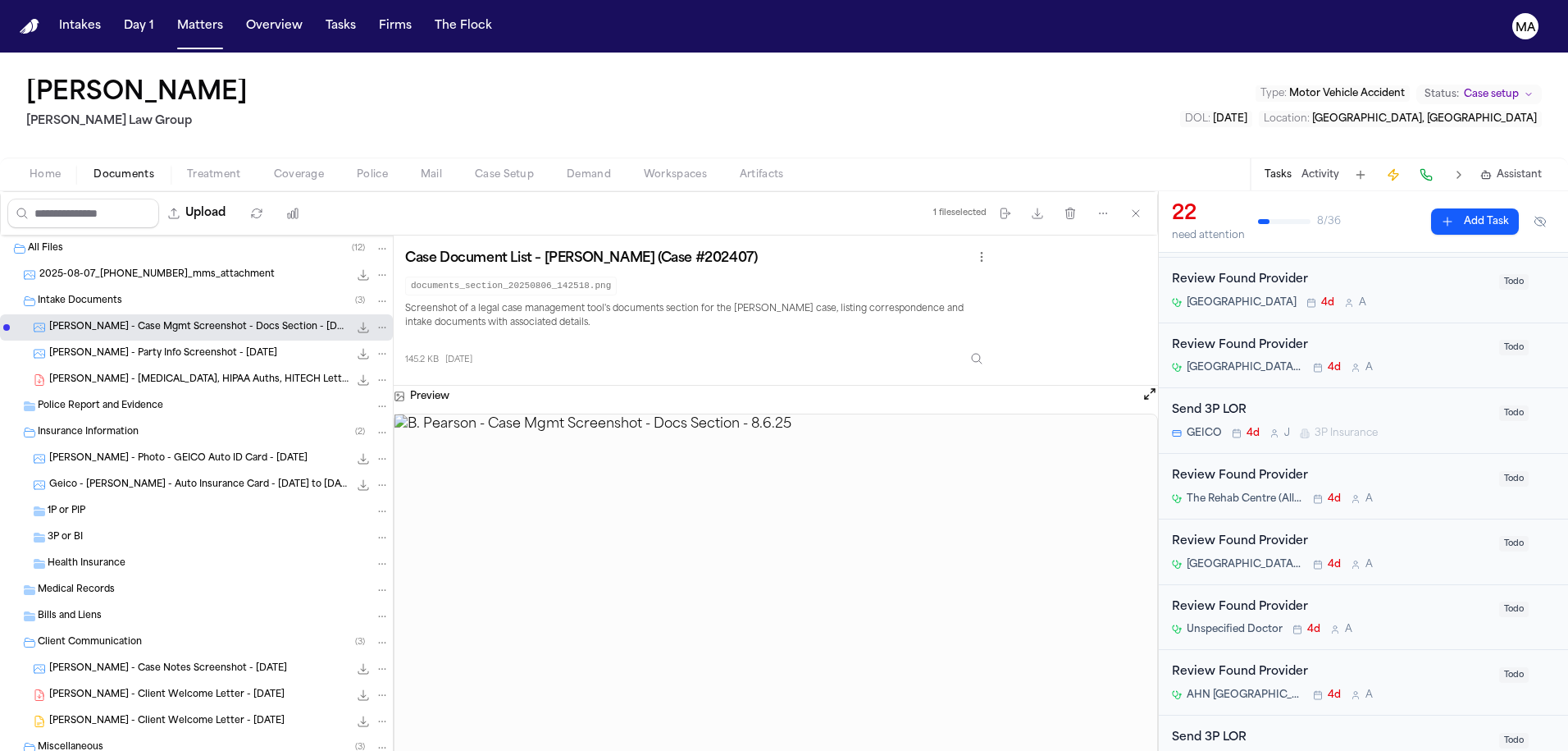
scroll to position [399, 0]
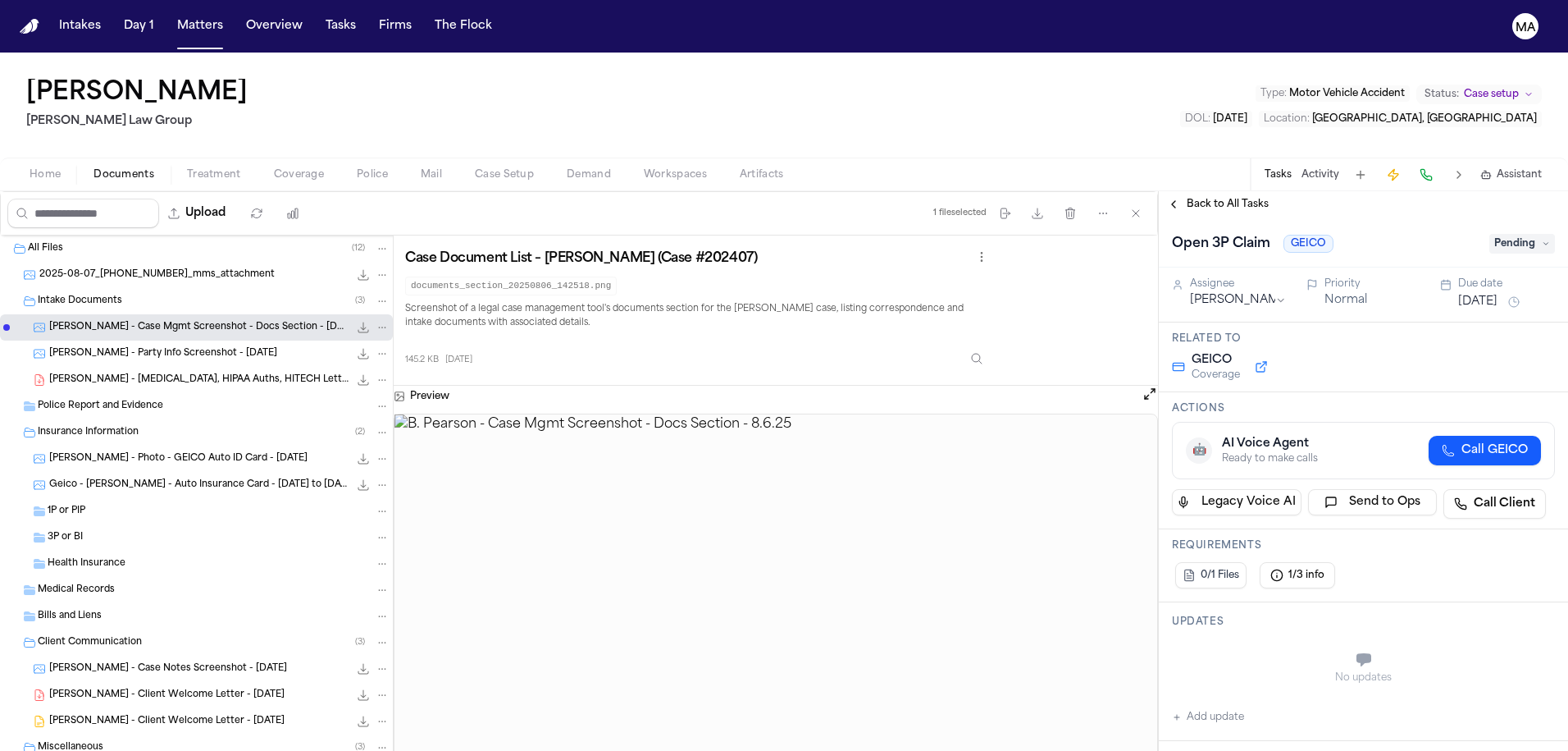
click at [1389, 234] on span "Pending" at bounding box center [1523, 244] width 65 height 20
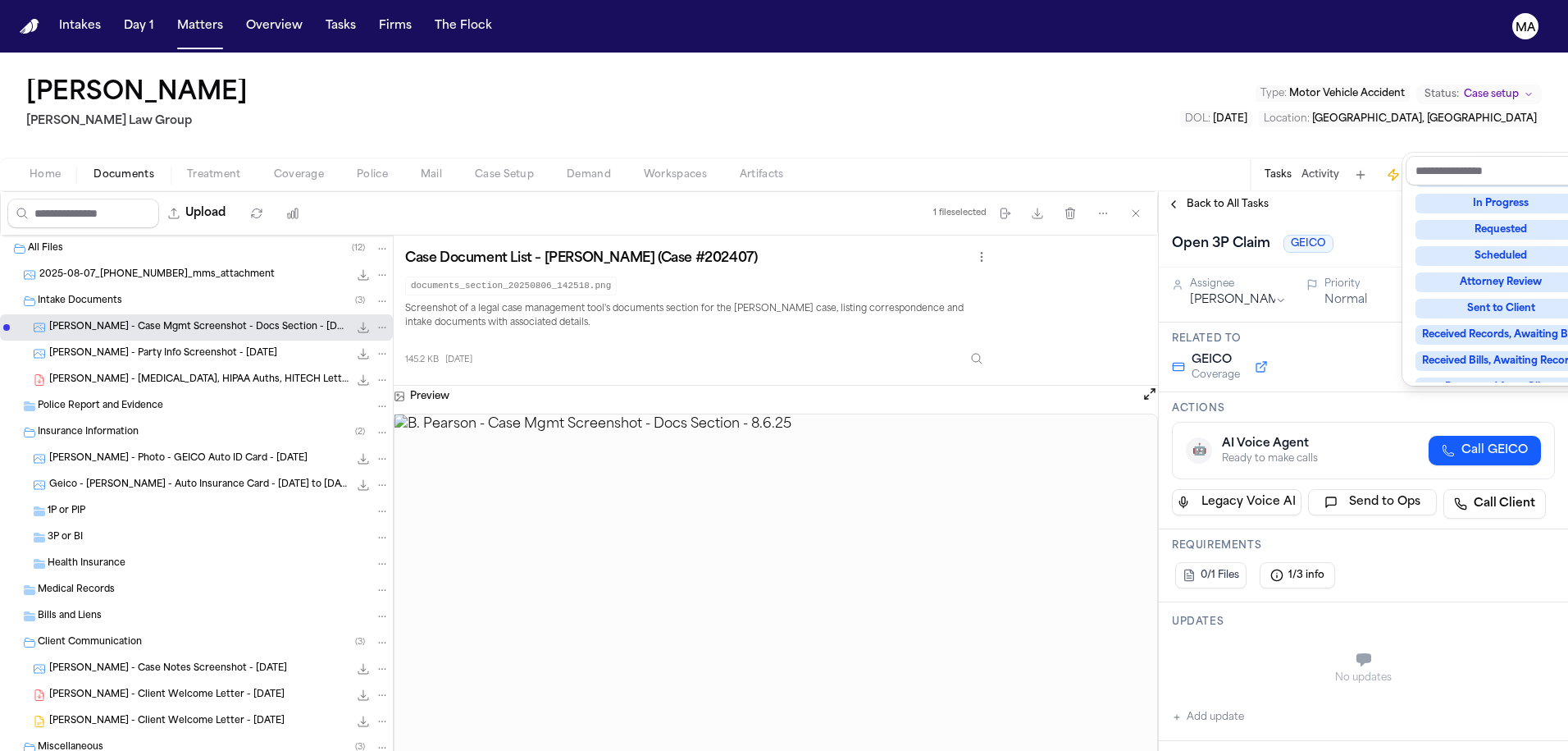
click at [1389, 456] on div "Complete" at bounding box center [1501, 466] width 171 height 20
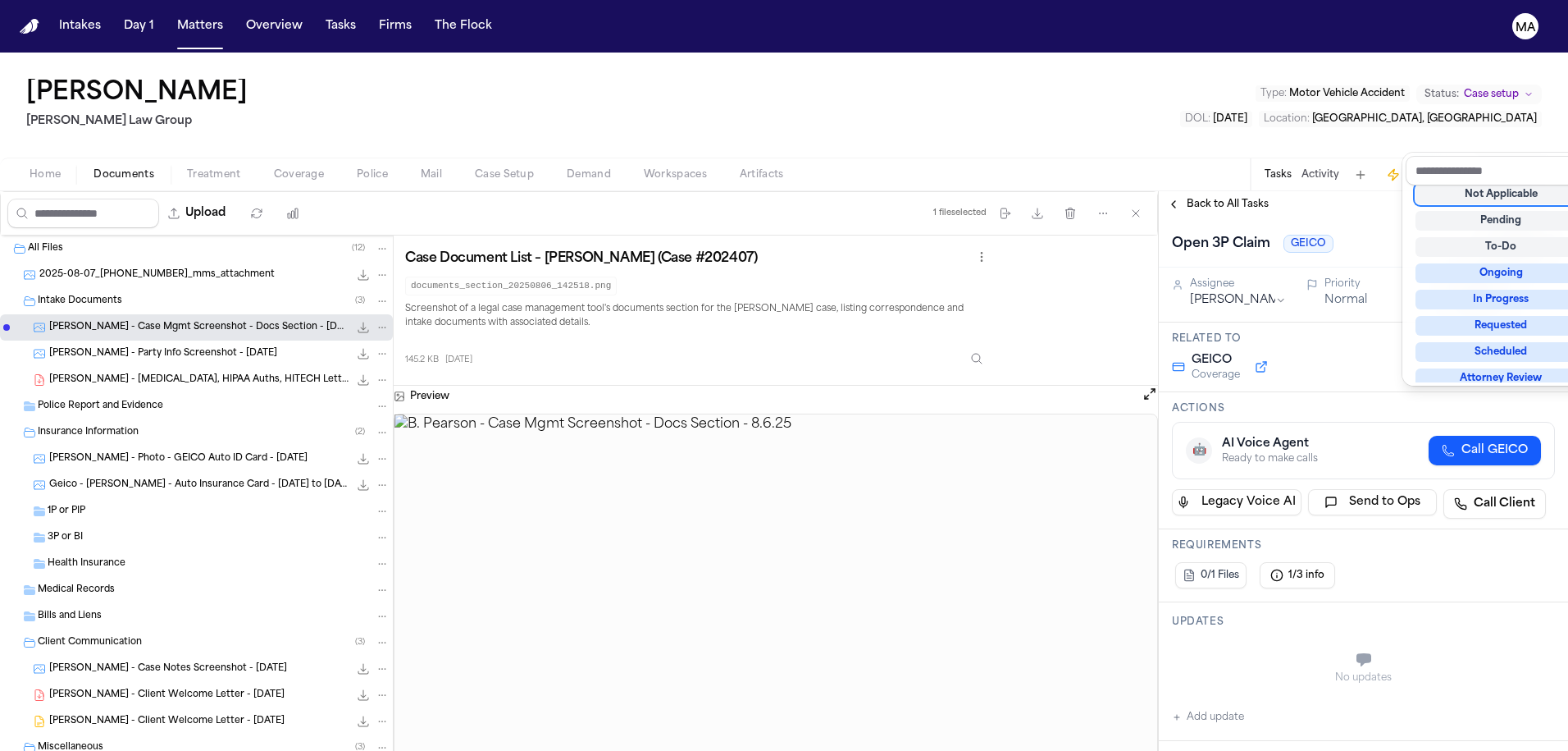
scroll to position [5, 0]
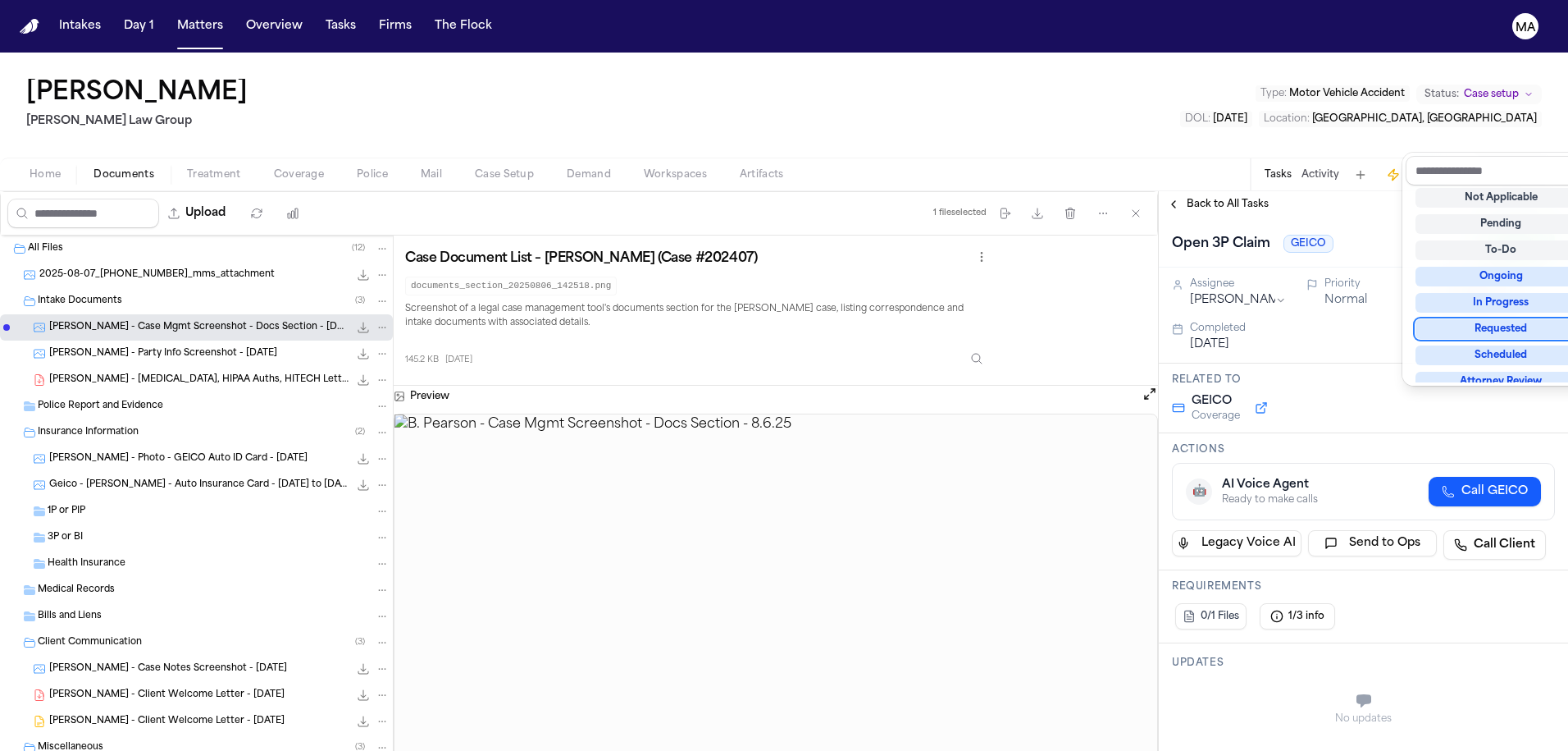
click at [1317, 217] on div "Open 3P Claim GEICO Complete" at bounding box center [1364, 242] width 409 height 50
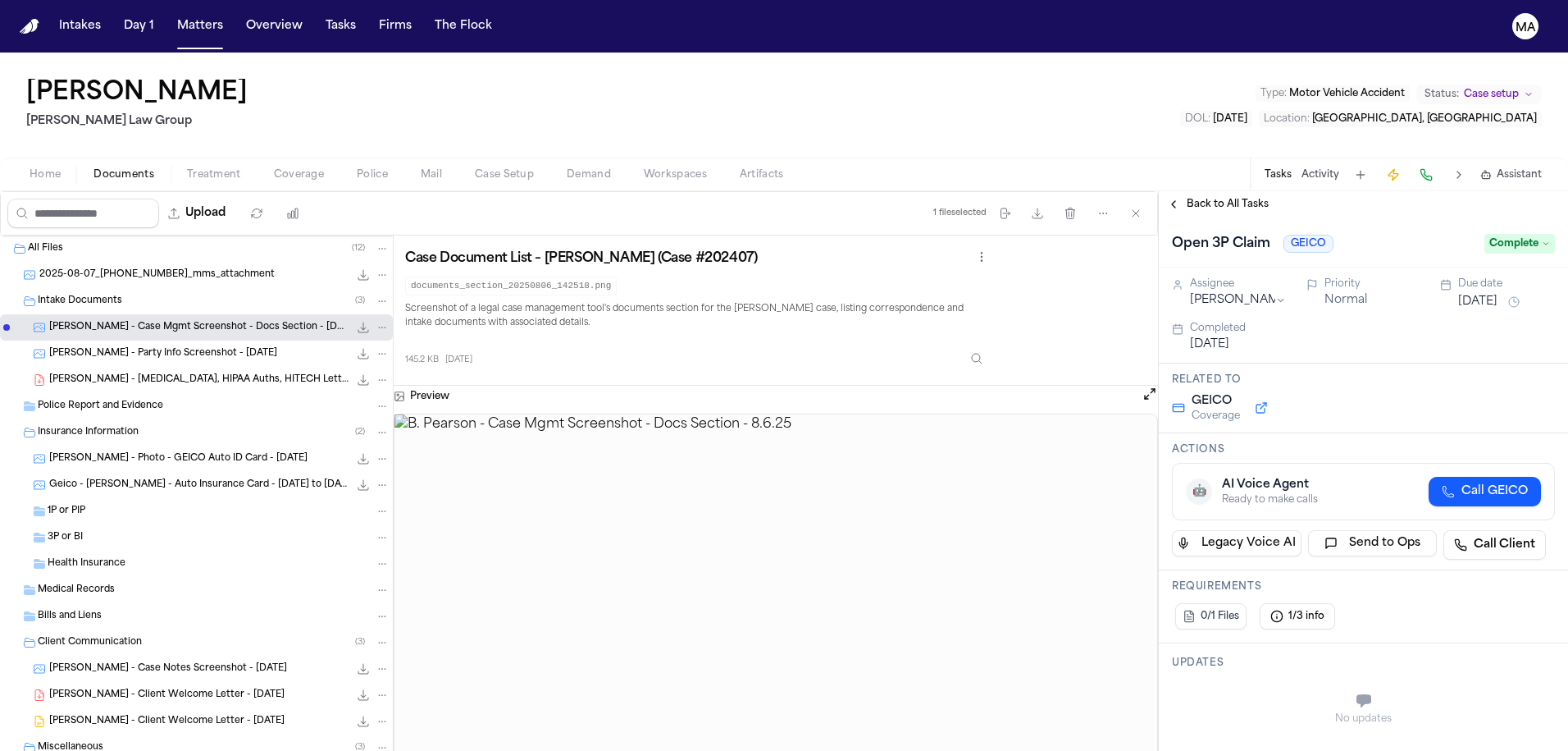
click at [1236, 197] on button "Back to All Tasks" at bounding box center [1218, 204] width 118 height 13
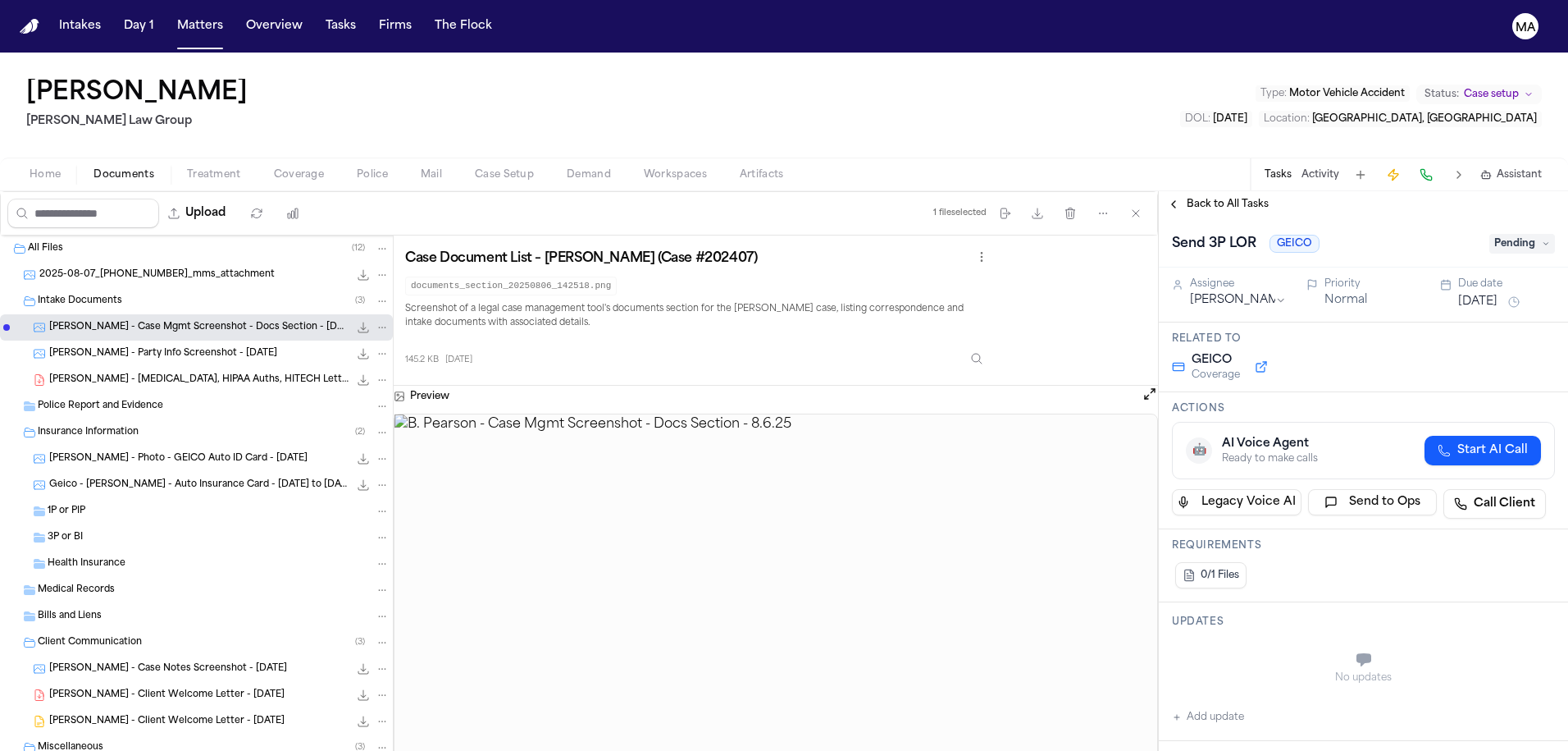
click at [1389, 234] on span "Pending" at bounding box center [1523, 244] width 65 height 20
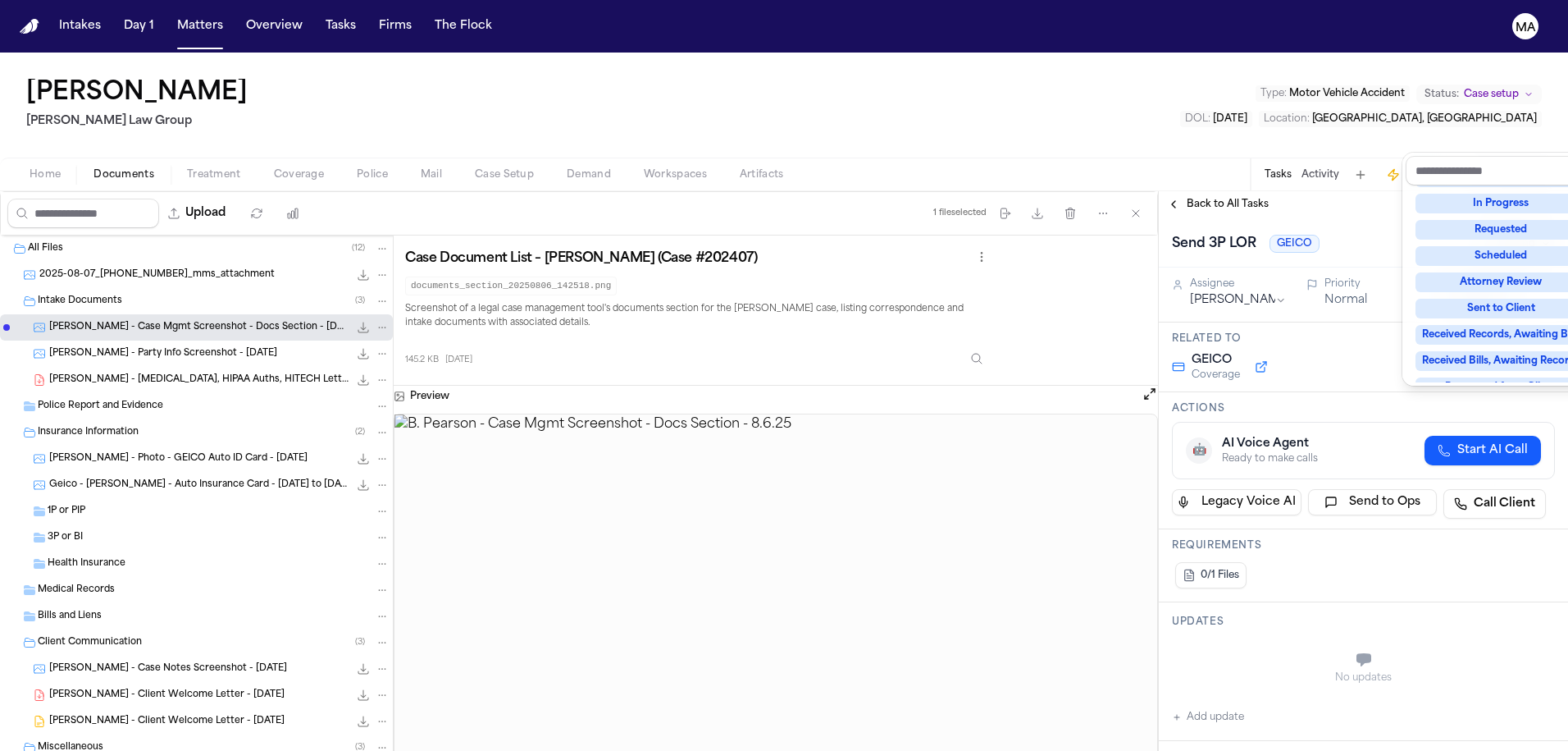
click at [1389, 456] on div "Complete" at bounding box center [1501, 466] width 171 height 20
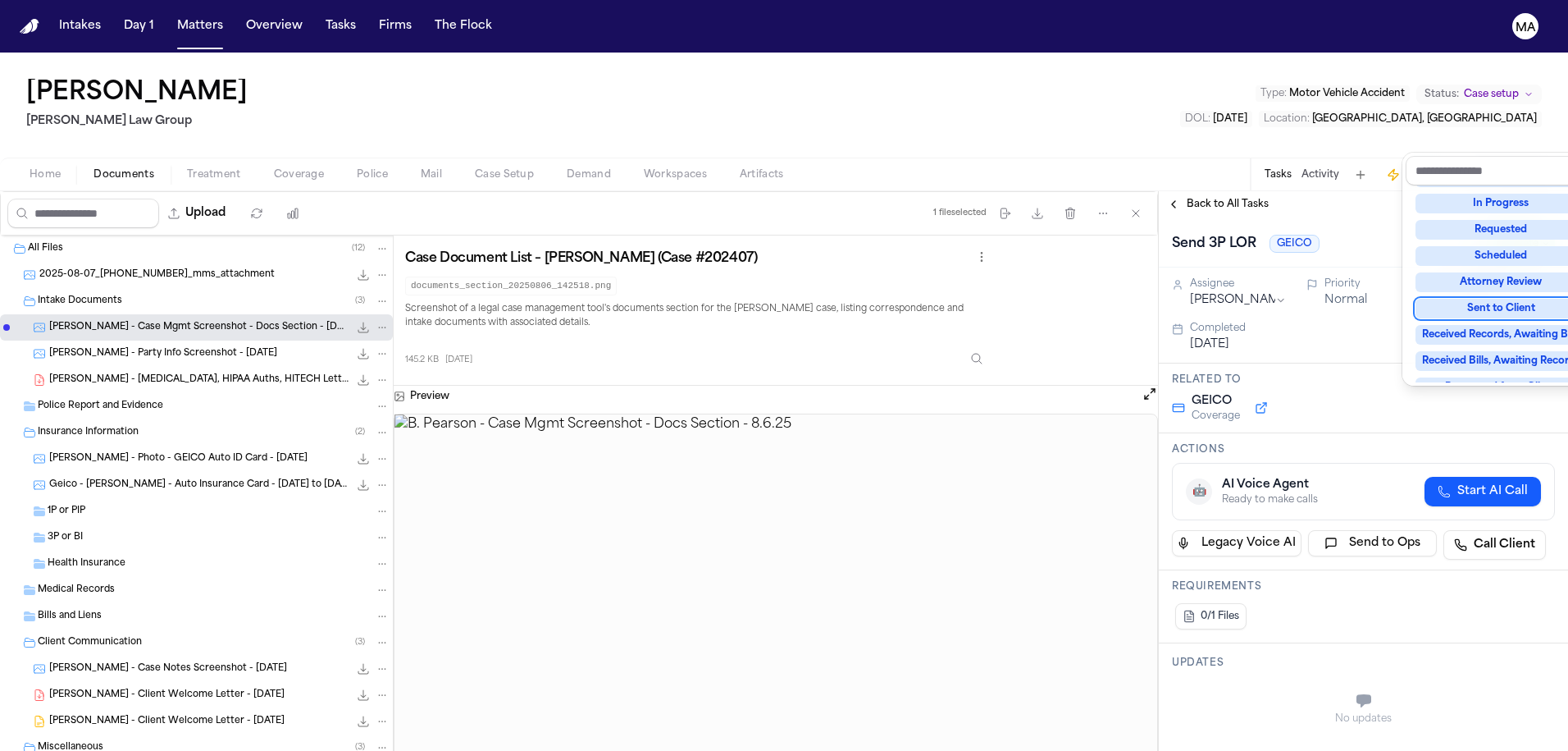
click at [1361, 230] on div "Send 3P LOR GEICO Complete" at bounding box center [1363, 243] width 383 height 26
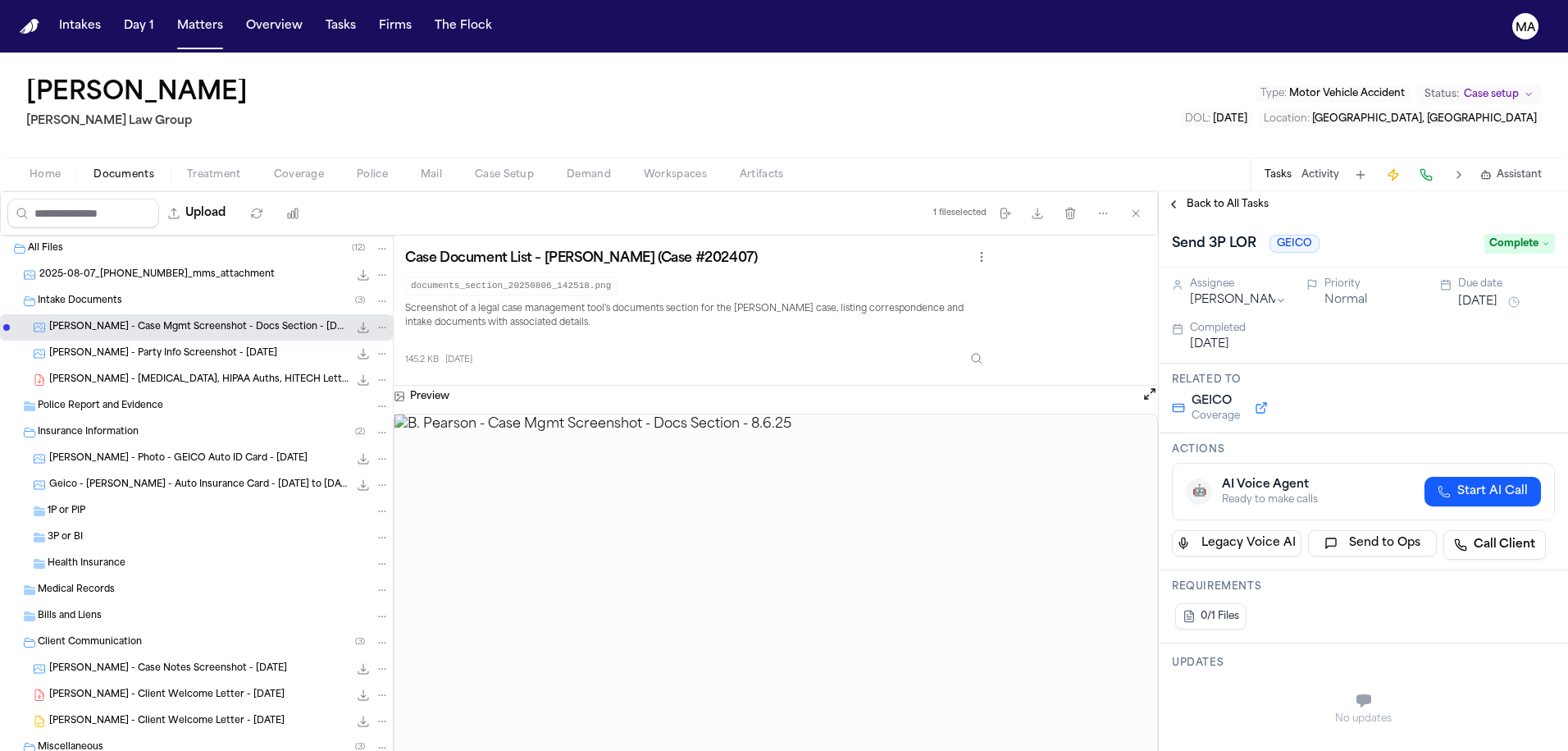
click at [1218, 197] on span "Back to All Tasks" at bounding box center [1227, 204] width 82 height 13
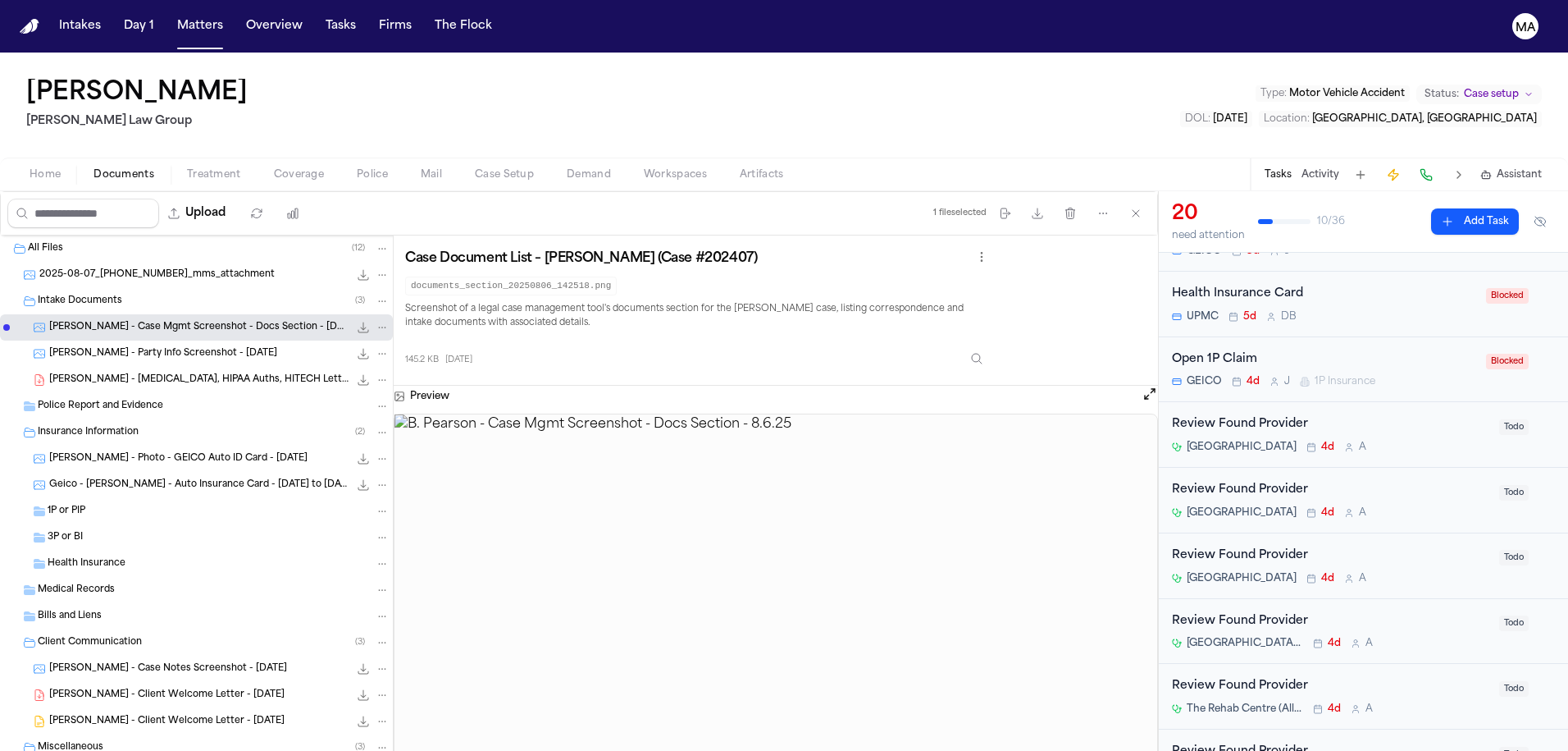
scroll to position [135, 0]
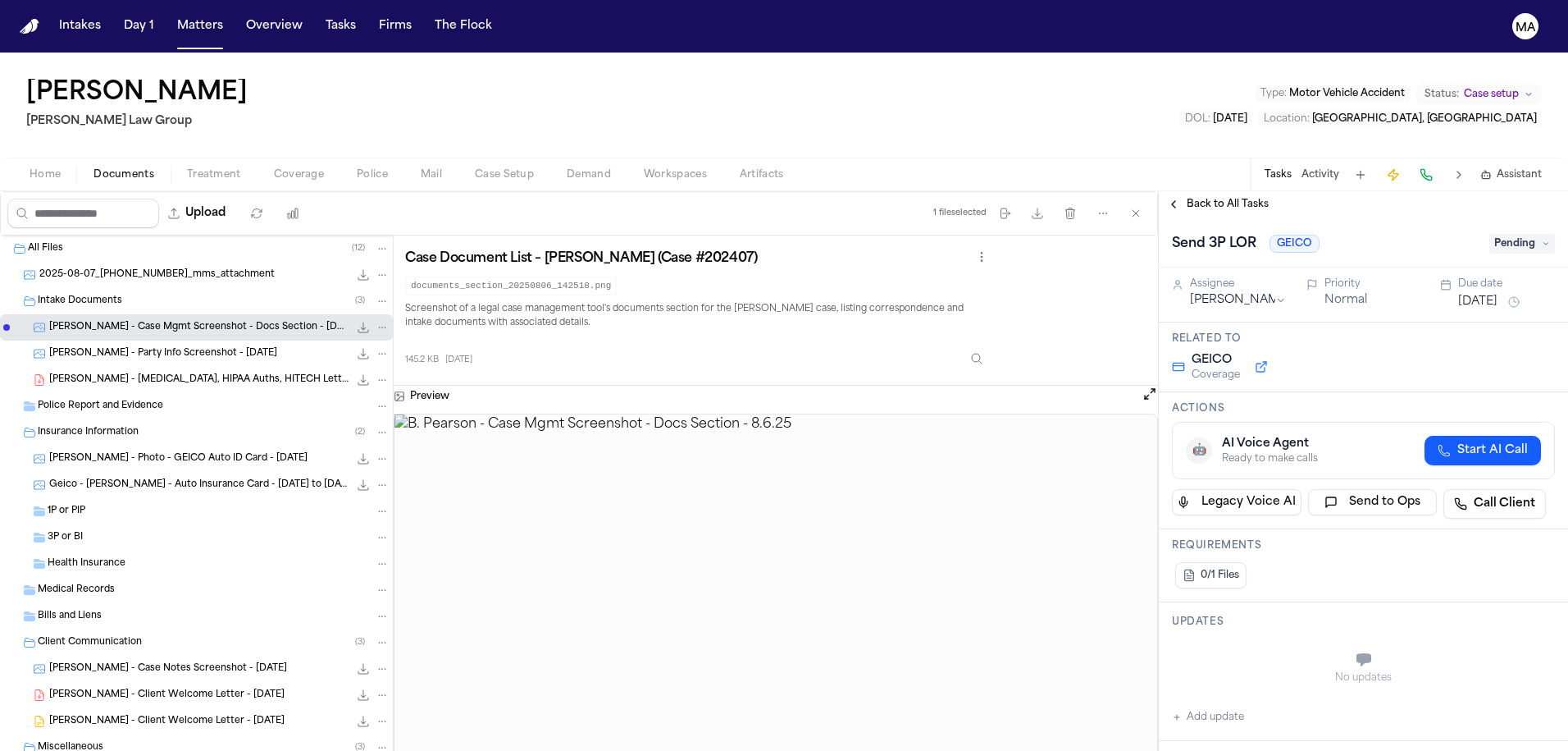
click at [1389, 234] on span "Pending" at bounding box center [1523, 244] width 65 height 20
type textarea "**********"
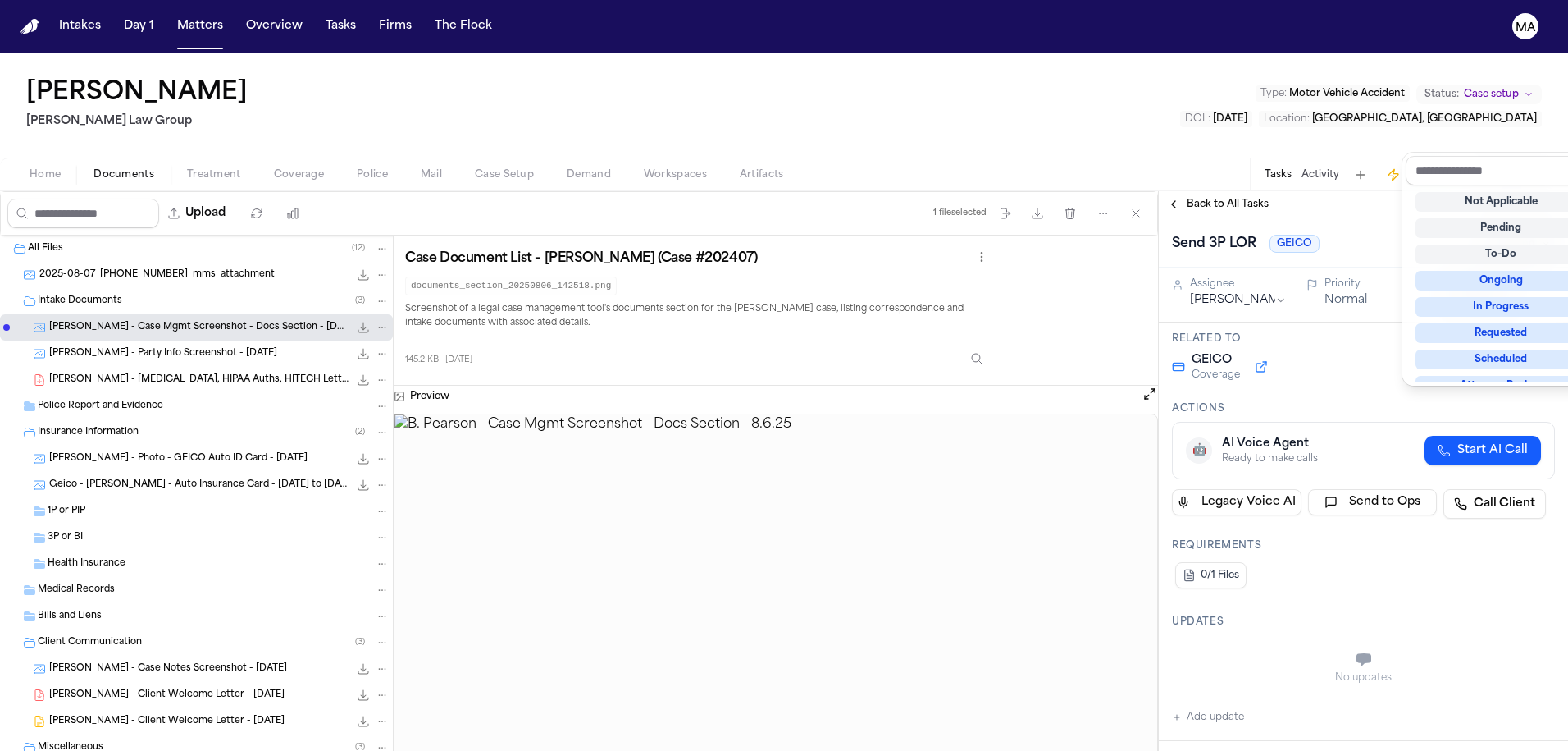
scroll to position [103, 0]
click at [1389, 456] on div "Complete" at bounding box center [1501, 466] width 171 height 20
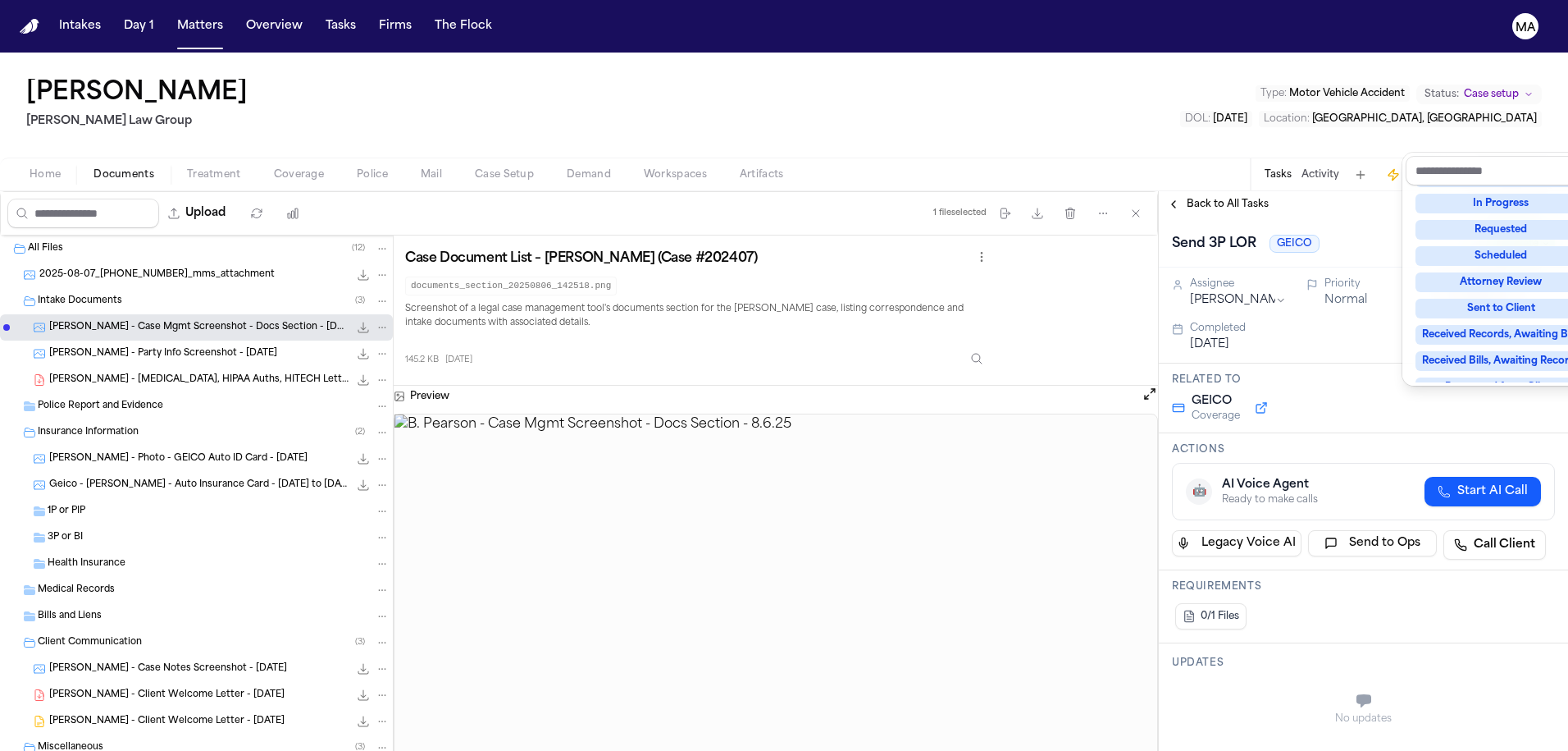
click at [1389, 456] on div "Complete" at bounding box center [1501, 466] width 171 height 20
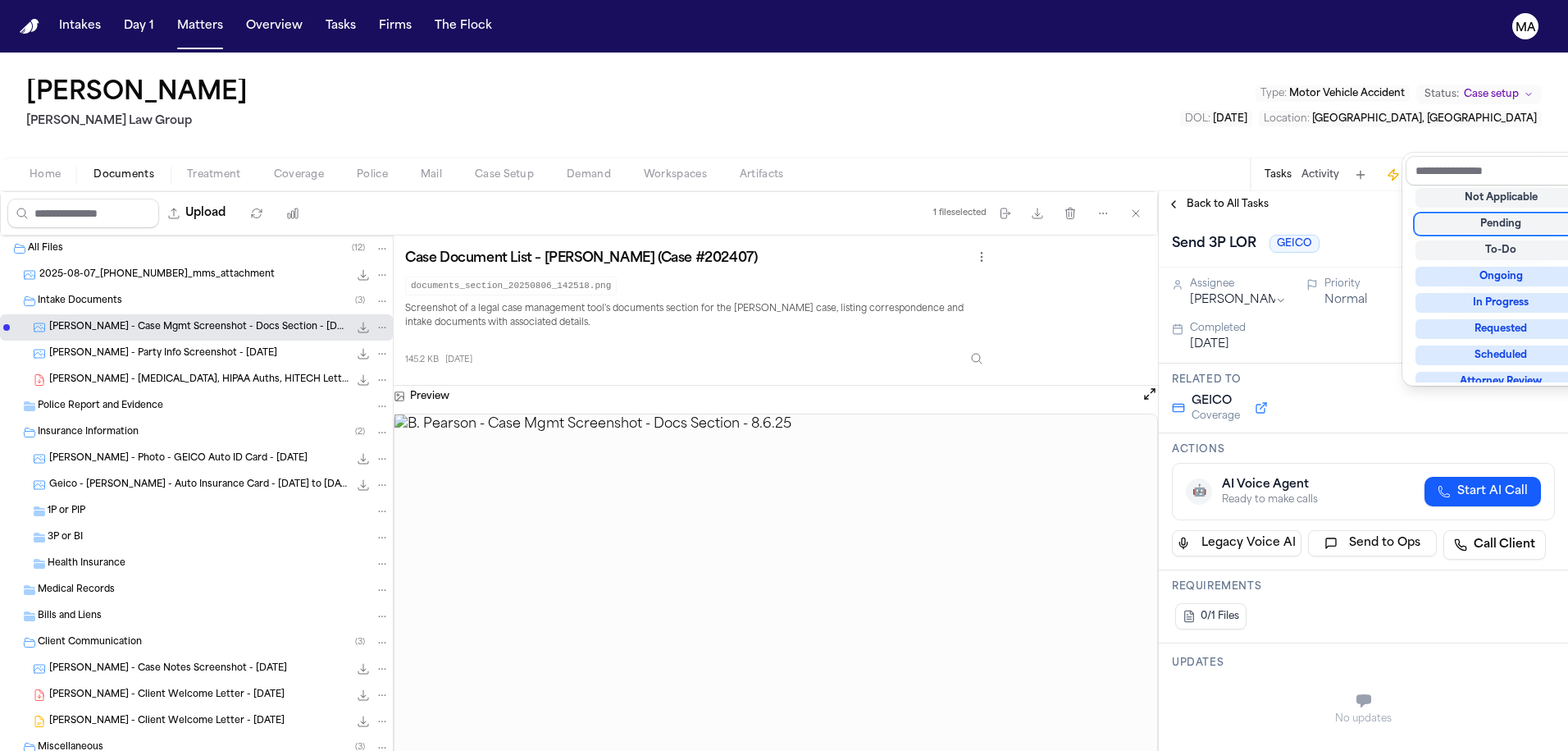
click at [1363, 217] on div "Send 3P LOR GEICO Complete" at bounding box center [1364, 242] width 409 height 50
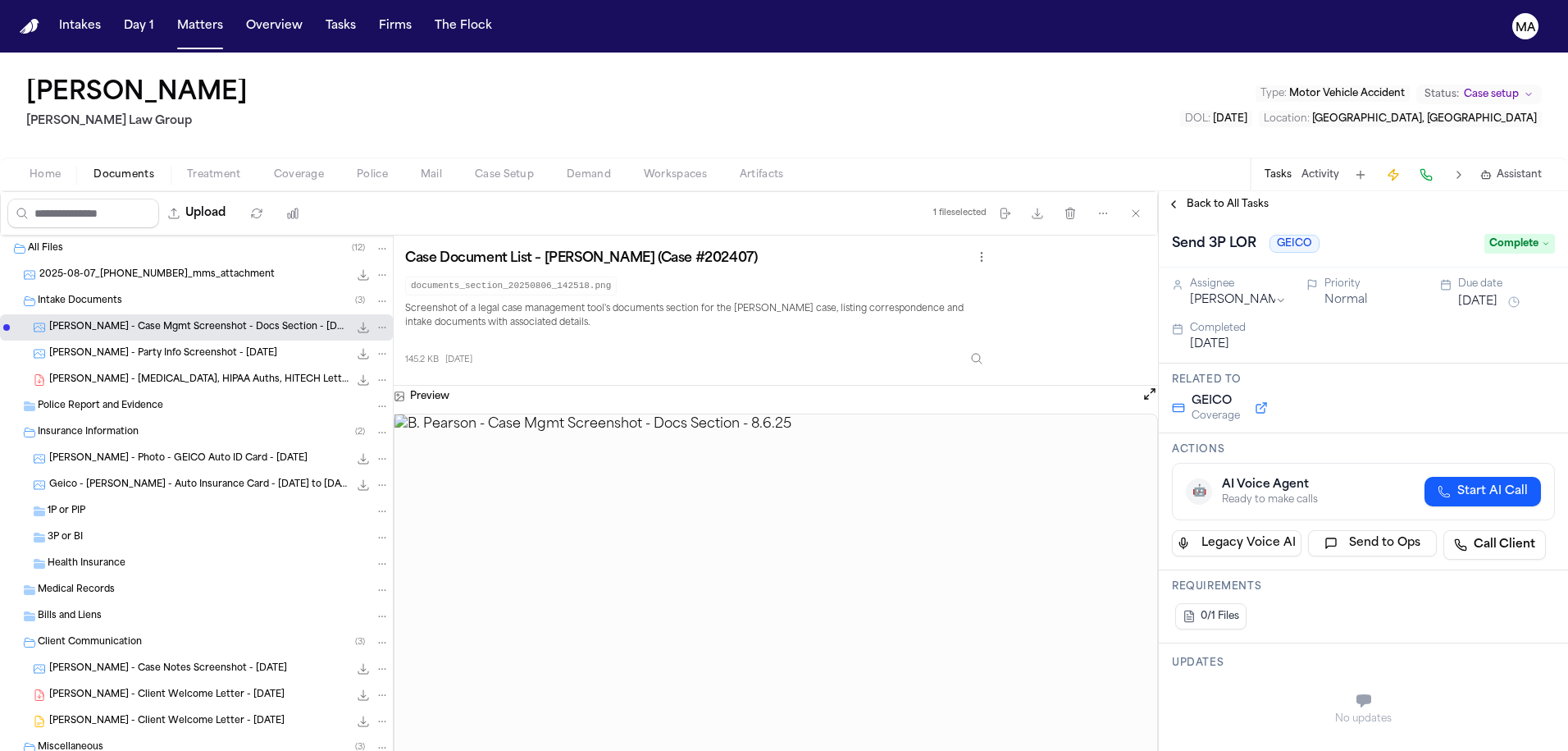
click at [1202, 197] on span "Back to All Tasks" at bounding box center [1227, 204] width 82 height 13
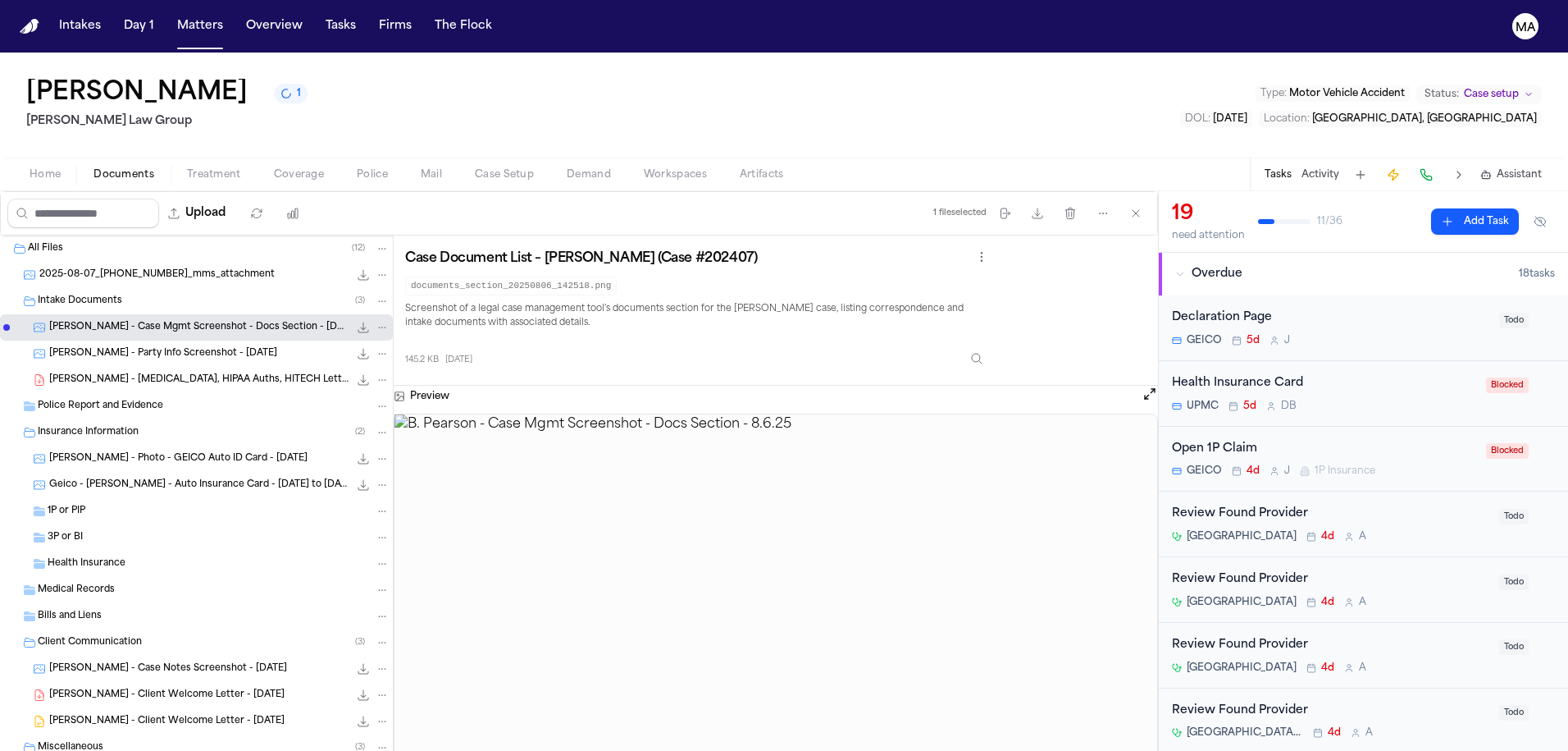
click at [187, 168] on span "Treatment" at bounding box center [214, 175] width 54 height 13
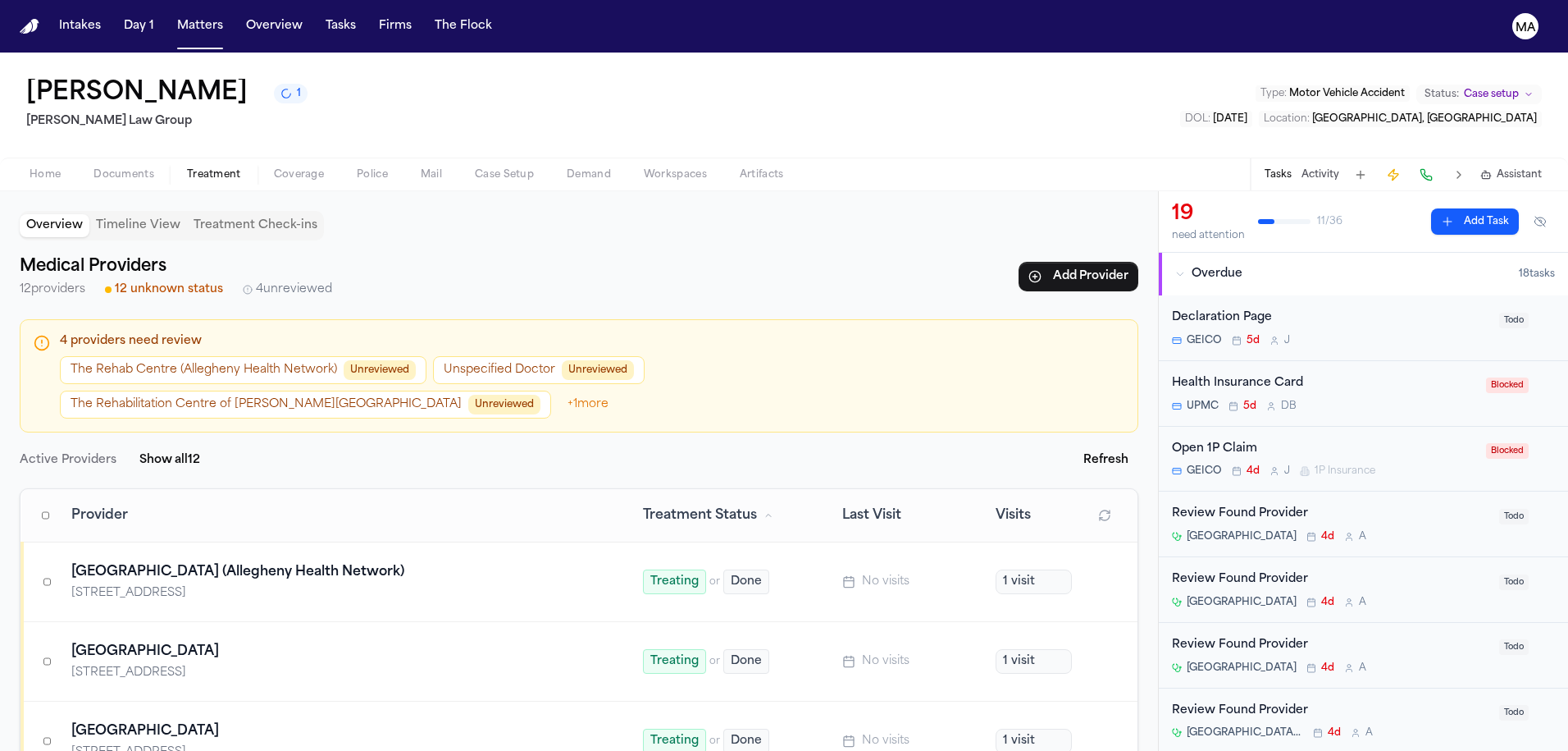
click at [207, 356] on button "The Rehab Centre (Allegheny Health Network) Unreviewed" at bounding box center [243, 370] width 367 height 28
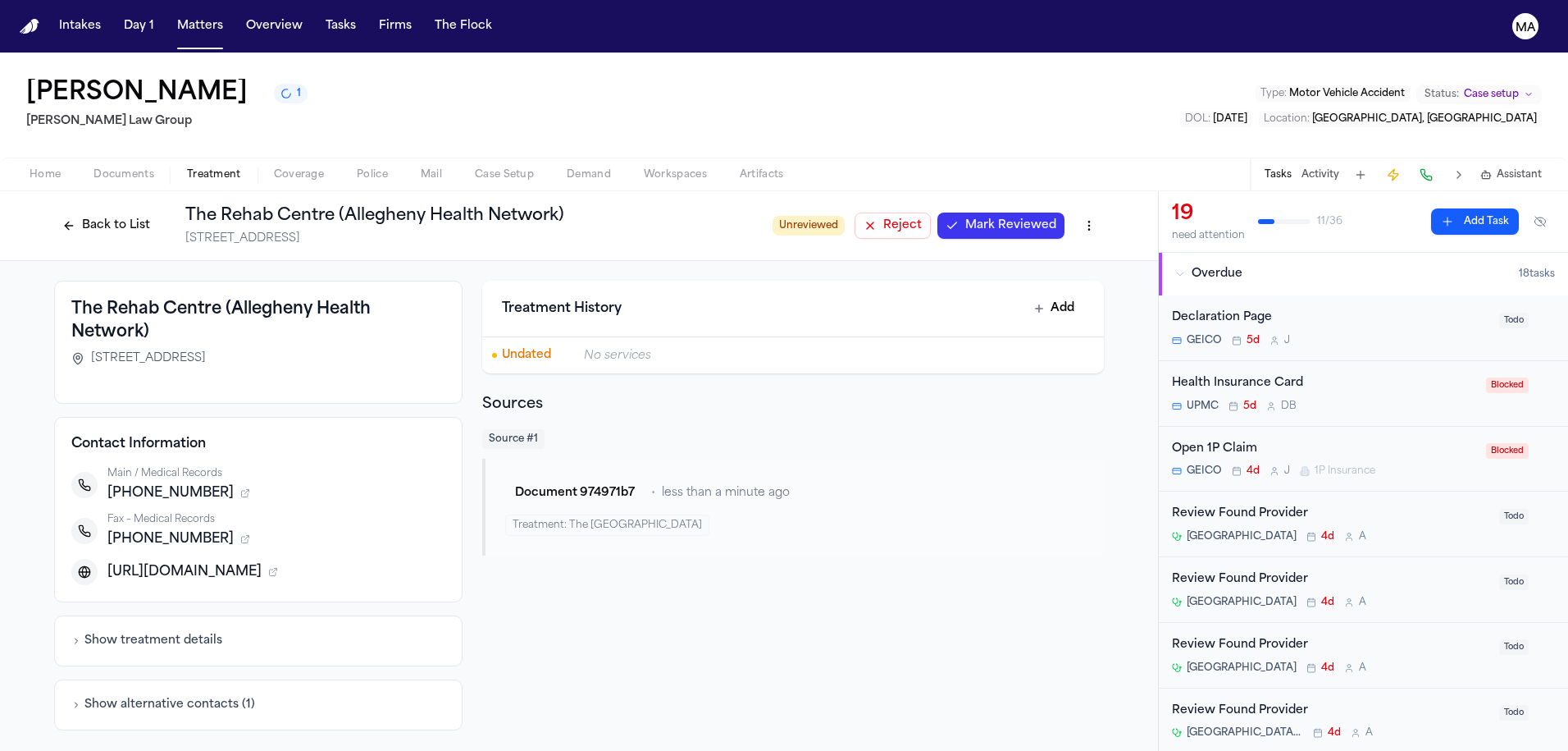
click at [159, 213] on button "Back to List" at bounding box center [106, 226] width 104 height 26
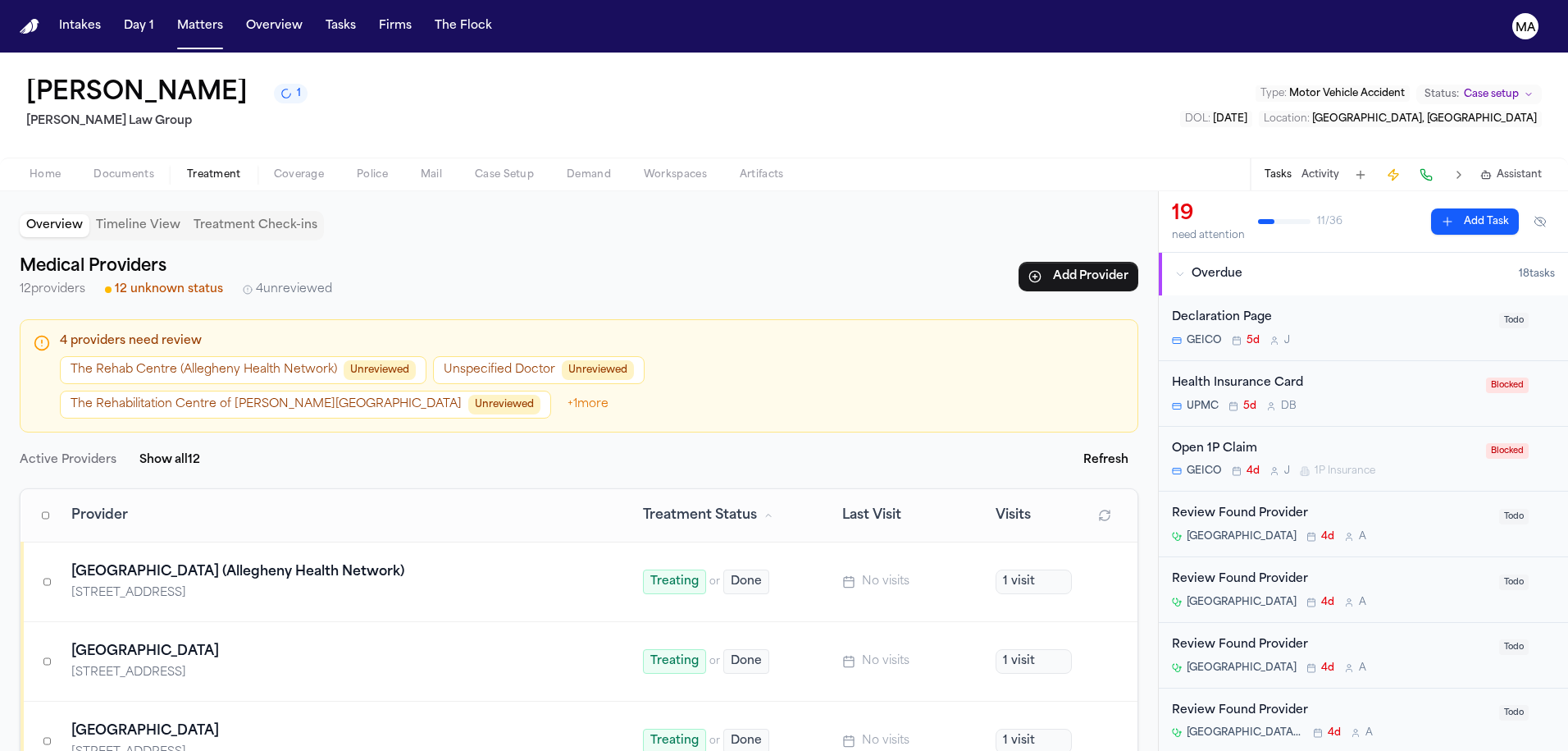
click at [517, 390] on button "The Rehabilitation Centre of [PERSON_NAME][GEOGRAPHIC_DATA] Unreviewed" at bounding box center [305, 404] width 491 height 28
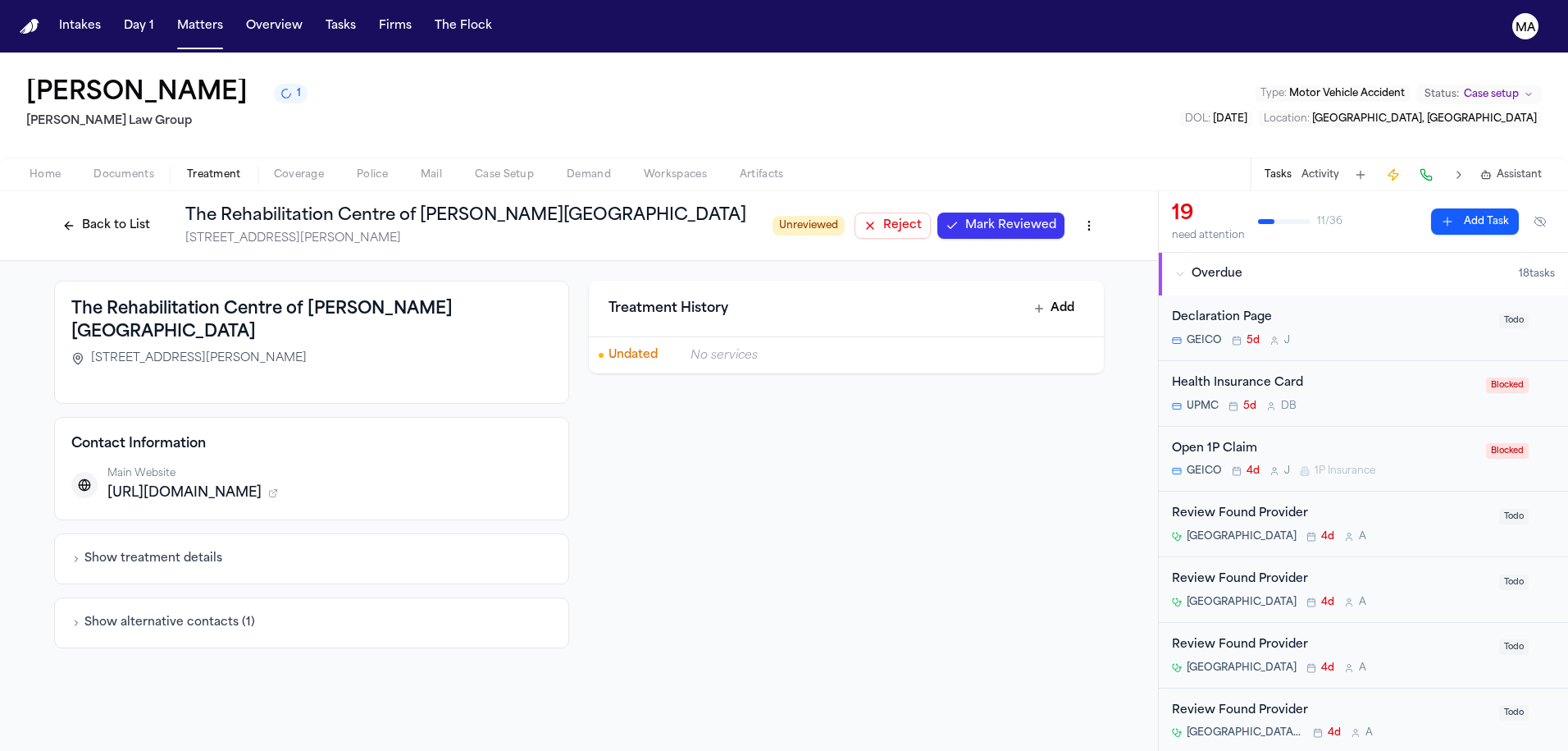
click at [159, 213] on button "Back to List" at bounding box center [106, 226] width 104 height 26
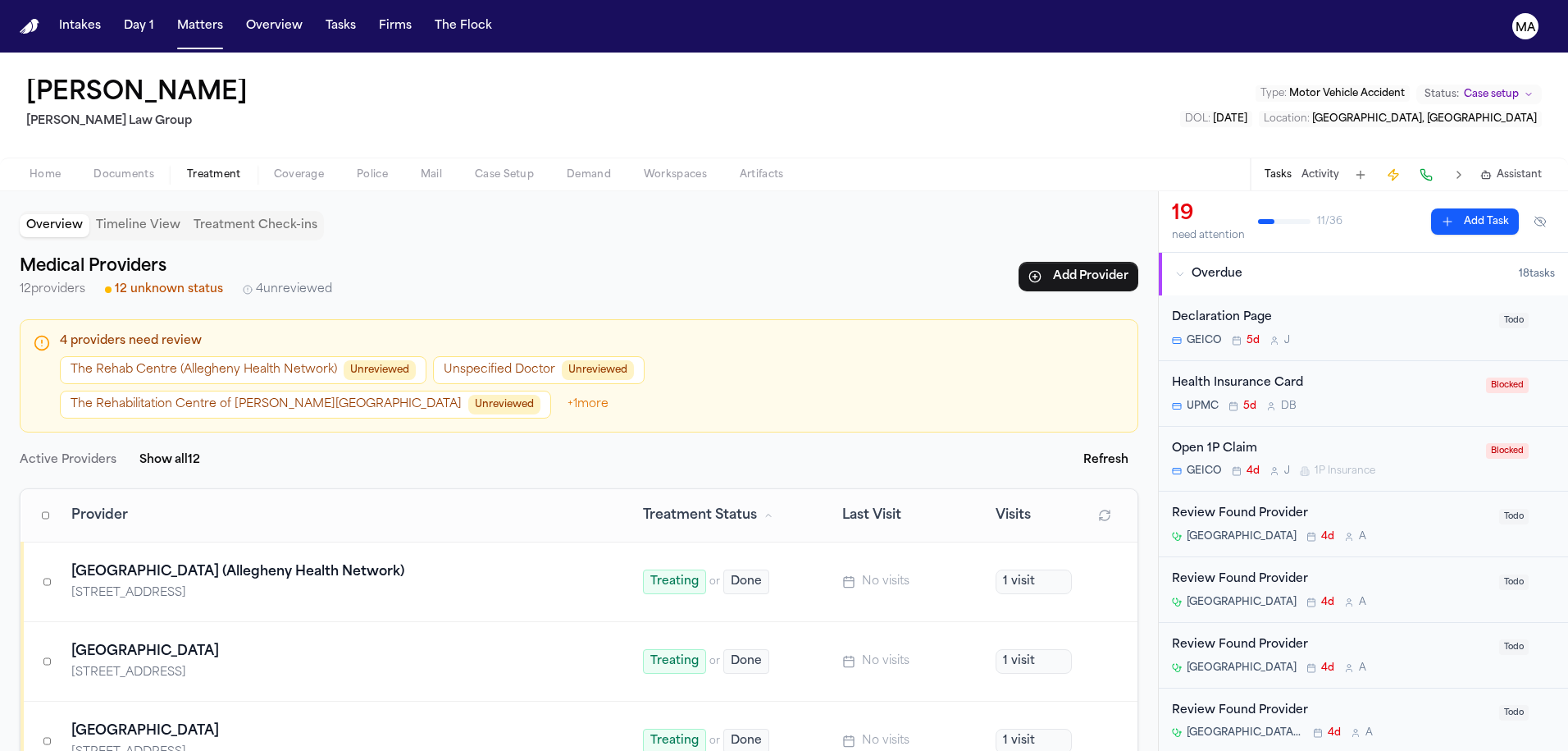
click at [90, 214] on button "Timeline View" at bounding box center [139, 225] width 98 height 23
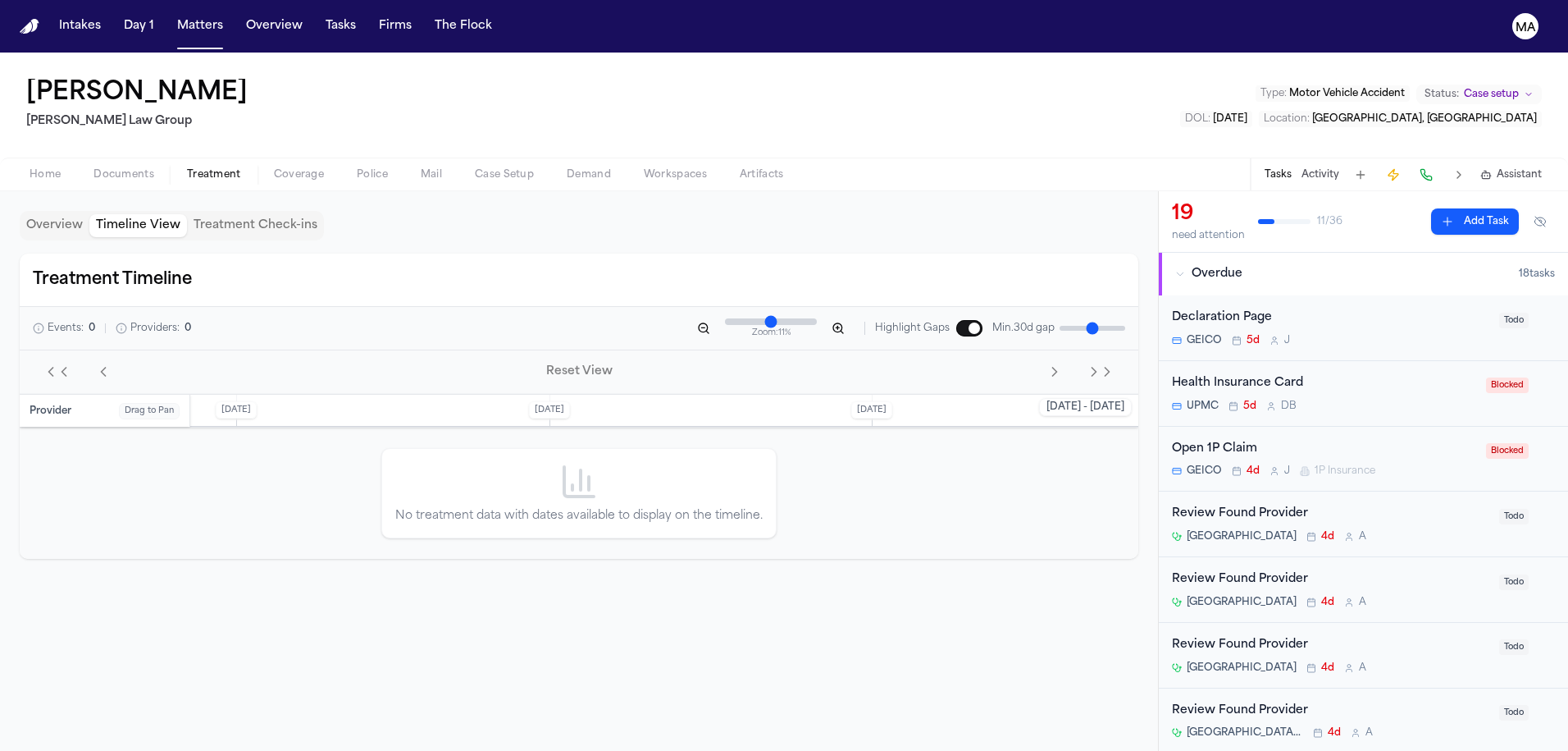
click at [34, 214] on button "Overview" at bounding box center [54, 225] width 70 height 23
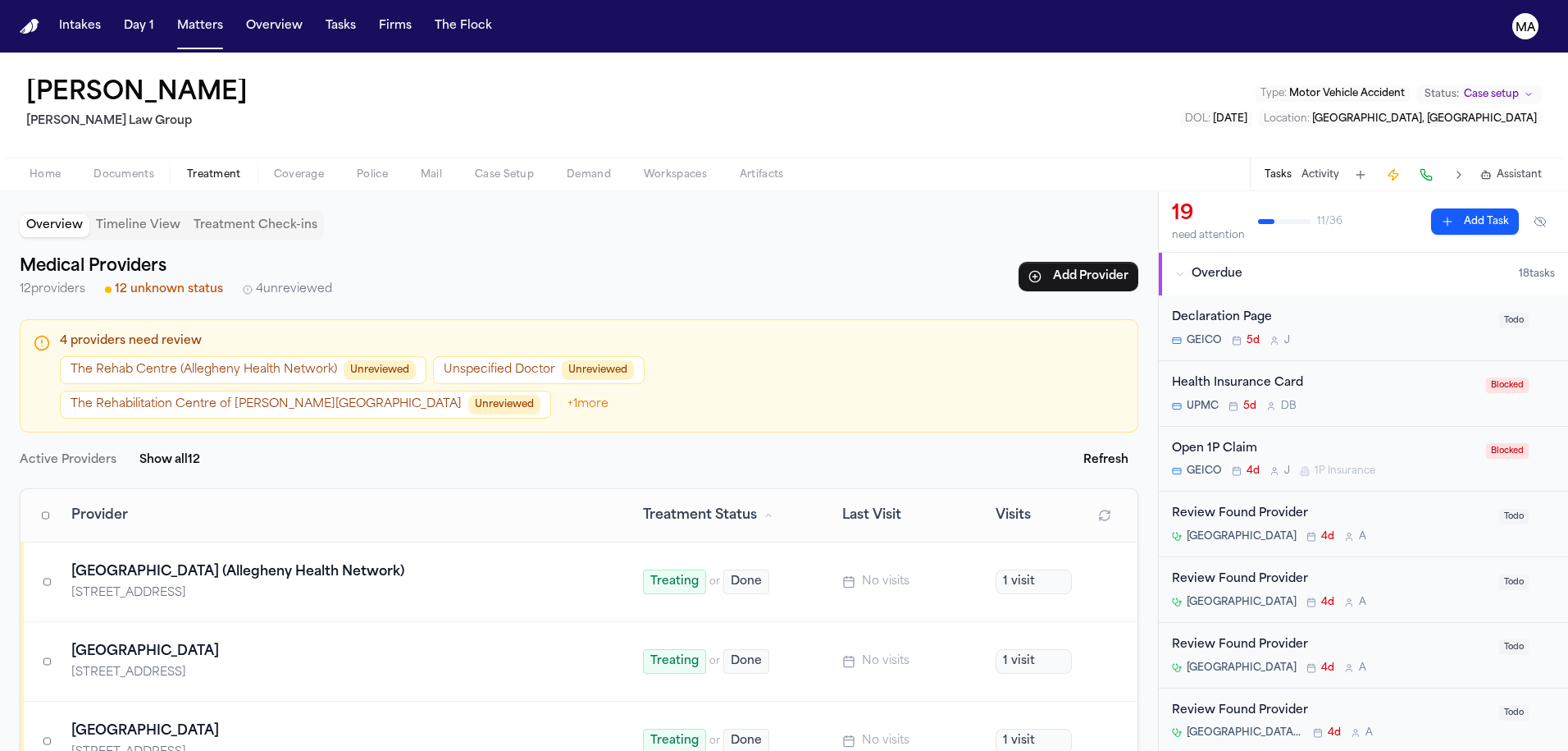
click at [527, 390] on button "The Rehabilitation Centre of [PERSON_NAME][GEOGRAPHIC_DATA] Unreviewed" at bounding box center [305, 404] width 491 height 28
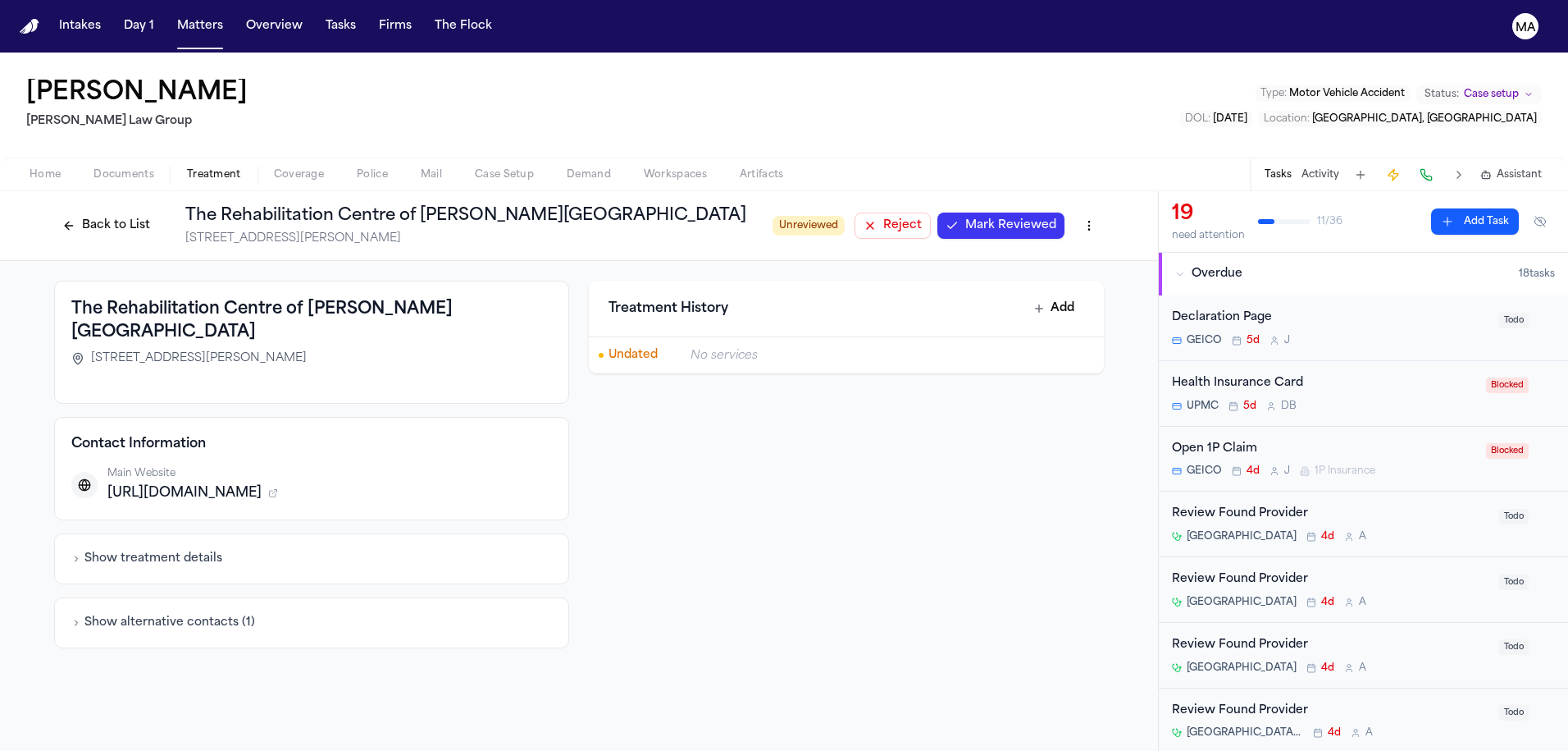
click at [730, 285] on div "Treatment History Add Undated No services" at bounding box center [846, 465] width 515 height 368
click at [159, 213] on button "Back to List" at bounding box center [106, 226] width 104 height 26
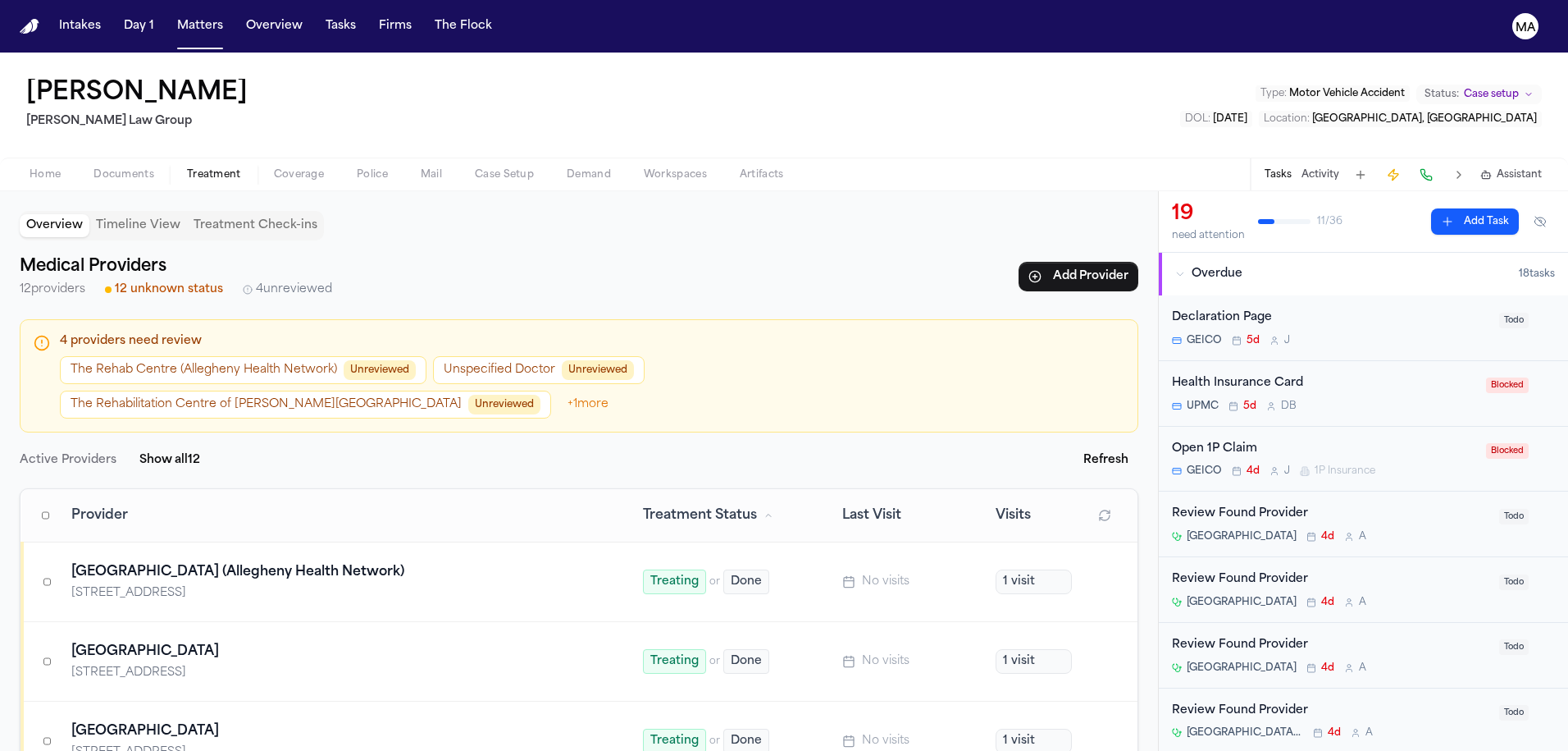
click at [1333, 308] on div "Declaration Page" at bounding box center [1331, 317] width 317 height 19
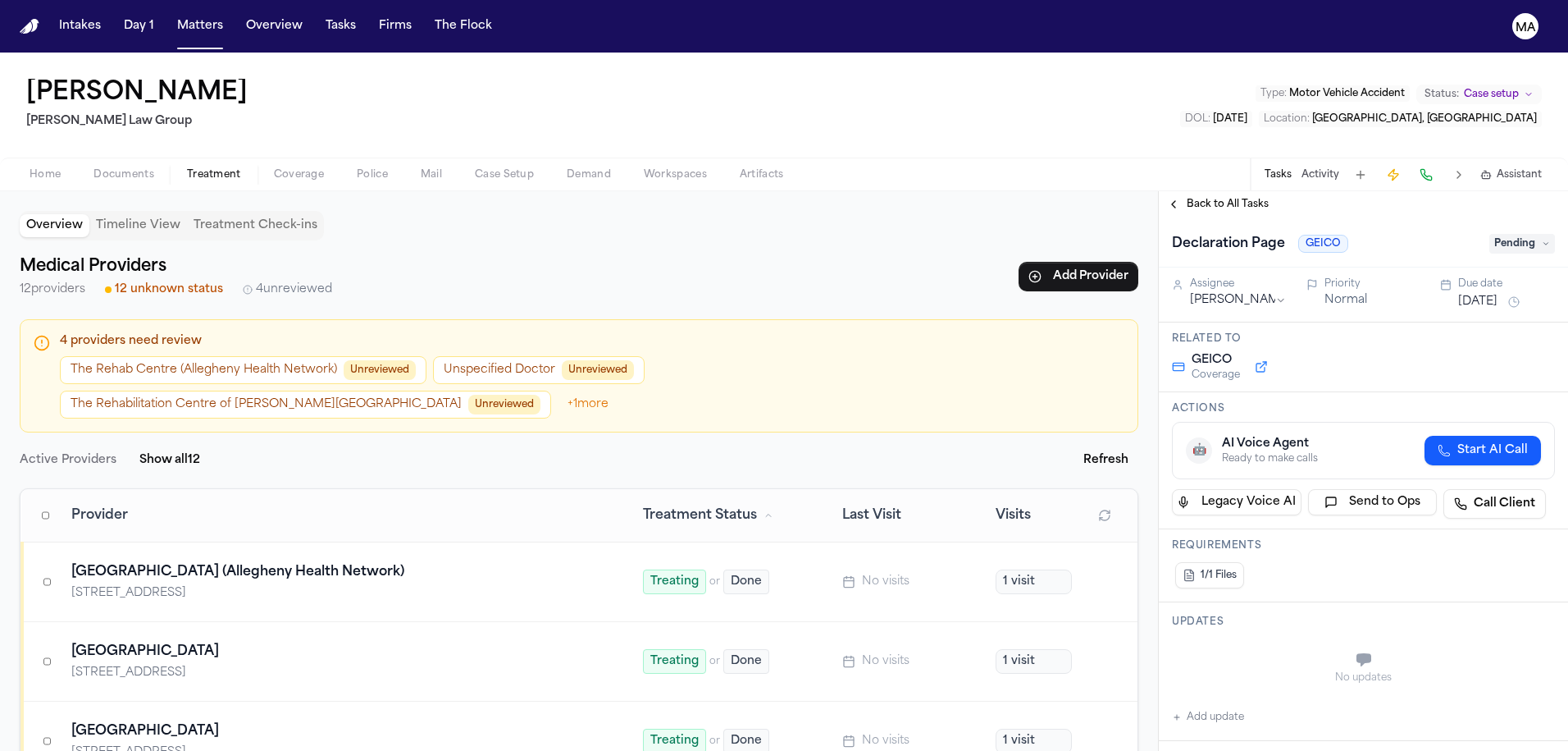
click at [1389, 234] on span "Pending" at bounding box center [1523, 244] width 65 height 20
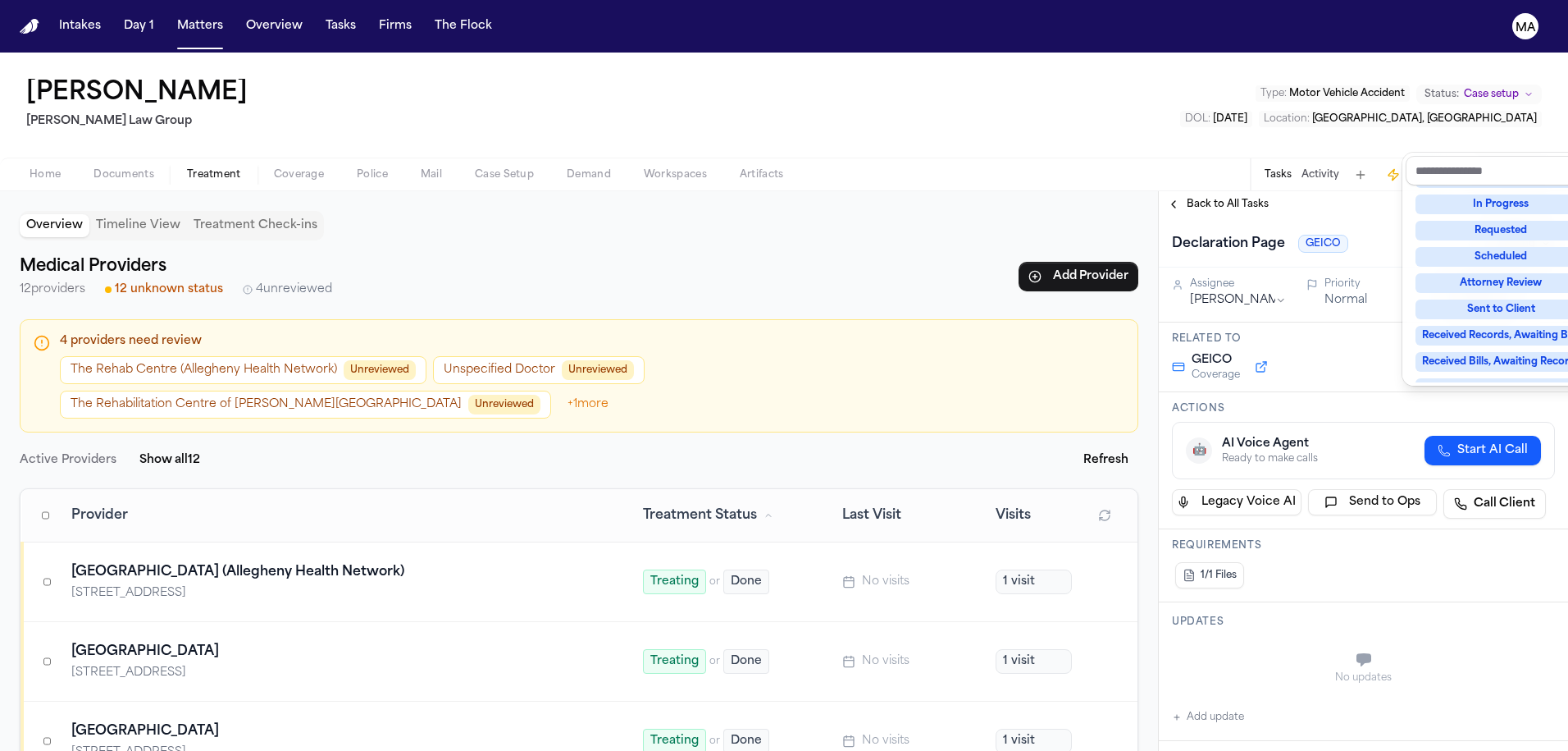
click at [1389, 483] on div "Blocked" at bounding box center [1501, 493] width 171 height 20
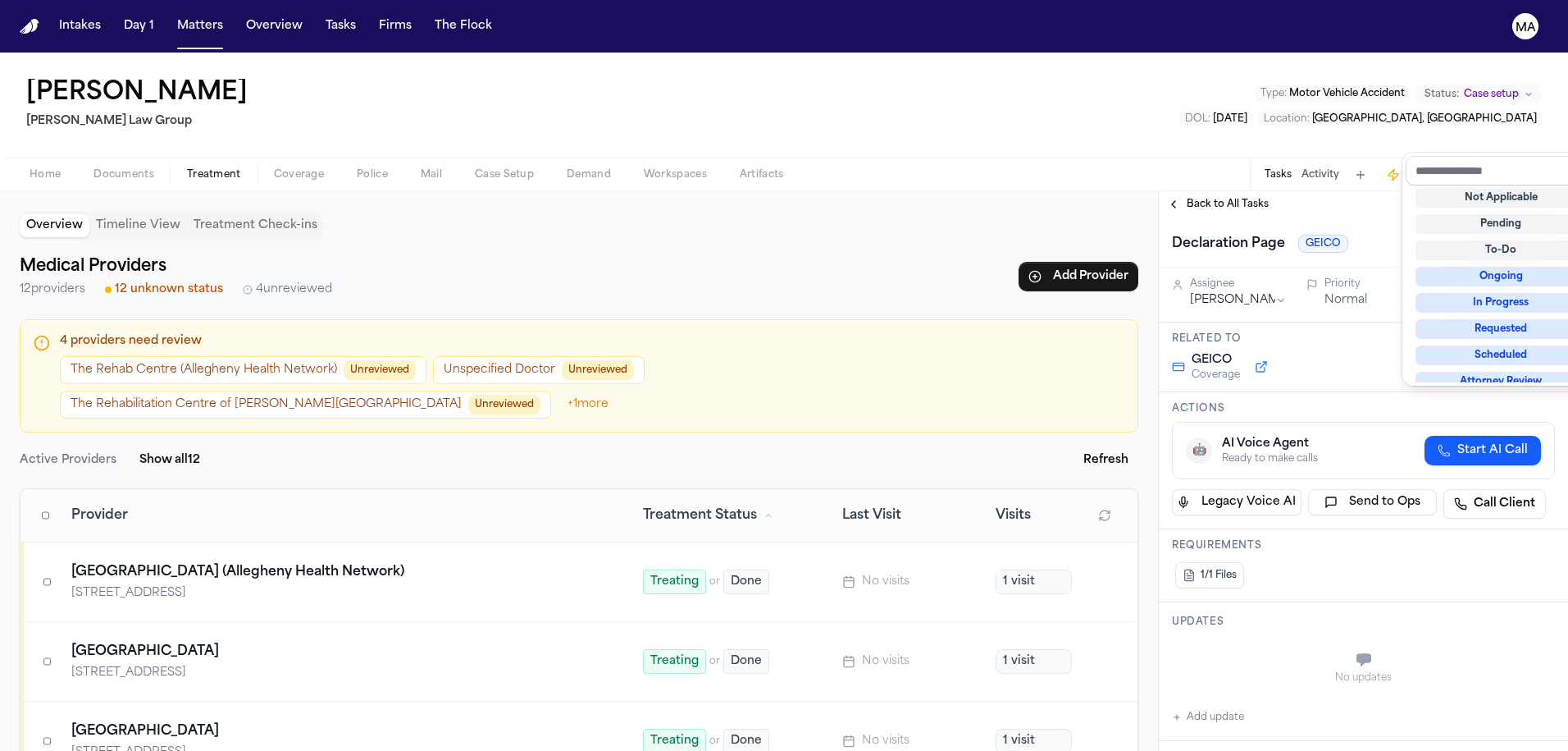
scroll to position [13, 0]
click at [1360, 602] on div "Declaration Page GEICO Blocked Assignee [PERSON_NAME] Normal Due date [DATE] Re…" at bounding box center [1364, 484] width 409 height 534
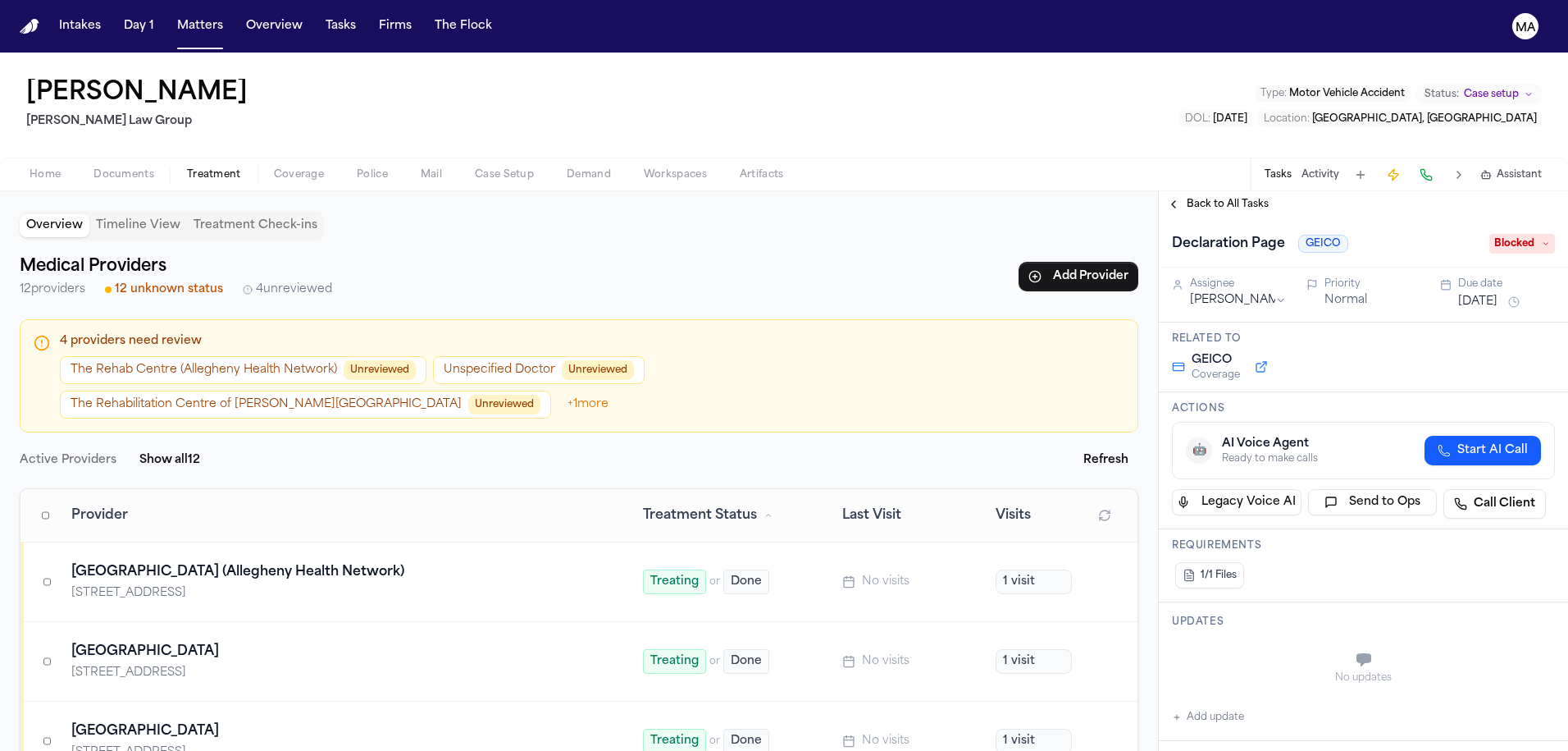
click at [1205, 708] on button "Add update" at bounding box center [1208, 717] width 72 height 20
click at [1339, 645] on textarea "Add your update" at bounding box center [1373, 661] width 351 height 33
click at [1217, 694] on label "Private" at bounding box center [1234, 700] width 34 height 13
click at [1207, 694] on button "Private" at bounding box center [1205, 700] width 13 height 13
click at [1243, 645] on textarea "Add your update" at bounding box center [1373, 661] width 351 height 33
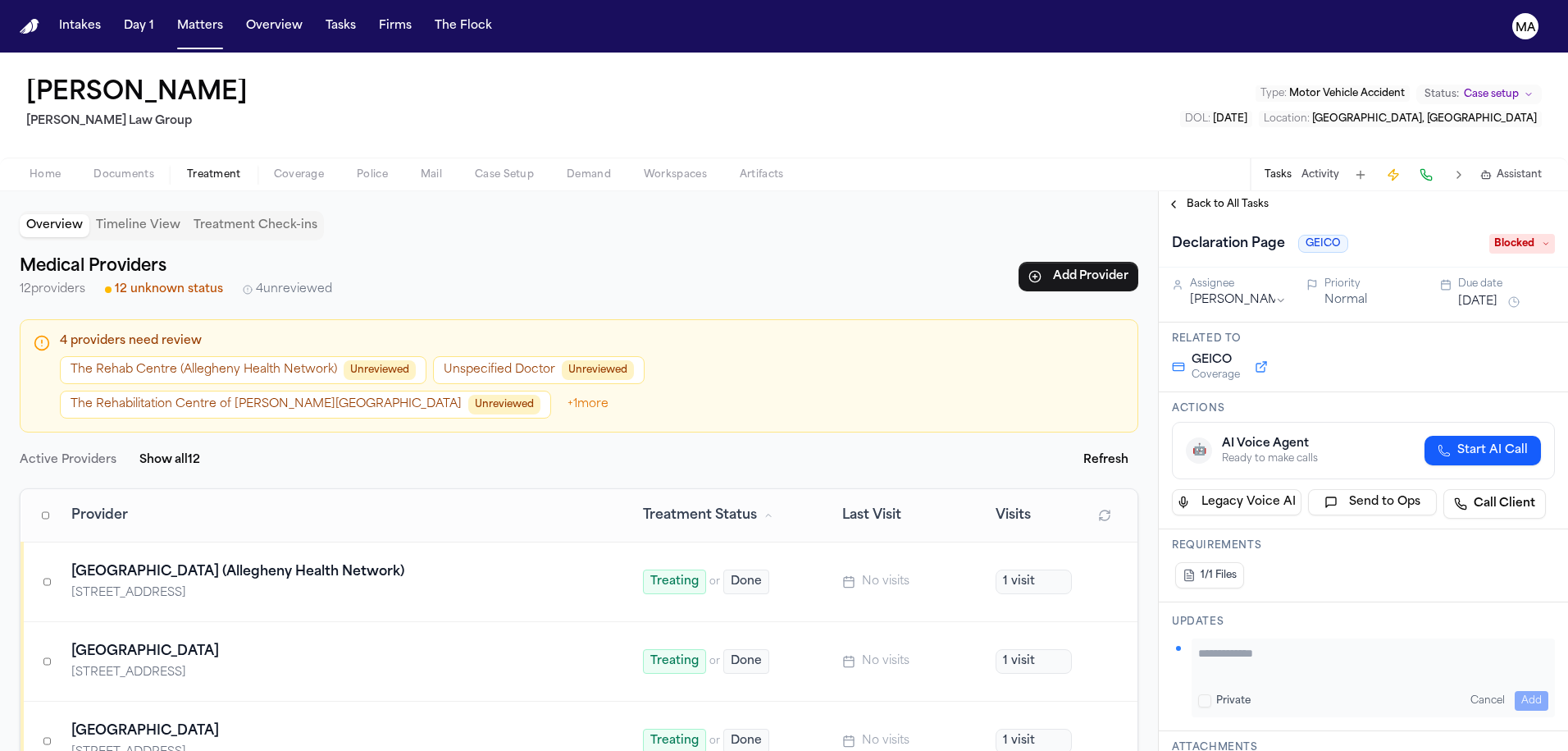
paste textarea "**********"
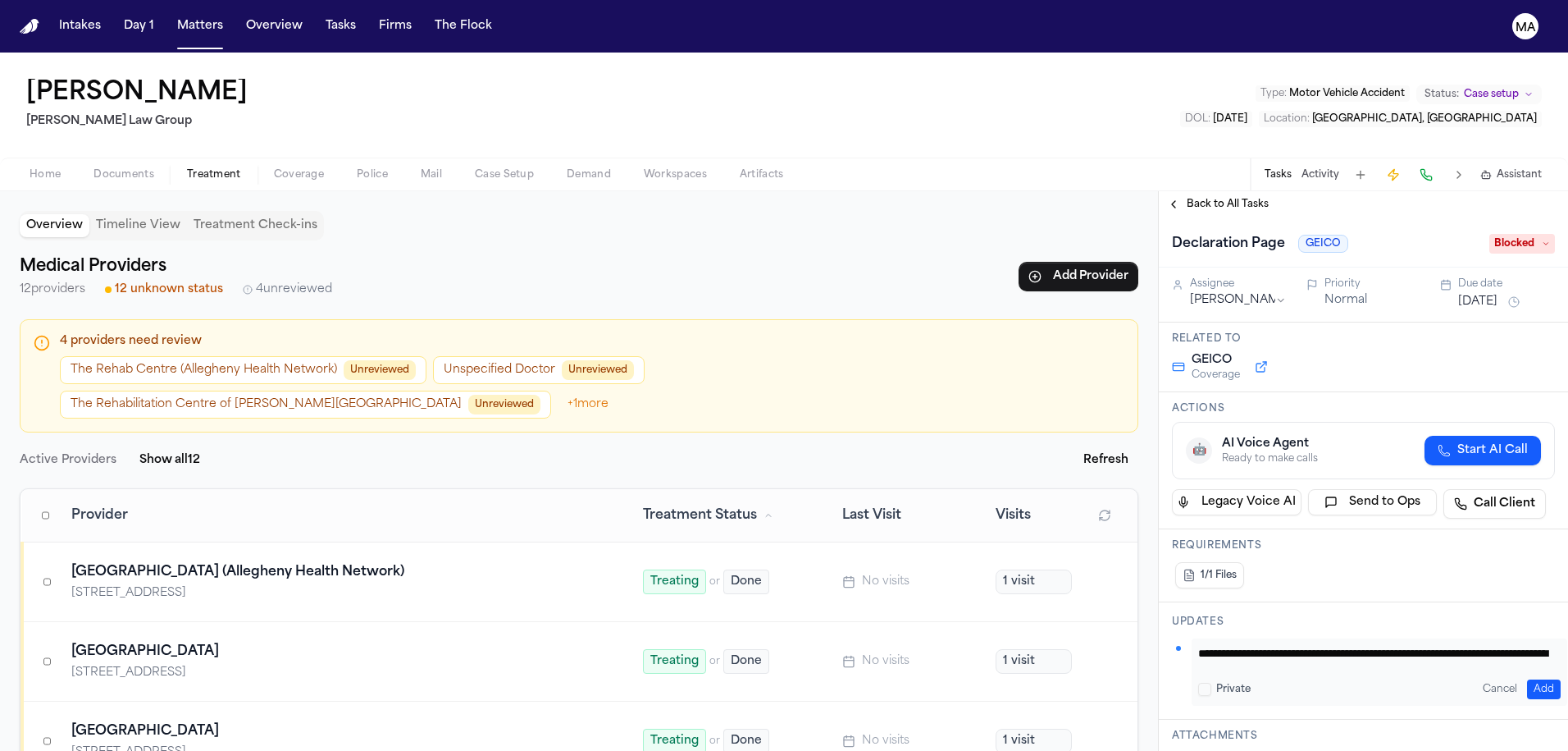
type textarea "**********"
click at [1389, 679] on button "Add" at bounding box center [1544, 689] width 34 height 20
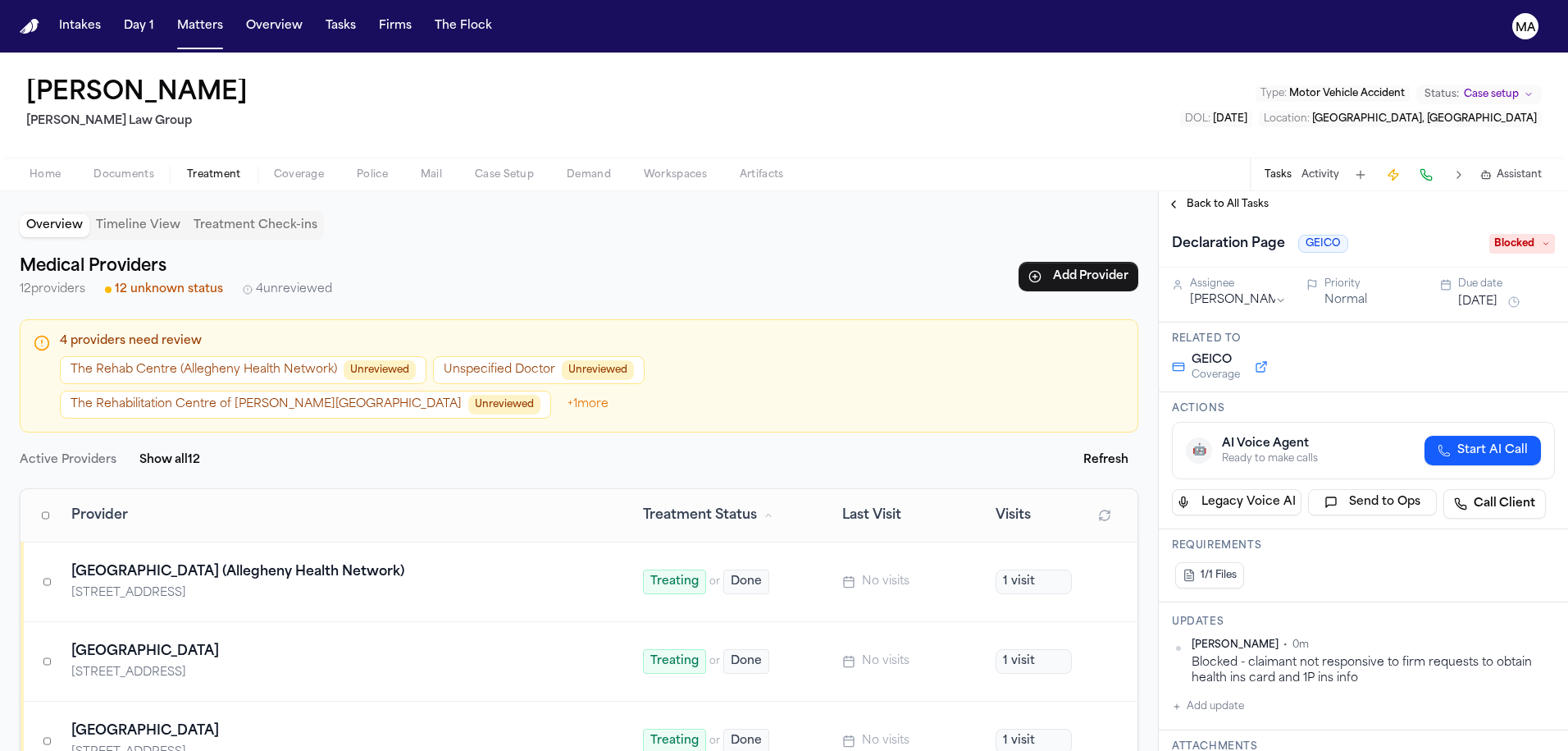
click at [1203, 197] on span "Back to All Tasks" at bounding box center [1227, 204] width 82 height 13
